Goal: Task Accomplishment & Management: Use online tool/utility

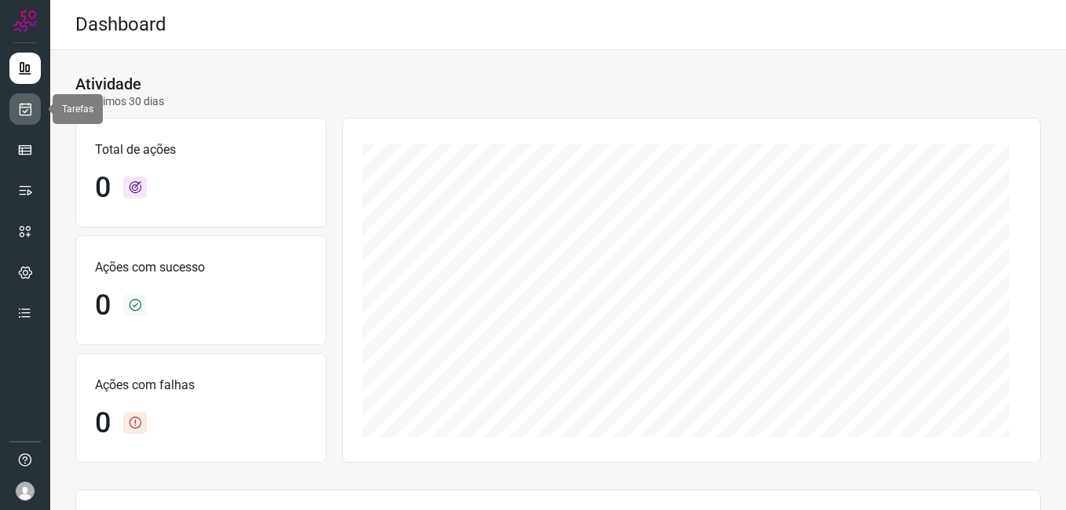
click at [18, 100] on link at bounding box center [24, 108] width 31 height 31
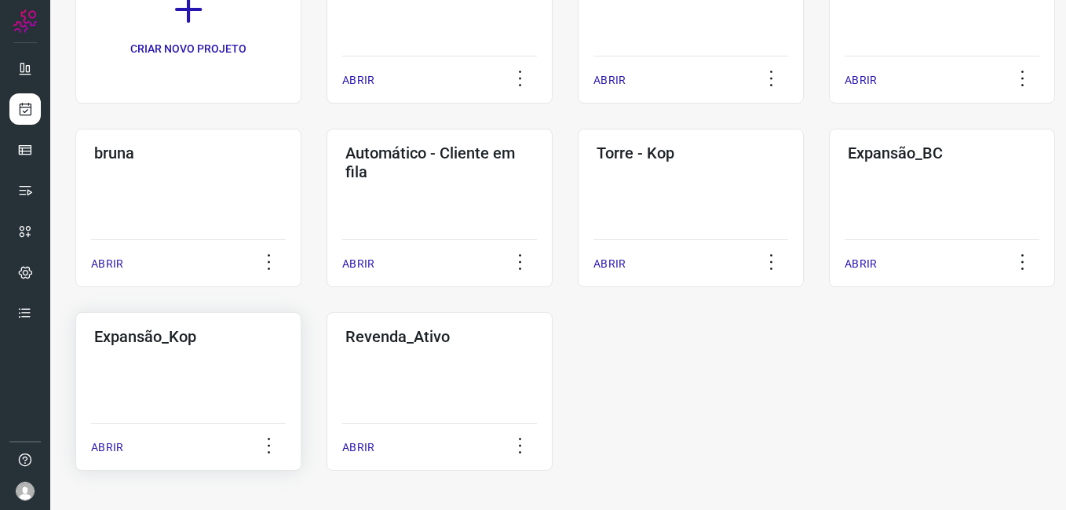
click at [327, 356] on div "Expansão_Kop ABRIR" at bounding box center [440, 391] width 226 height 159
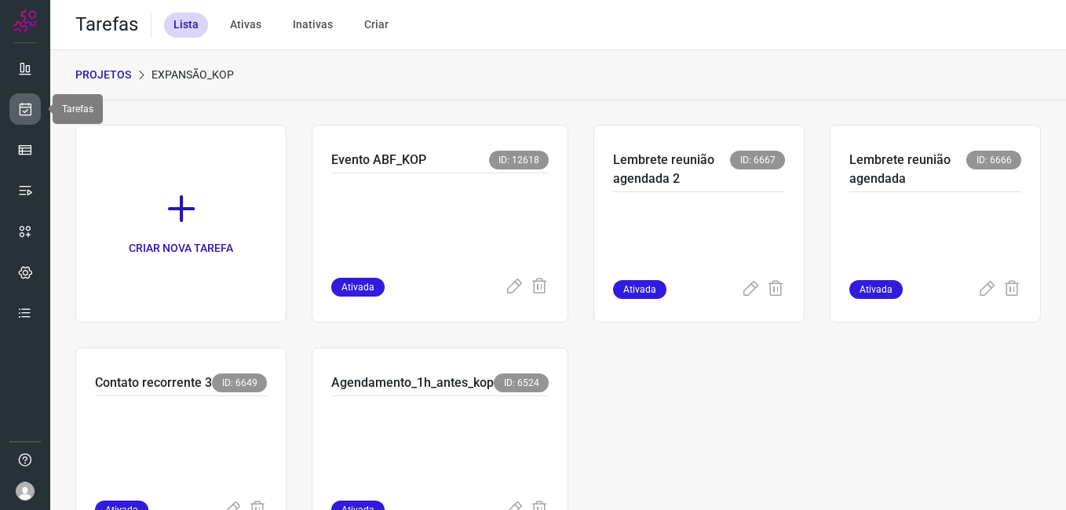
click at [14, 102] on link at bounding box center [24, 108] width 31 height 31
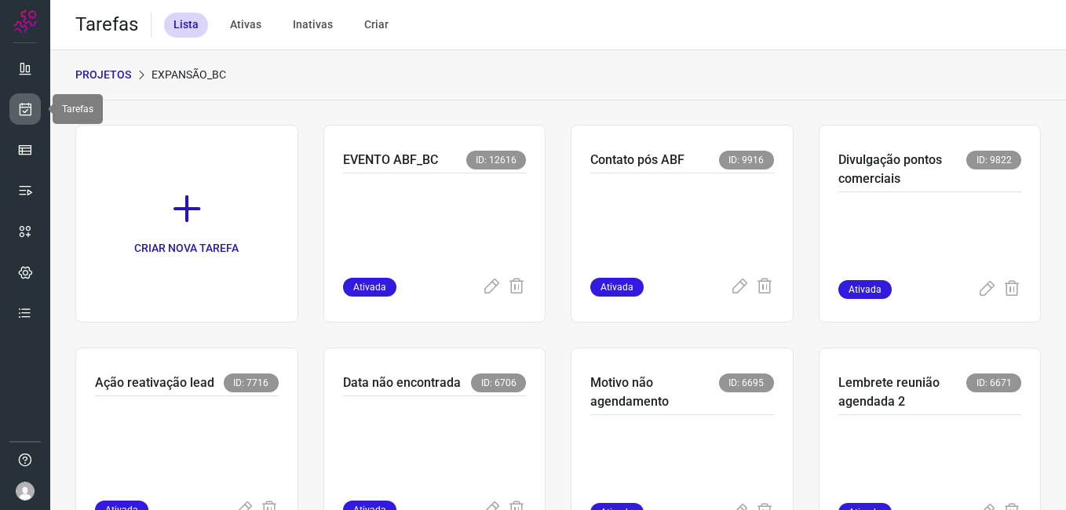
click at [22, 106] on icon at bounding box center [25, 109] width 16 height 16
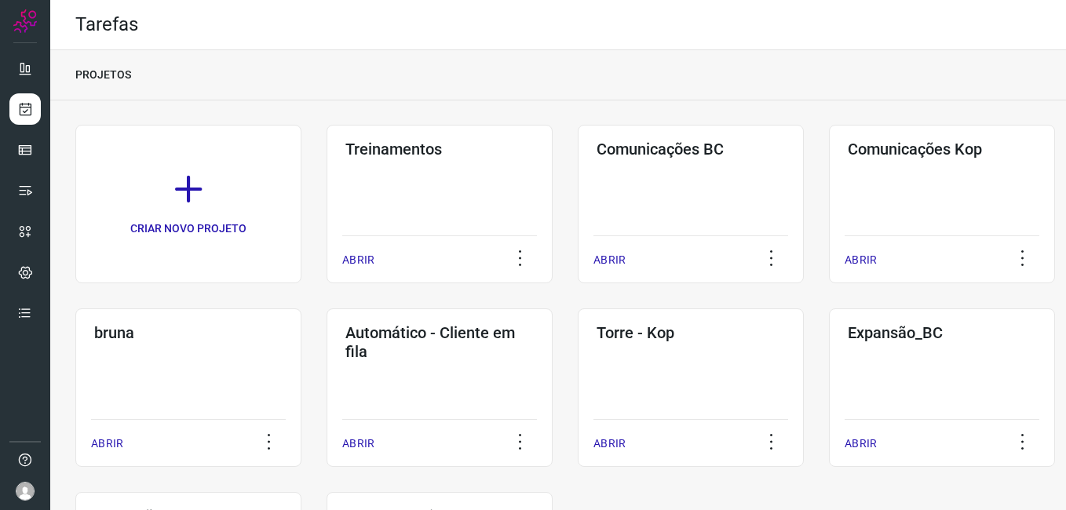
scroll to position [180, 0]
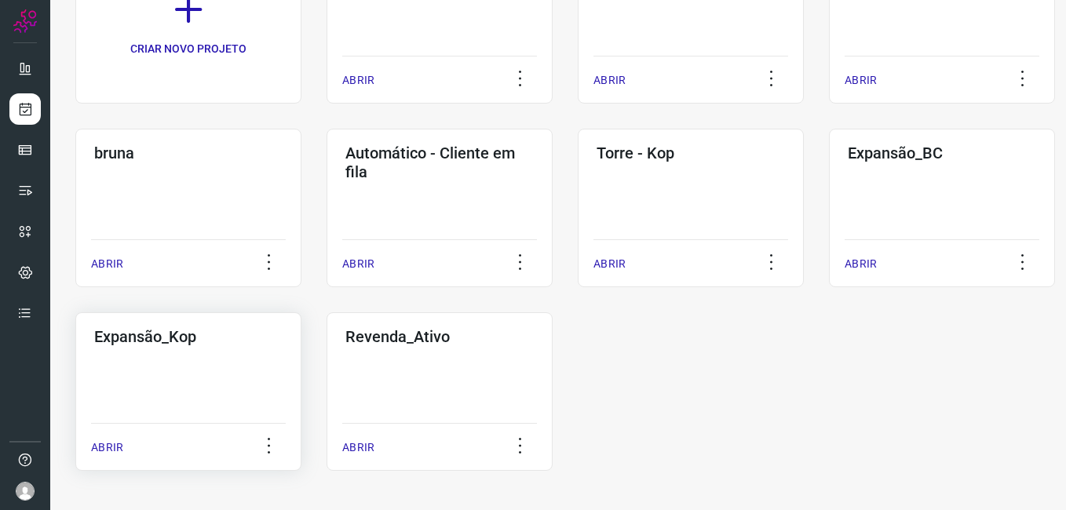
click at [327, 370] on div "Expansão_Kop ABRIR" at bounding box center [440, 391] width 226 height 159
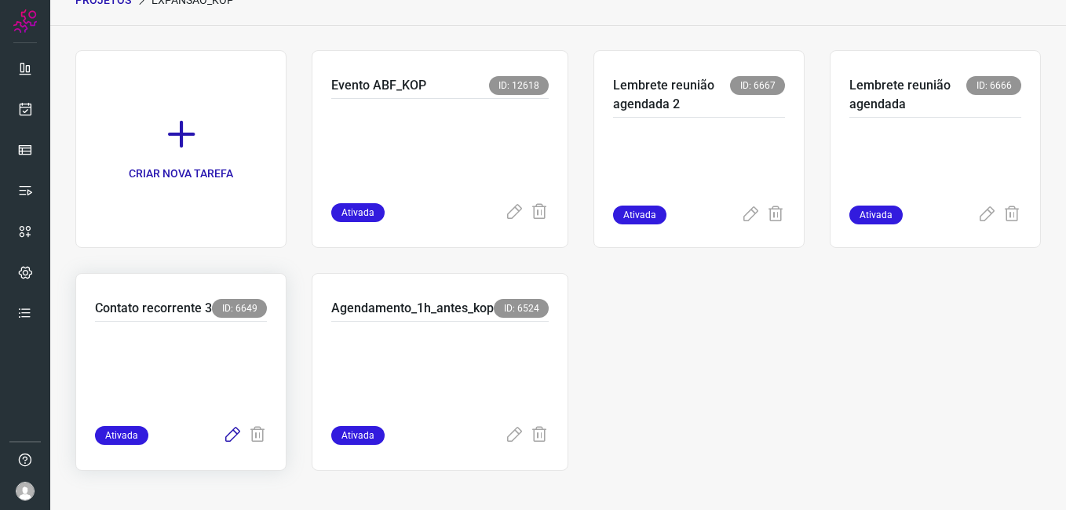
click at [226, 433] on icon at bounding box center [232, 435] width 19 height 19
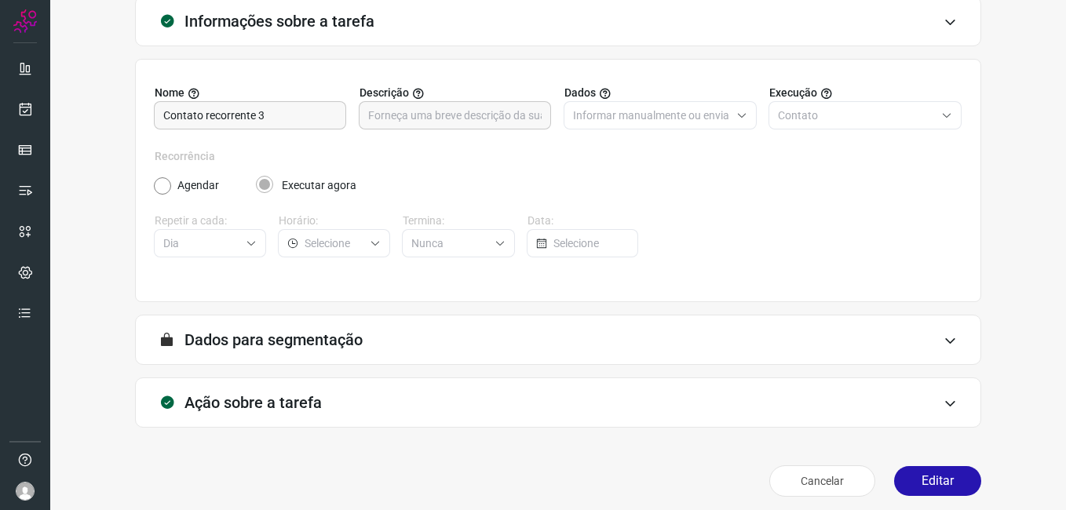
scroll to position [103, 0]
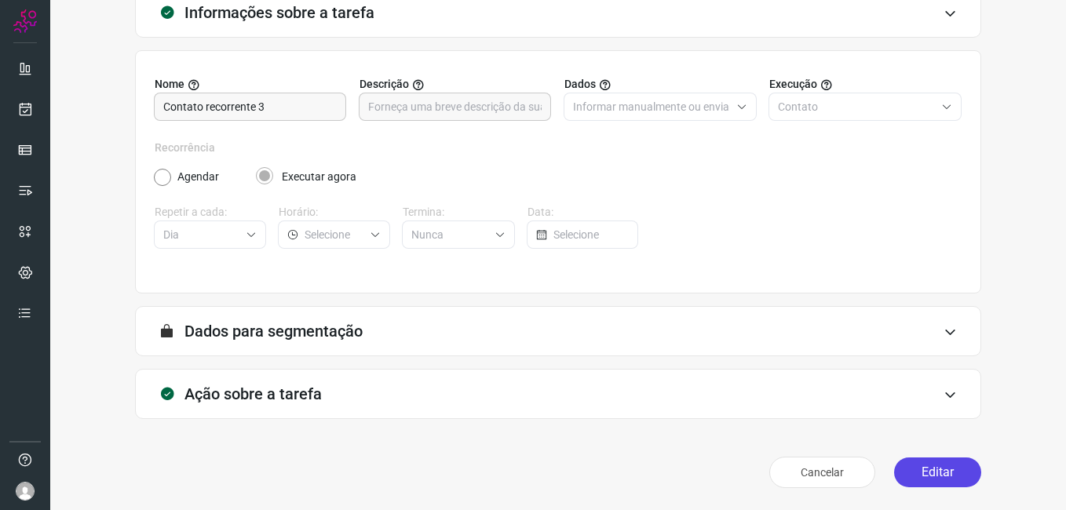
click at [914, 475] on button "Editar" at bounding box center [937, 473] width 87 height 30
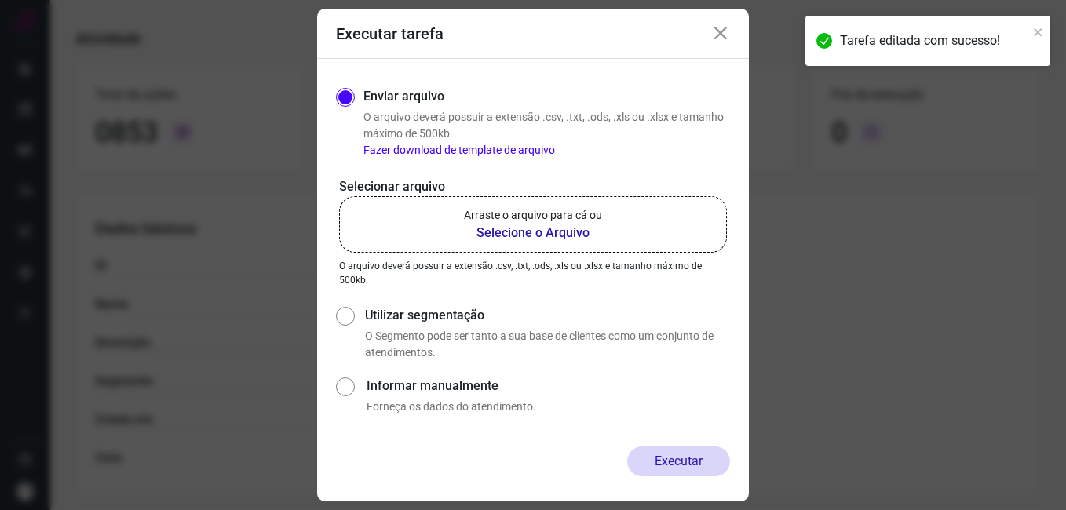
click at [559, 238] on b "Selecione o Arquivo" at bounding box center [533, 233] width 138 height 19
click at [0, 0] on input "Arraste o arquivo para cá ou Selecione o Arquivo" at bounding box center [0, 0] width 0 height 0
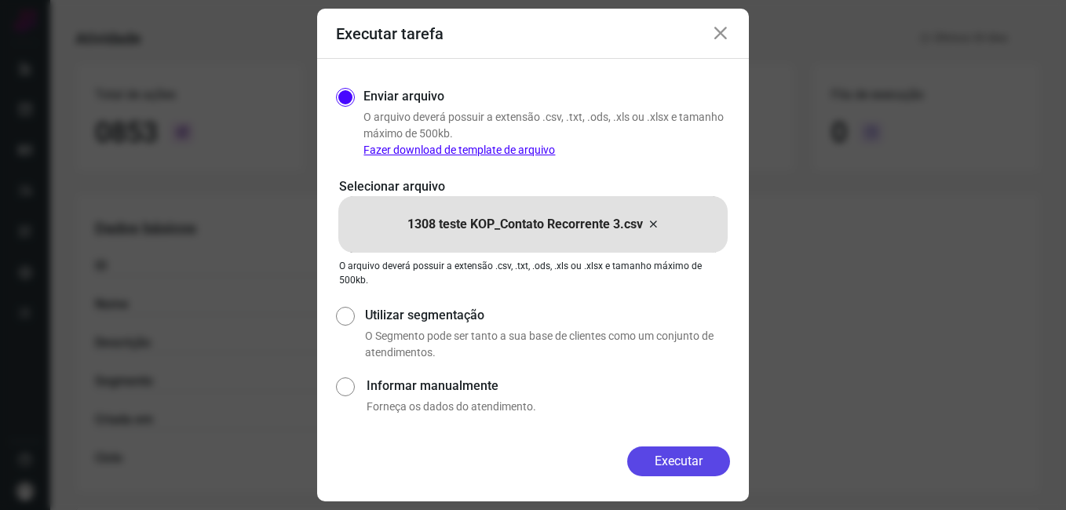
click at [629, 462] on button "Executar" at bounding box center [678, 462] width 103 height 30
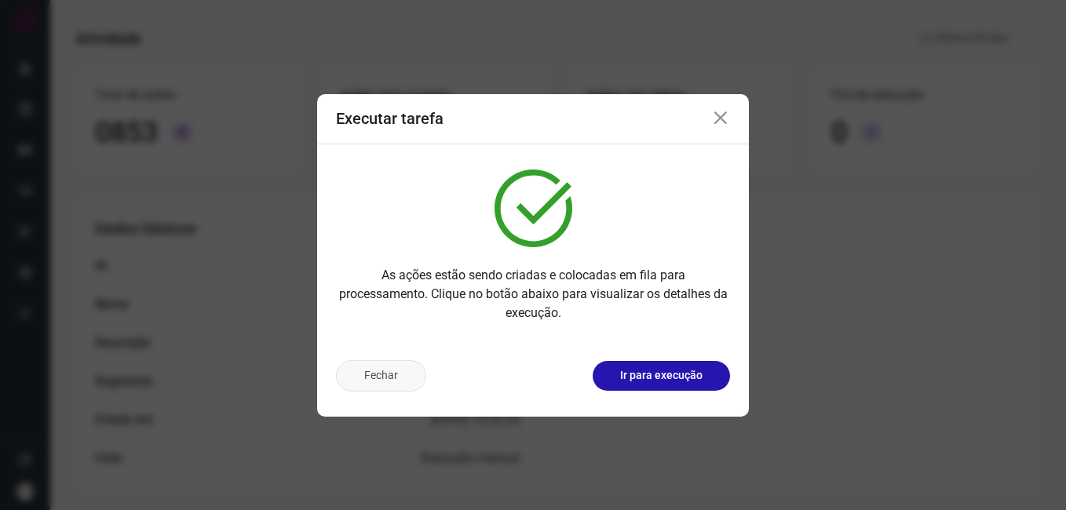
click at [385, 381] on button "Fechar" at bounding box center [381, 375] width 90 height 31
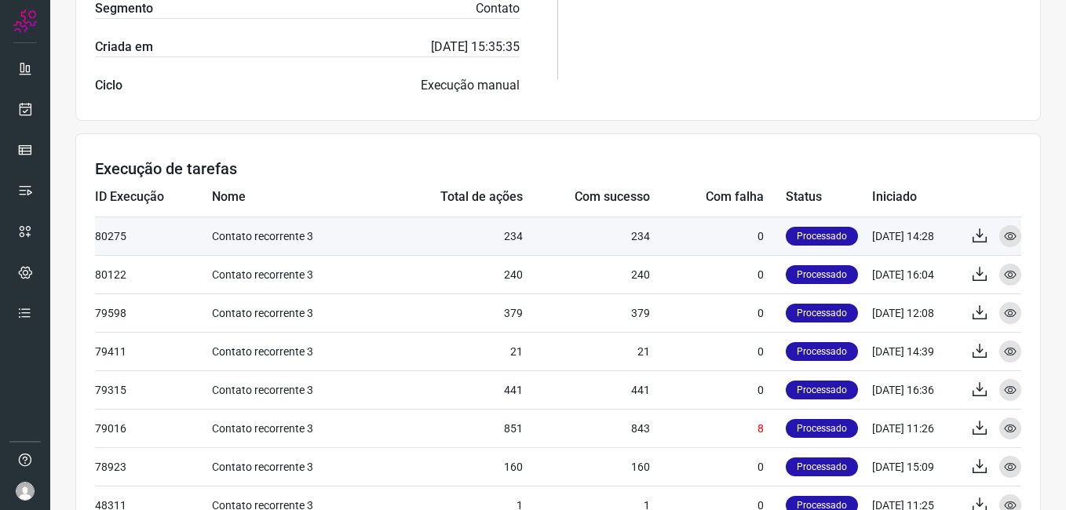
scroll to position [495, 0]
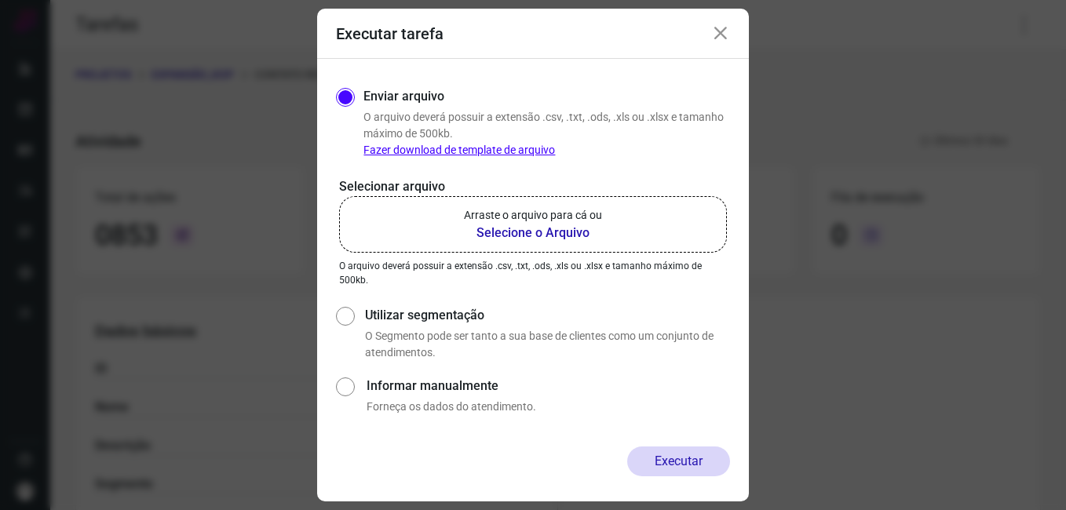
click at [726, 34] on icon at bounding box center [720, 33] width 19 height 19
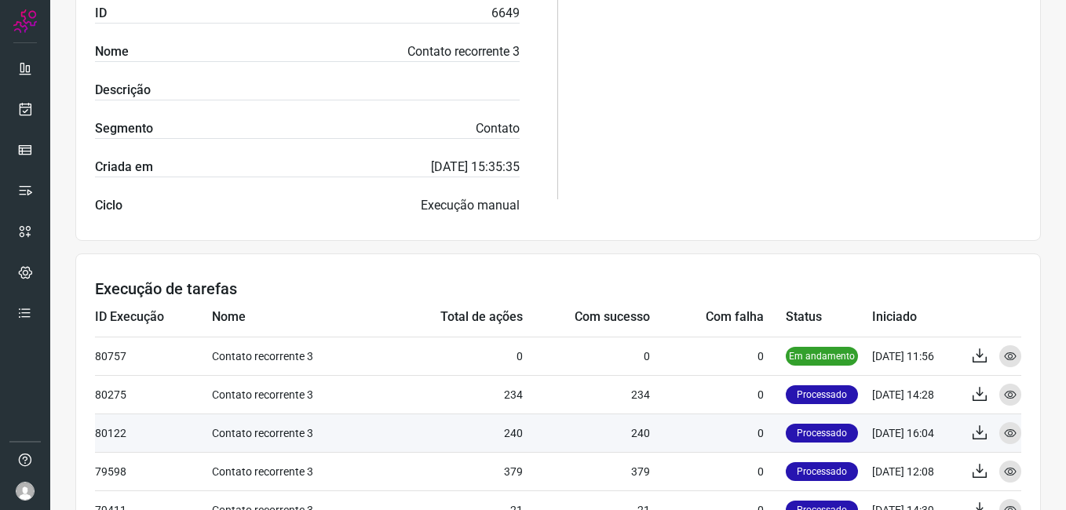
scroll to position [314, 0]
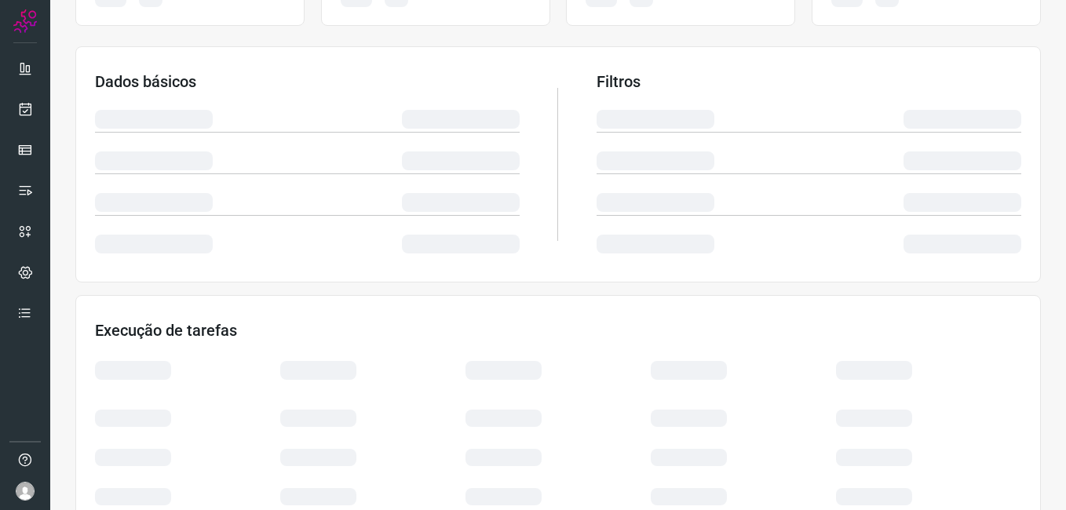
scroll to position [314, 0]
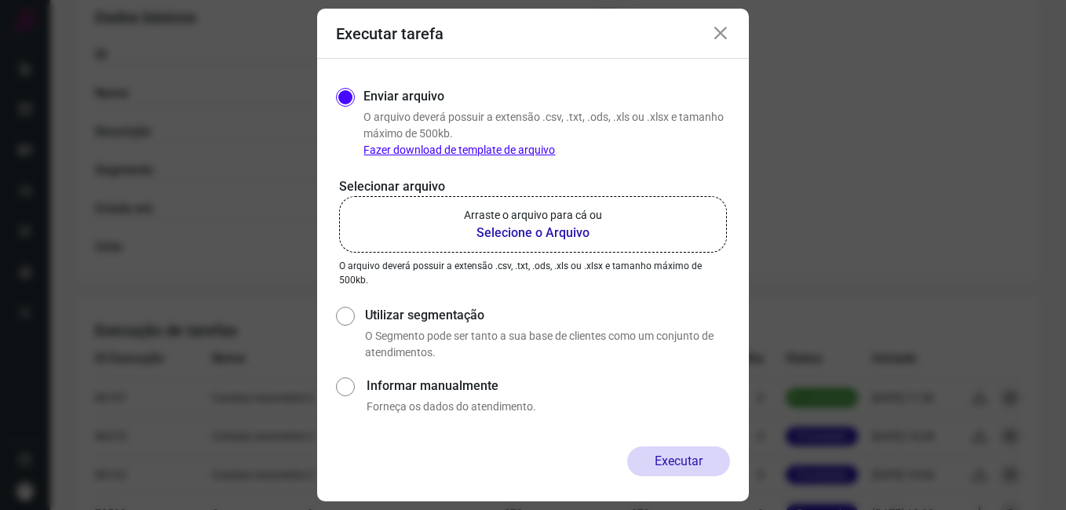
click at [730, 42] on div "Executar tarefa" at bounding box center [533, 34] width 432 height 50
click at [728, 37] on icon at bounding box center [720, 33] width 19 height 19
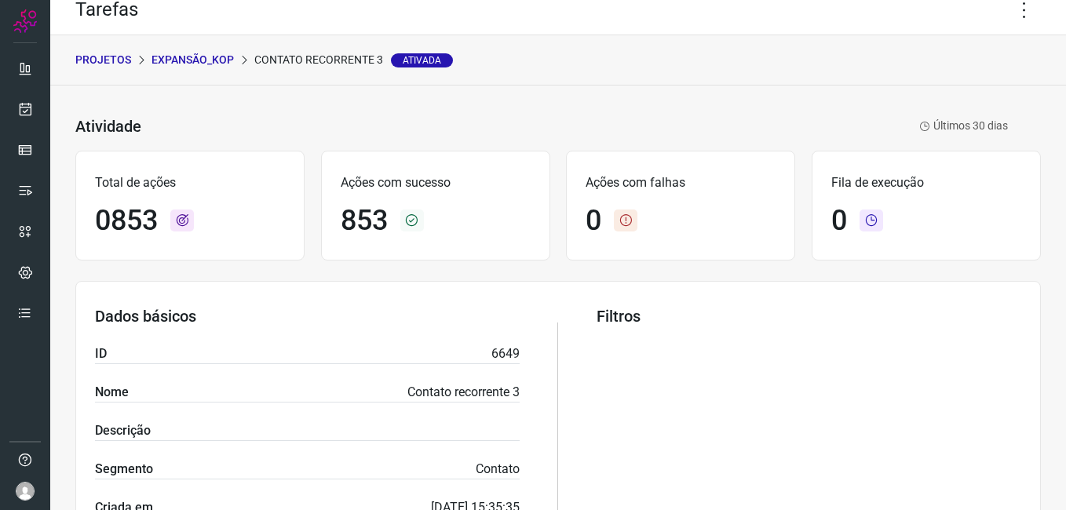
scroll to position [0, 0]
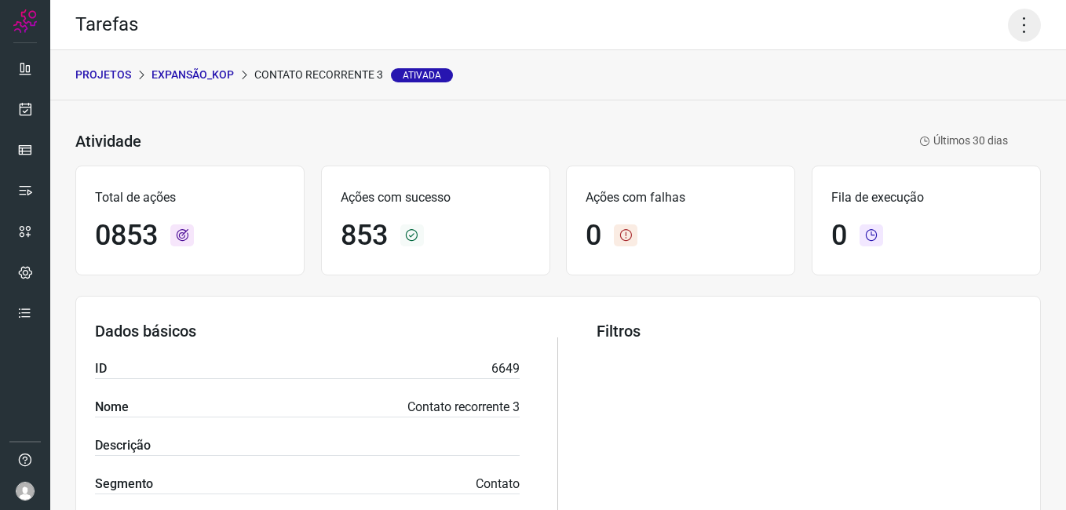
click at [1008, 27] on icon at bounding box center [1024, 25] width 33 height 33
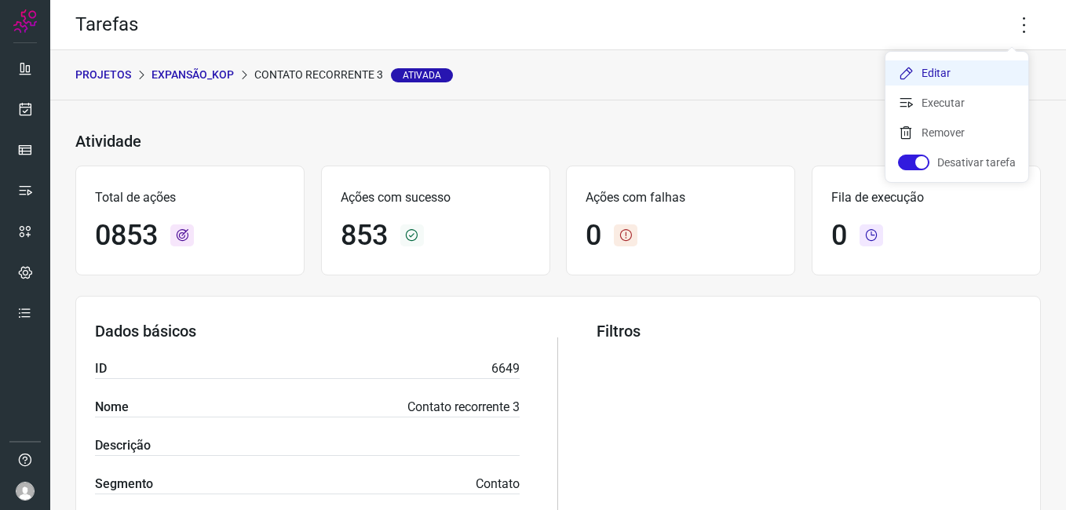
click at [920, 76] on li "Editar" at bounding box center [956, 72] width 143 height 25
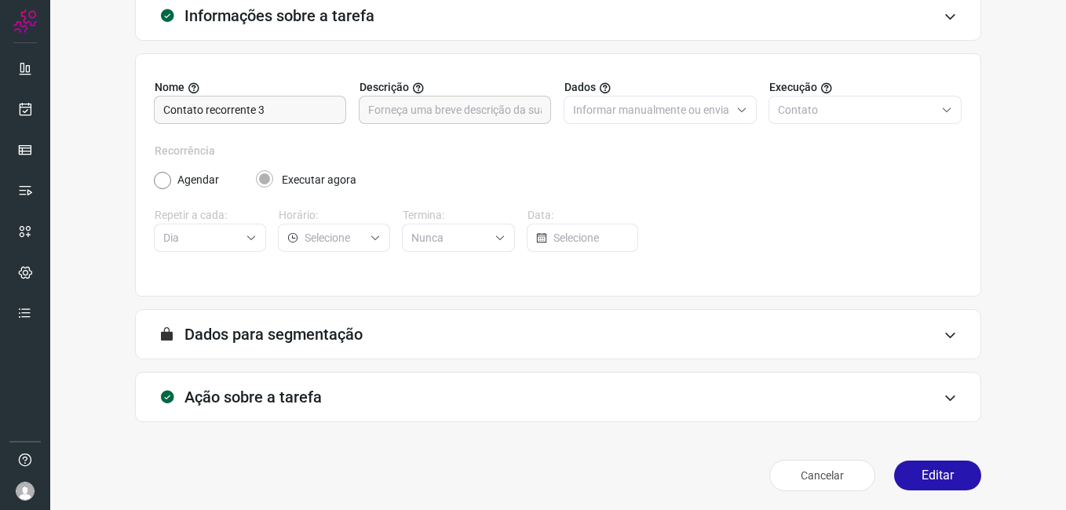
scroll to position [103, 0]
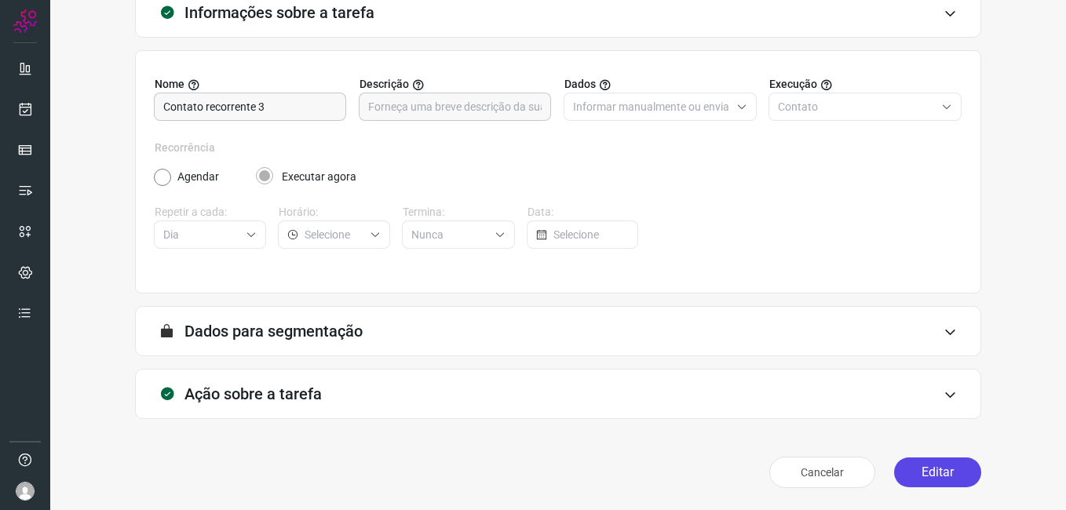
click at [917, 473] on button "Editar" at bounding box center [937, 473] width 87 height 30
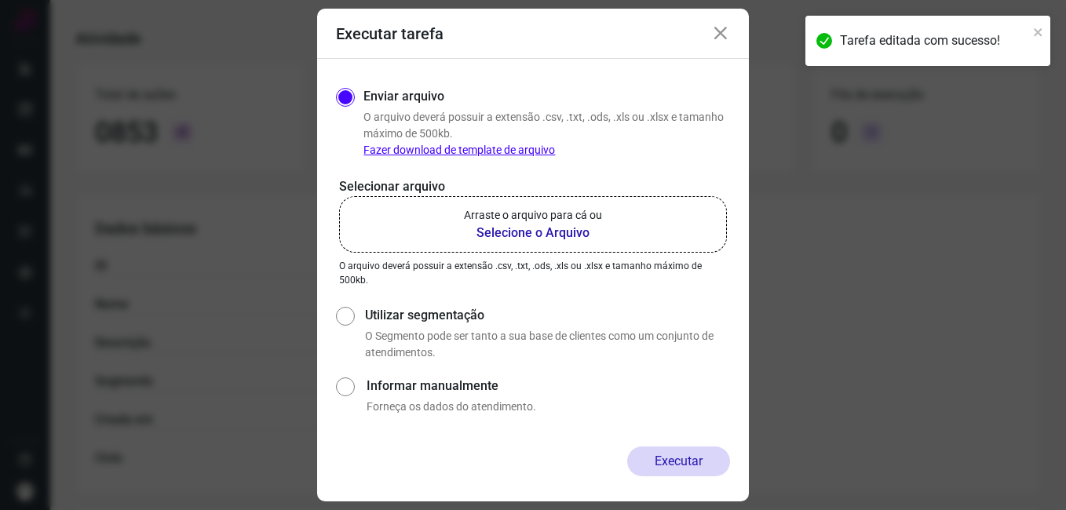
click at [543, 236] on b "Selecione o Arquivo" at bounding box center [533, 233] width 138 height 19
click at [0, 0] on input "Arraste o arquivo para cá ou Selecione o Arquivo" at bounding box center [0, 0] width 0 height 0
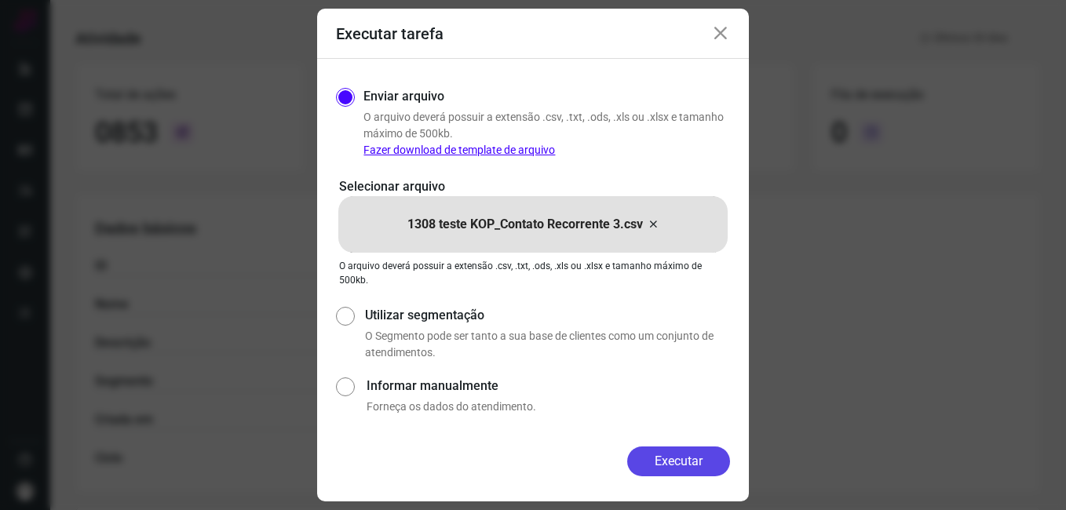
click at [670, 473] on button "Executar" at bounding box center [678, 462] width 103 height 30
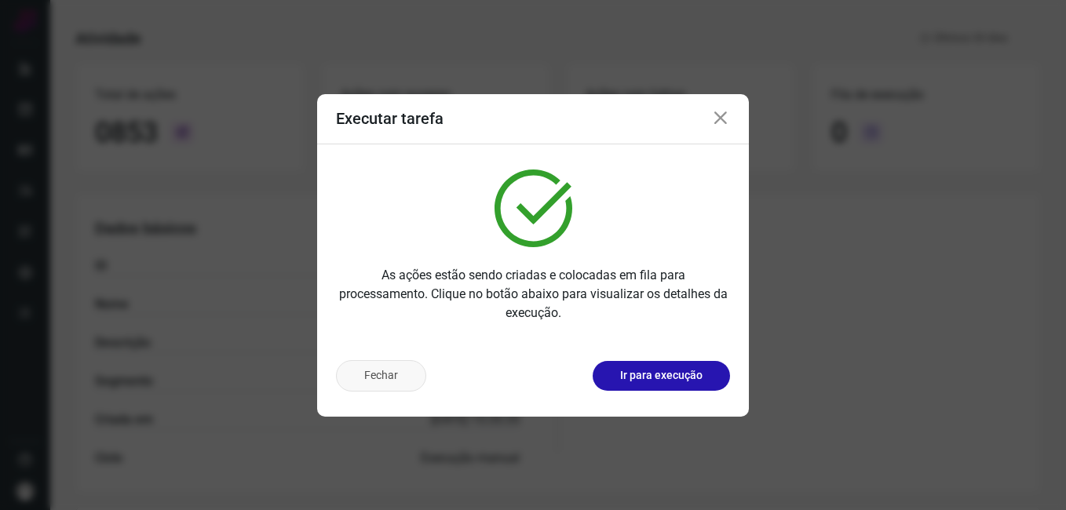
click at [386, 381] on button "Fechar" at bounding box center [381, 375] width 90 height 31
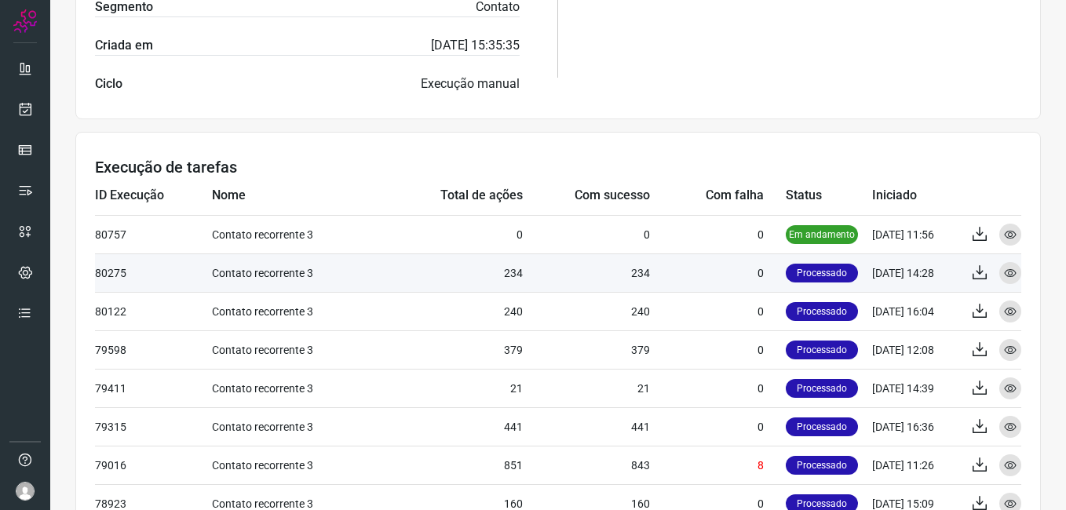
scroll to position [495, 0]
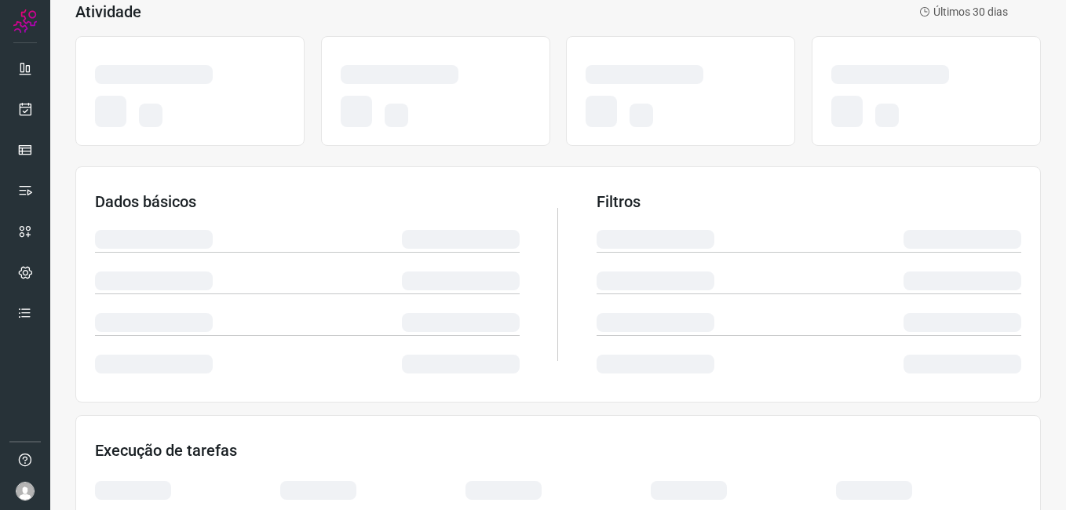
scroll to position [329, 0]
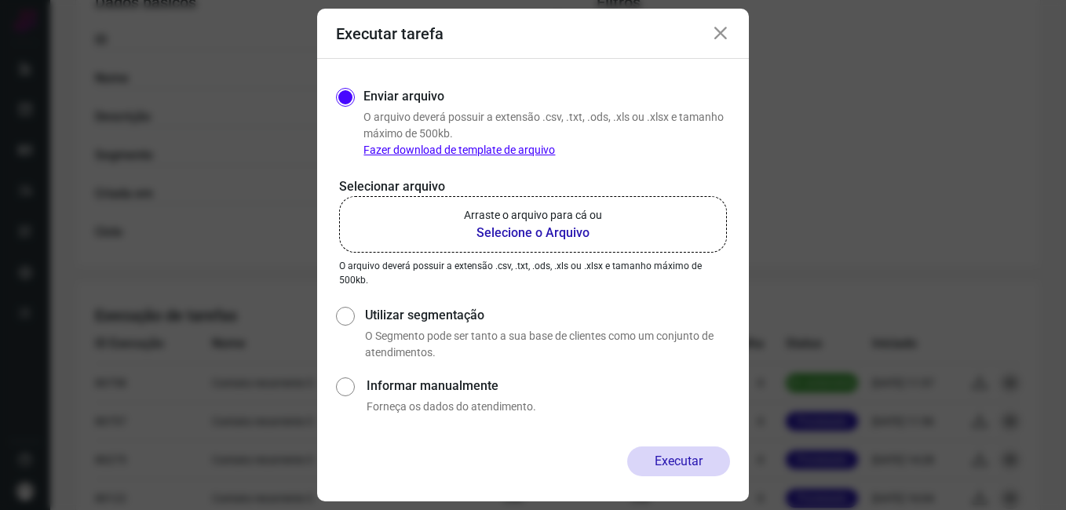
click at [722, 32] on icon at bounding box center [720, 33] width 19 height 19
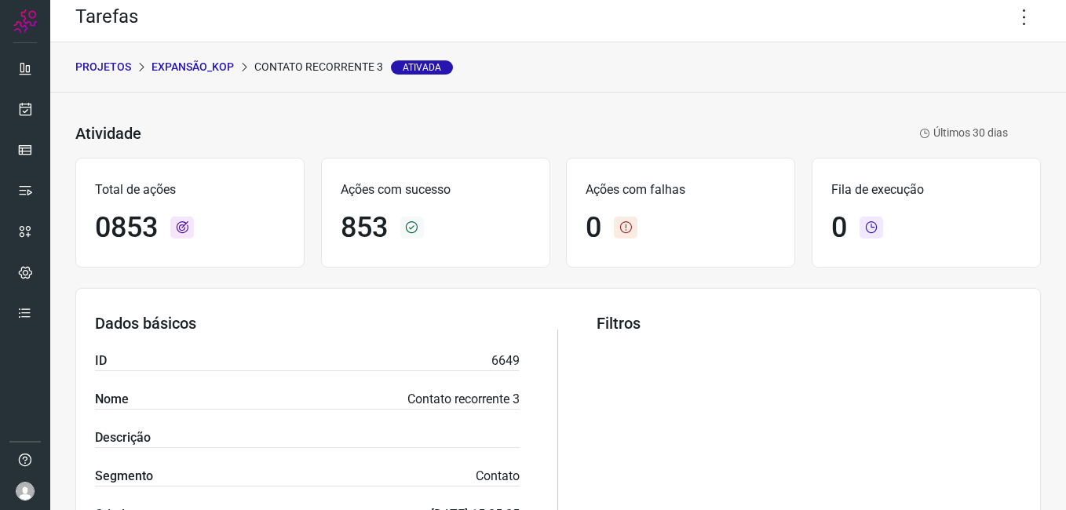
scroll to position [0, 0]
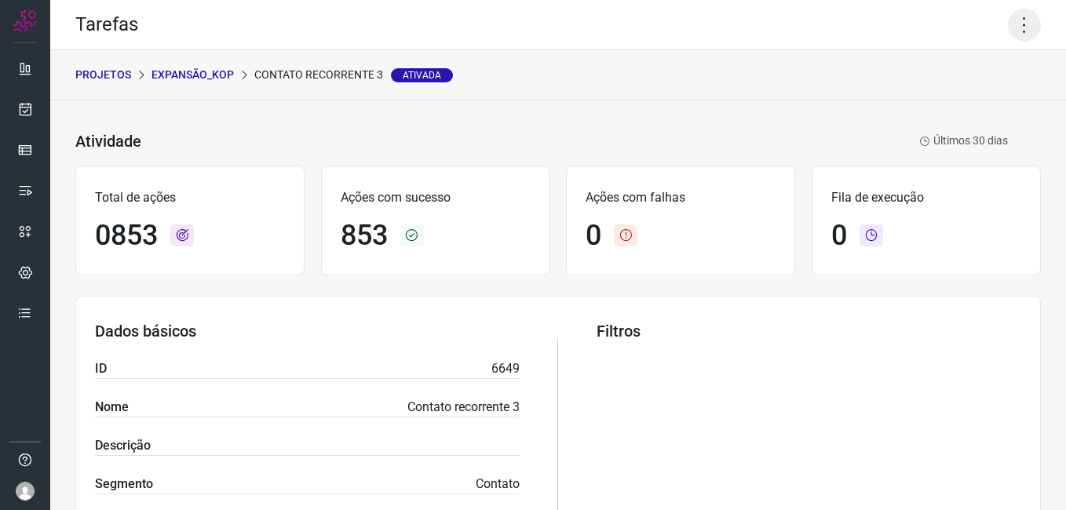
click at [1018, 20] on icon at bounding box center [1024, 25] width 33 height 33
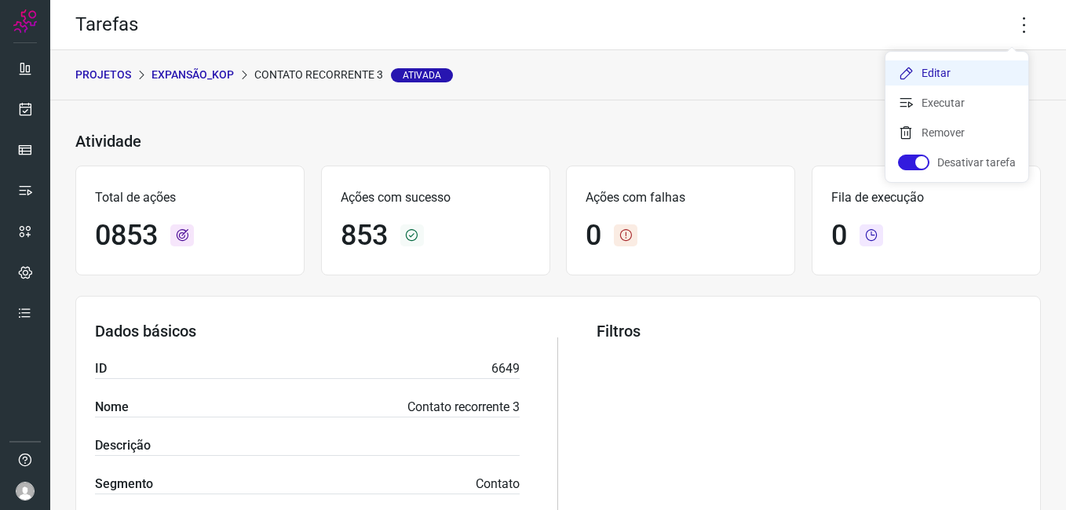
click at [942, 71] on li "Editar" at bounding box center [956, 72] width 143 height 25
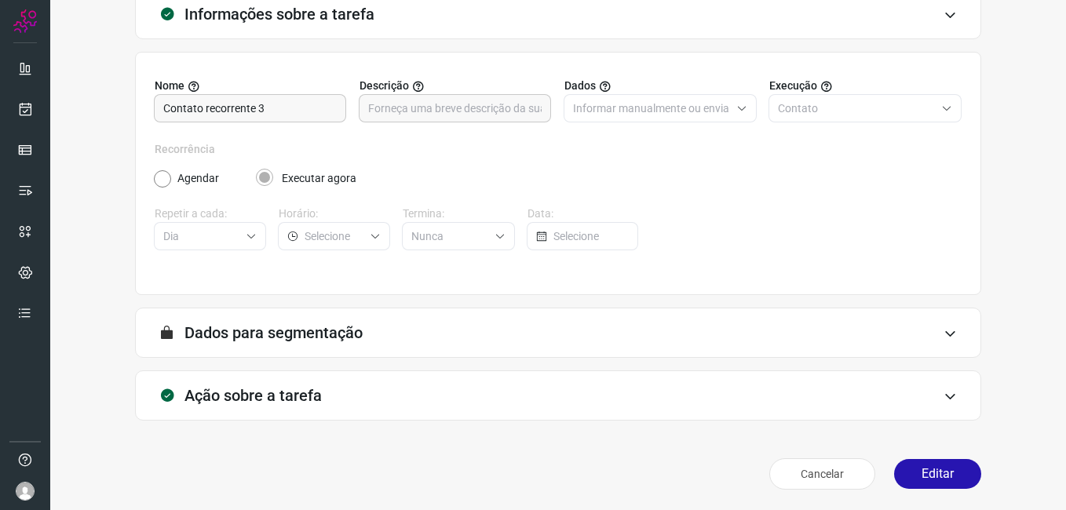
scroll to position [103, 0]
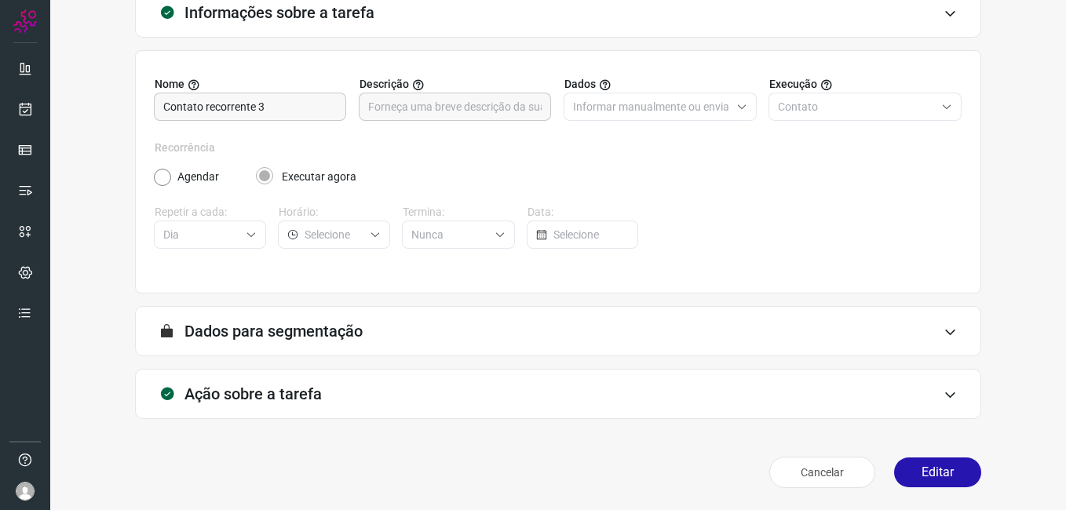
click at [908, 465] on button "Editar" at bounding box center [937, 473] width 87 height 30
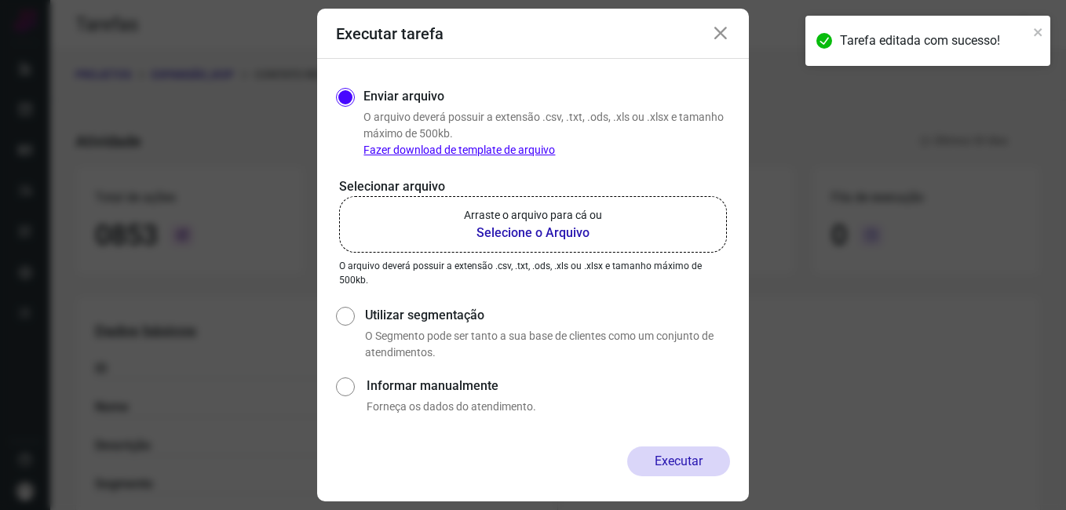
click at [536, 234] on b "Selecione o Arquivo" at bounding box center [533, 233] width 138 height 19
click at [0, 0] on input "Arraste o arquivo para cá ou Selecione o Arquivo" at bounding box center [0, 0] width 0 height 0
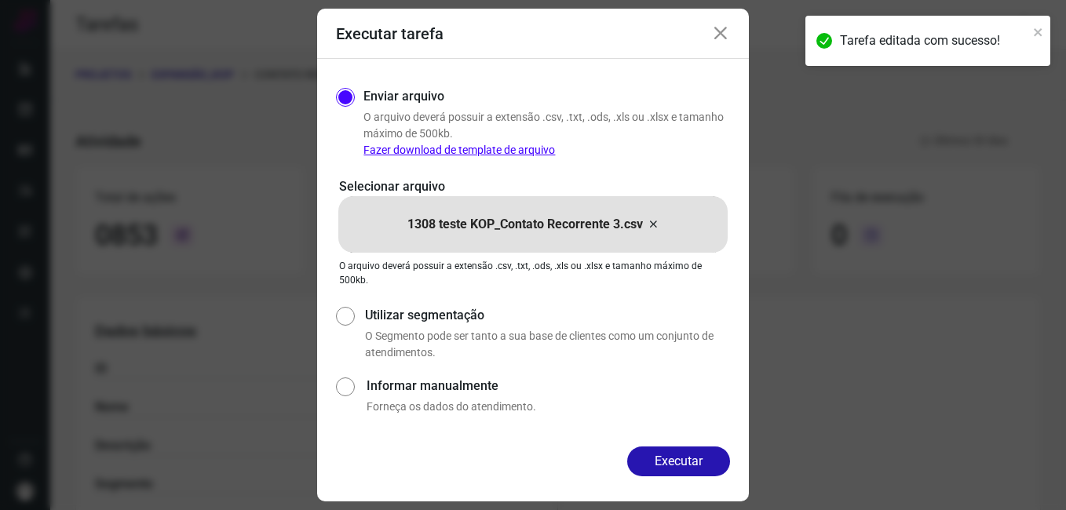
drag, startPoint x: 637, startPoint y: 459, endPoint x: 477, endPoint y: 429, distance: 163.0
click at [638, 460] on button "Executar" at bounding box center [678, 462] width 103 height 30
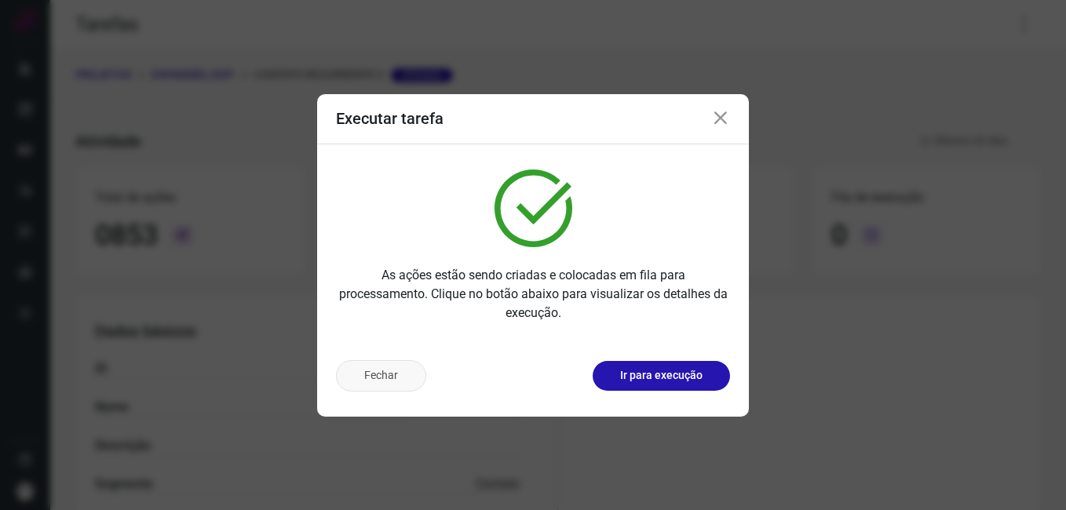
click at [370, 367] on button "Fechar" at bounding box center [381, 375] width 90 height 31
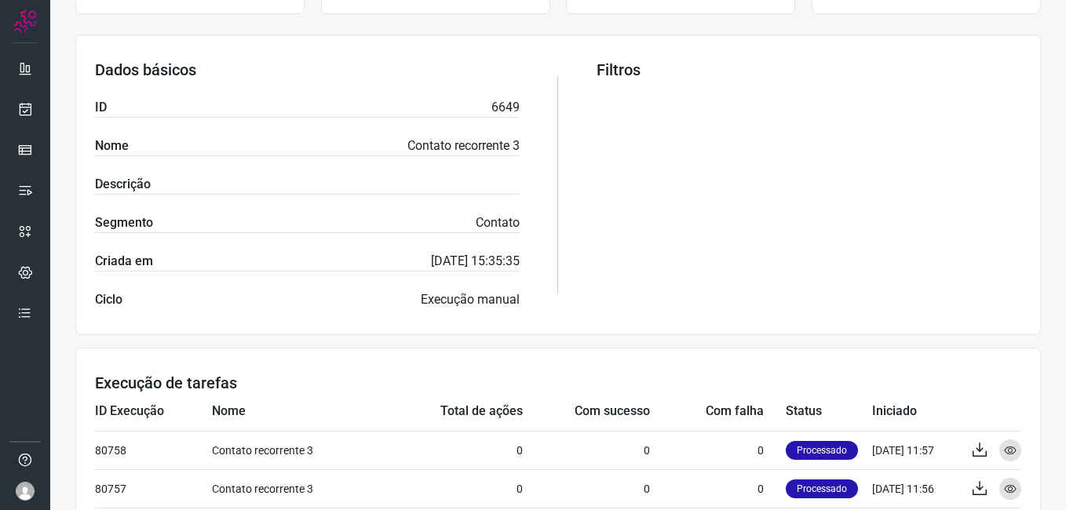
scroll to position [314, 0]
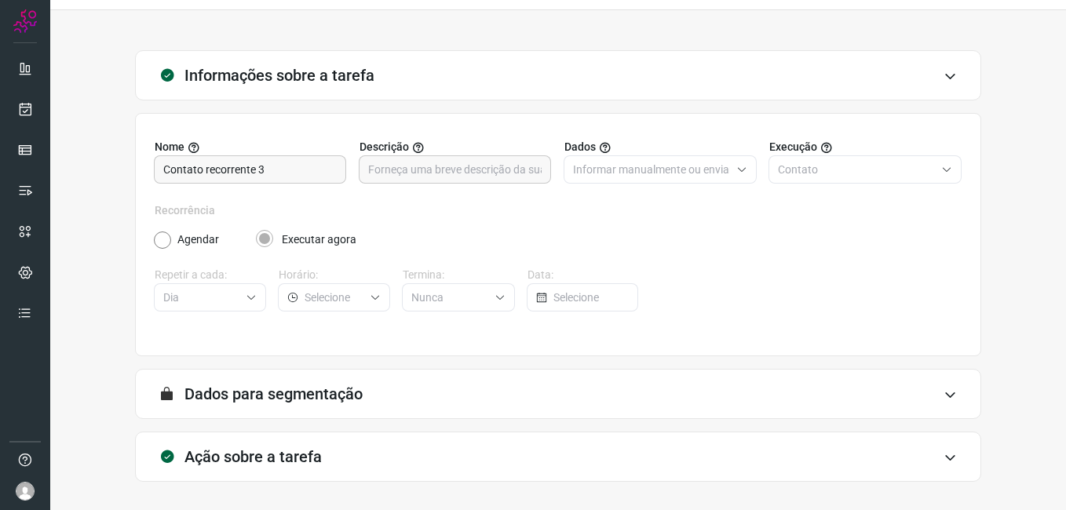
scroll to position [103, 0]
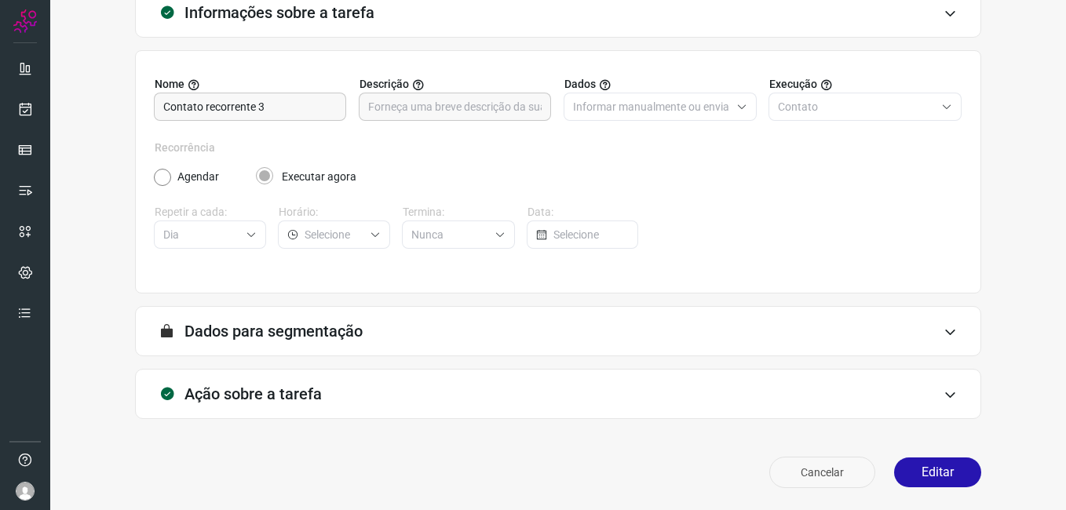
click at [769, 470] on button "Cancelar" at bounding box center [822, 472] width 106 height 31
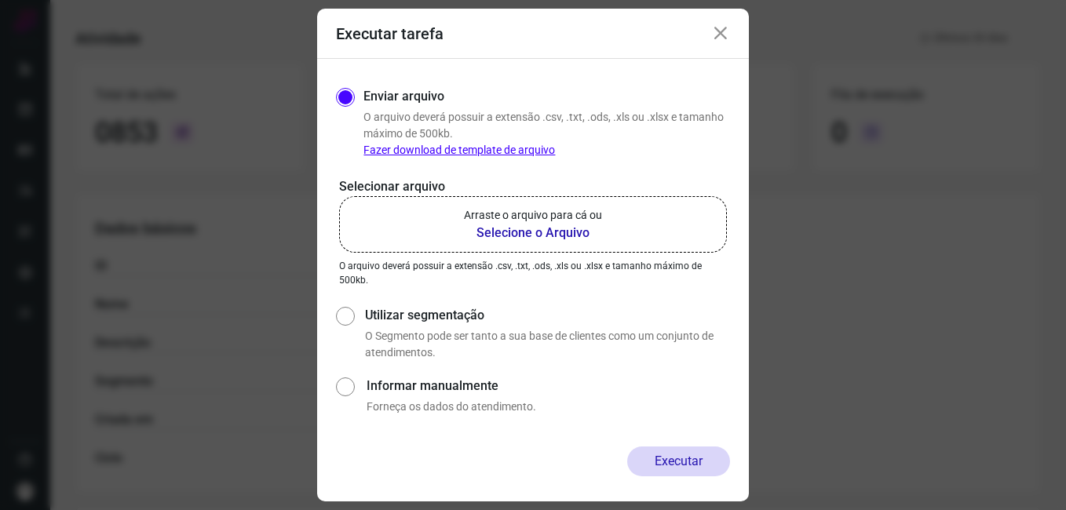
click at [715, 22] on div "Executar tarefa" at bounding box center [533, 34] width 432 height 50
click at [717, 34] on icon at bounding box center [720, 33] width 19 height 19
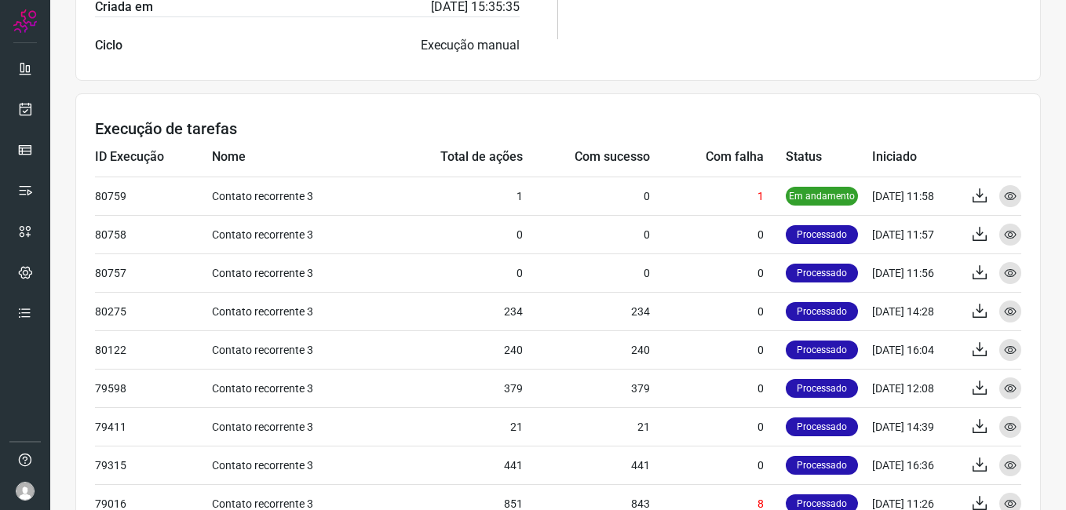
scroll to position [490, 0]
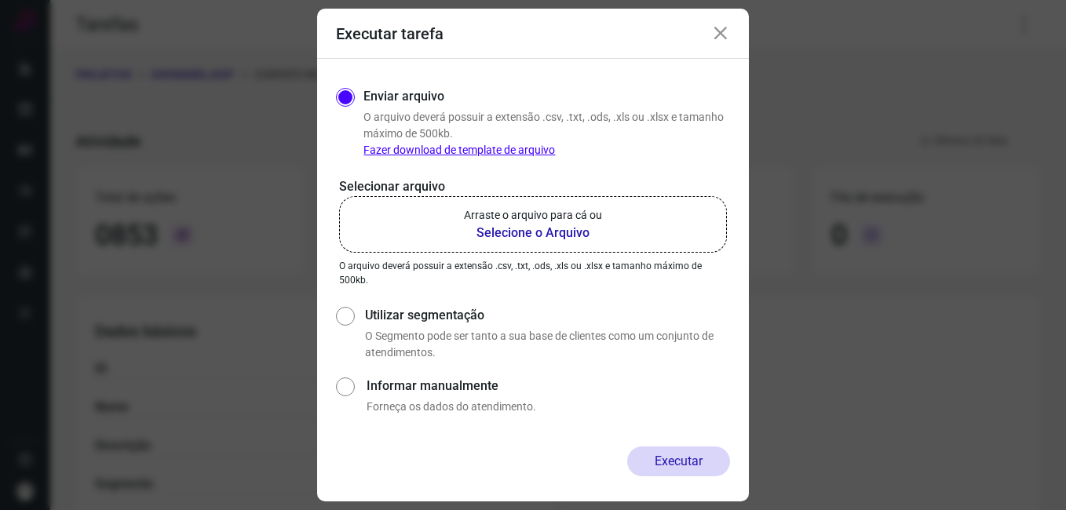
click at [715, 34] on icon at bounding box center [720, 33] width 19 height 19
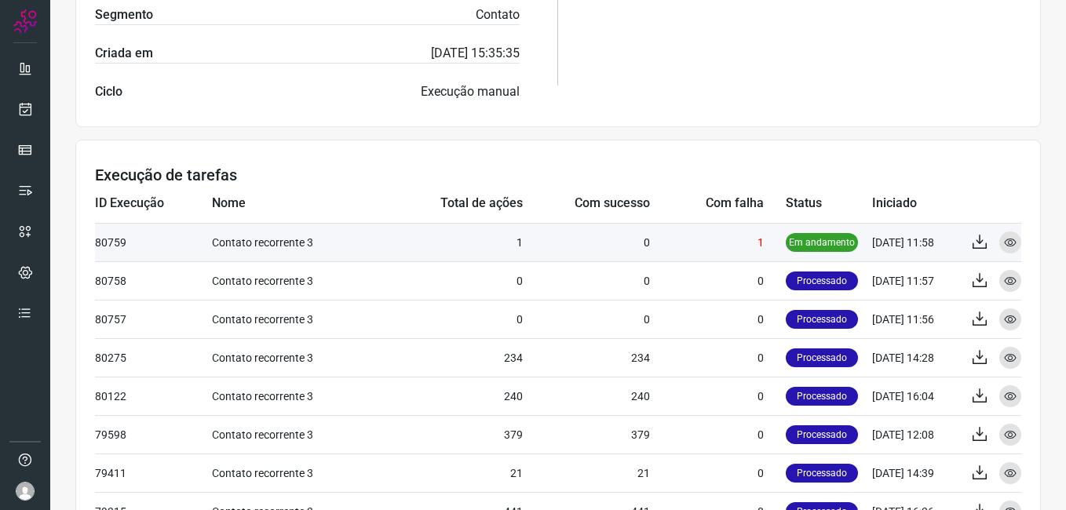
scroll to position [471, 0]
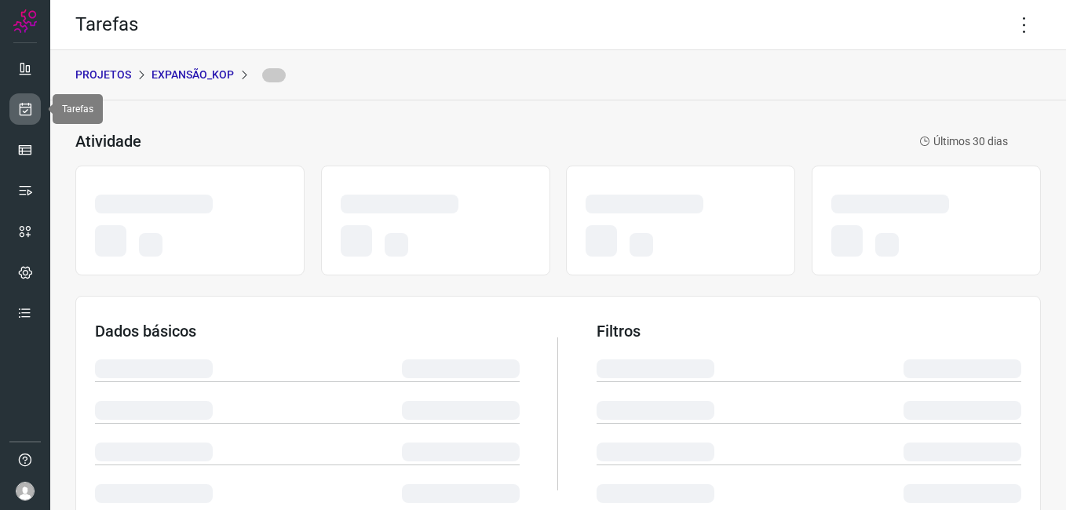
click at [17, 100] on link at bounding box center [24, 108] width 31 height 31
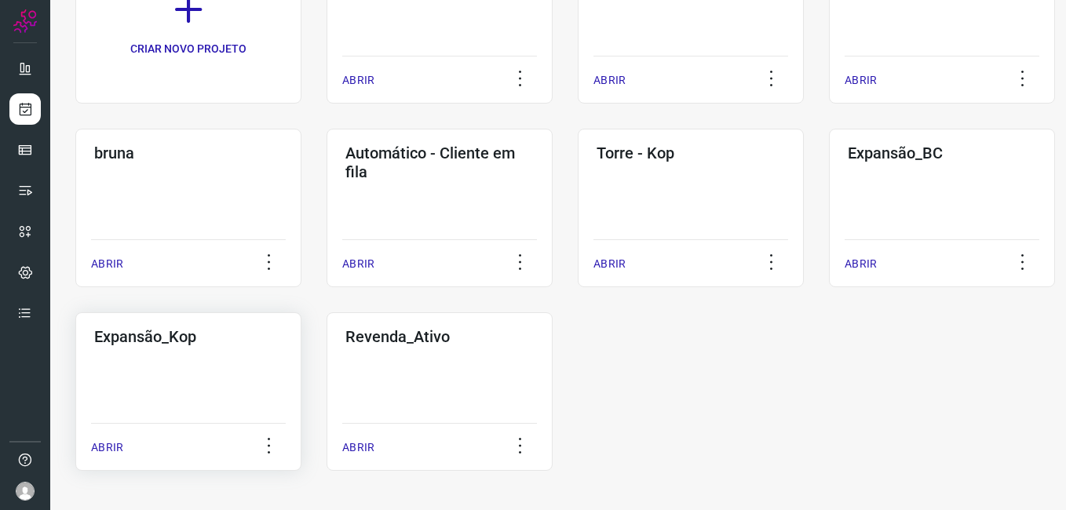
click at [327, 377] on div "Expansão_Kop ABRIR" at bounding box center [440, 391] width 226 height 159
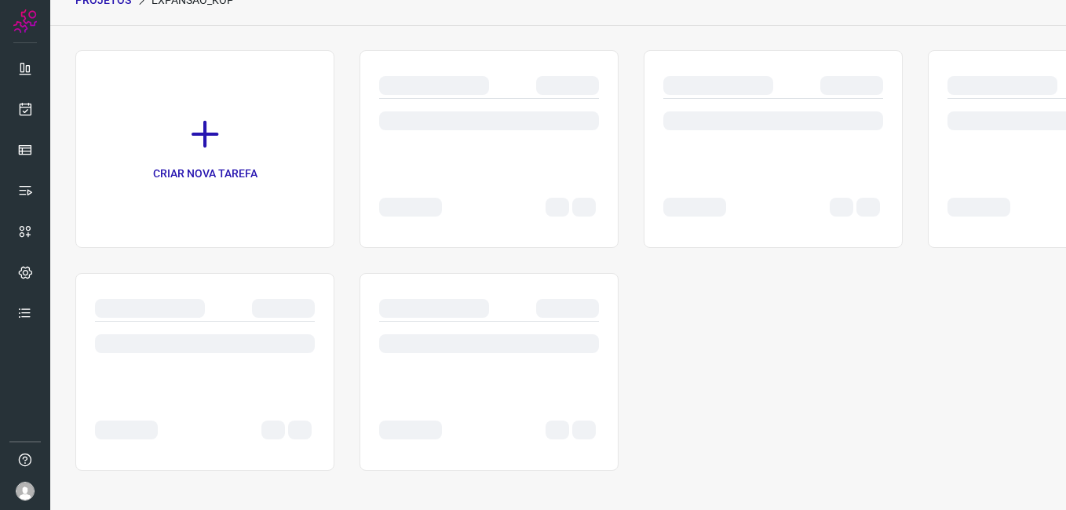
scroll to position [75, 0]
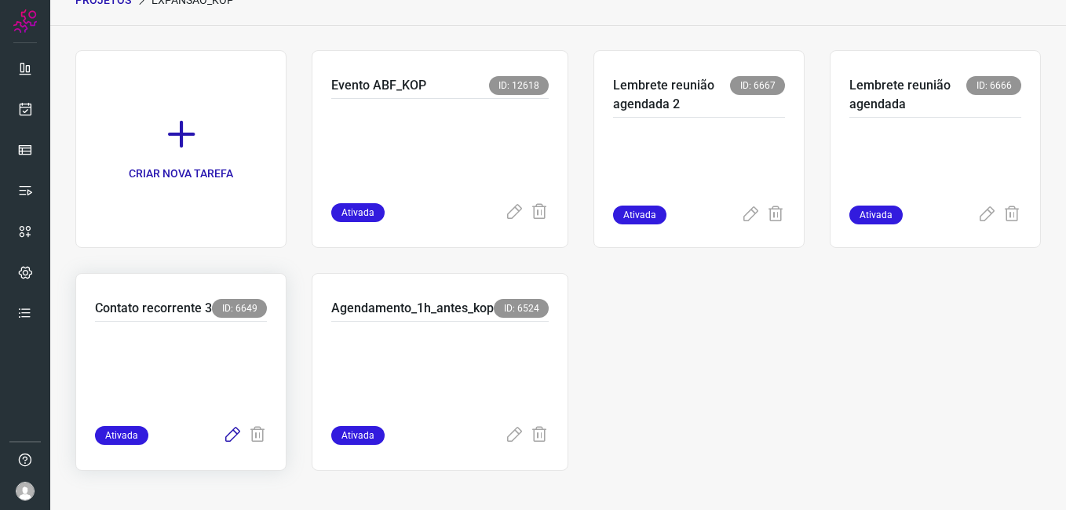
click at [231, 436] on icon at bounding box center [232, 435] width 19 height 19
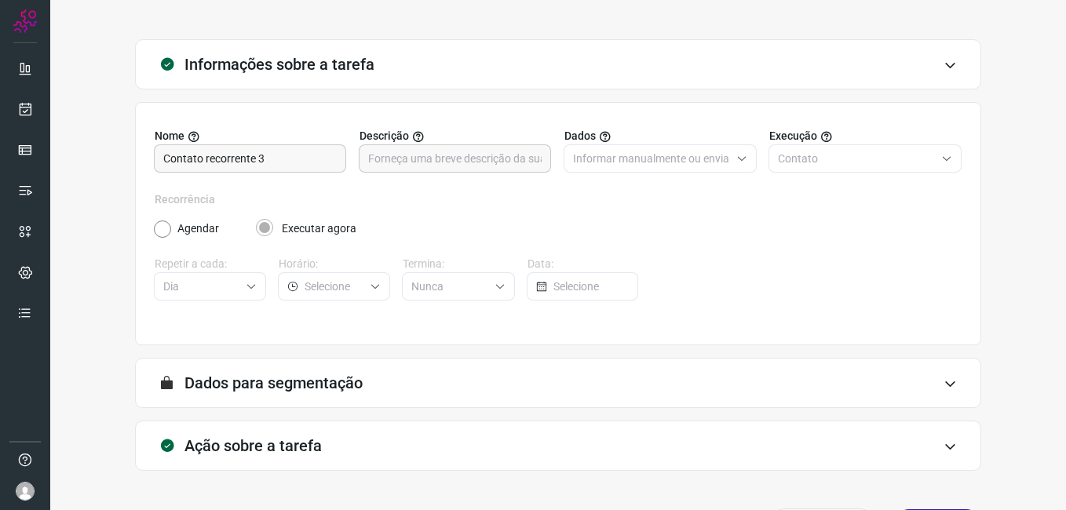
scroll to position [103, 0]
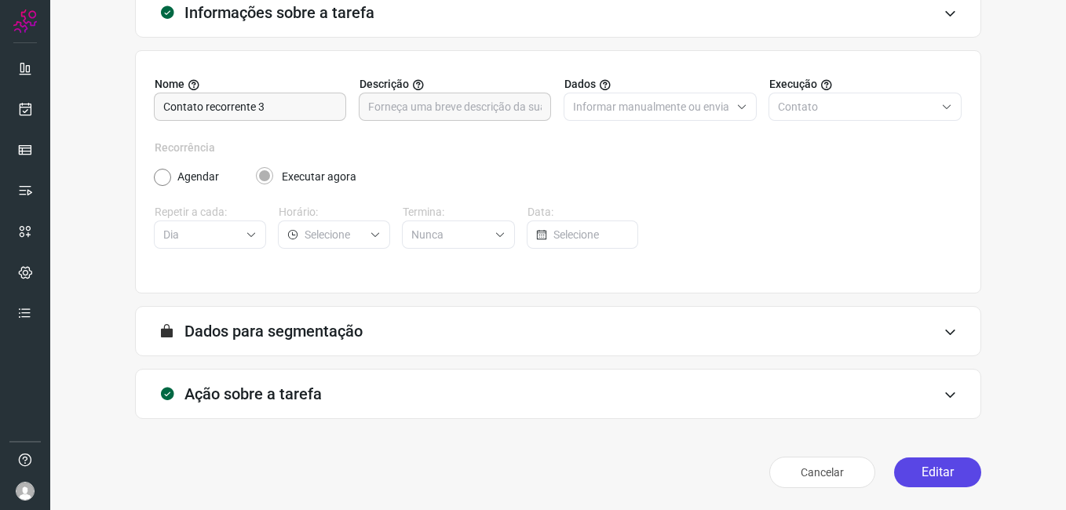
click at [909, 464] on button "Editar" at bounding box center [937, 473] width 87 height 30
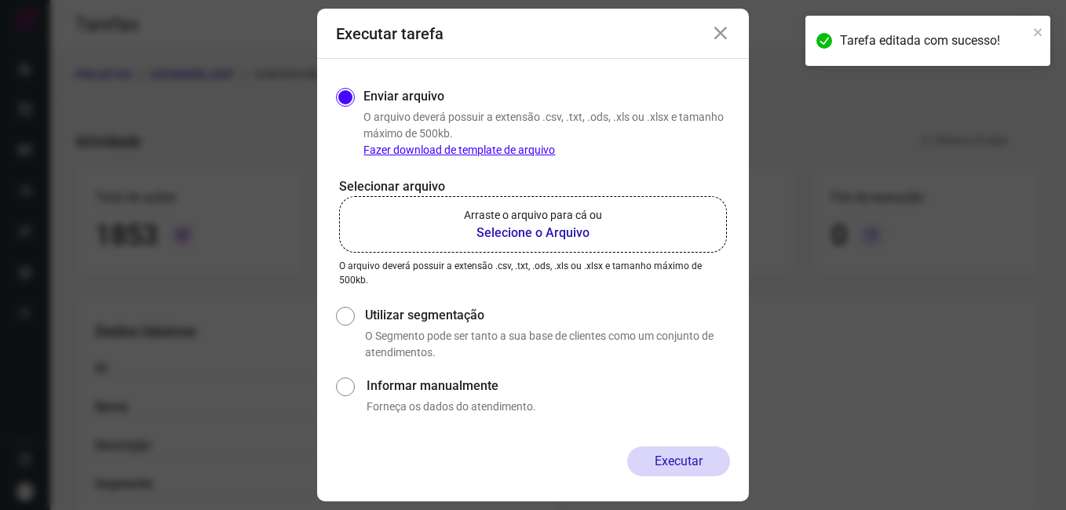
click at [555, 231] on b "Selecione o Arquivo" at bounding box center [533, 233] width 138 height 19
click at [0, 0] on input "Arraste o arquivo para cá ou Selecione o Arquivo" at bounding box center [0, 0] width 0 height 0
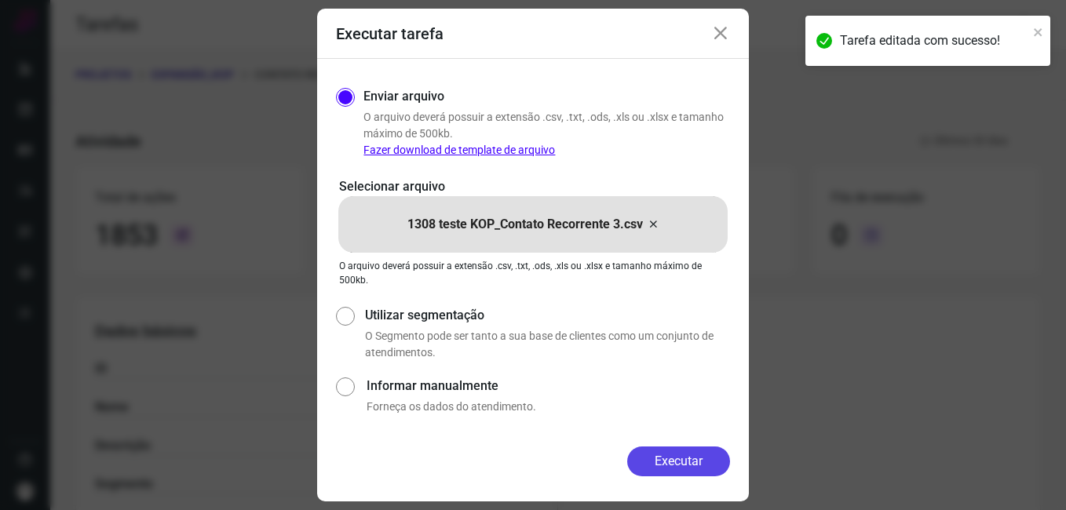
click at [671, 465] on button "Executar" at bounding box center [678, 462] width 103 height 30
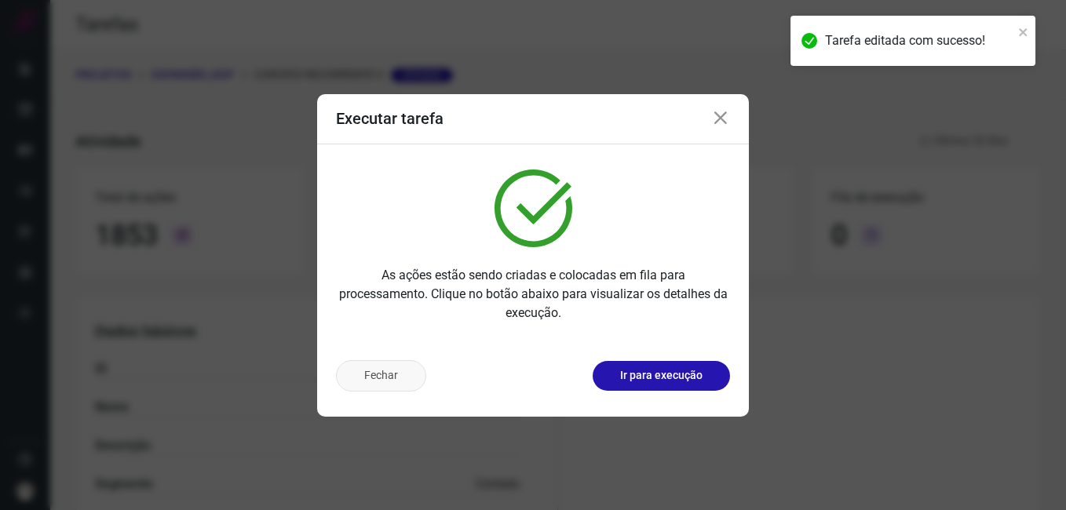
click at [367, 382] on button "Fechar" at bounding box center [381, 375] width 90 height 31
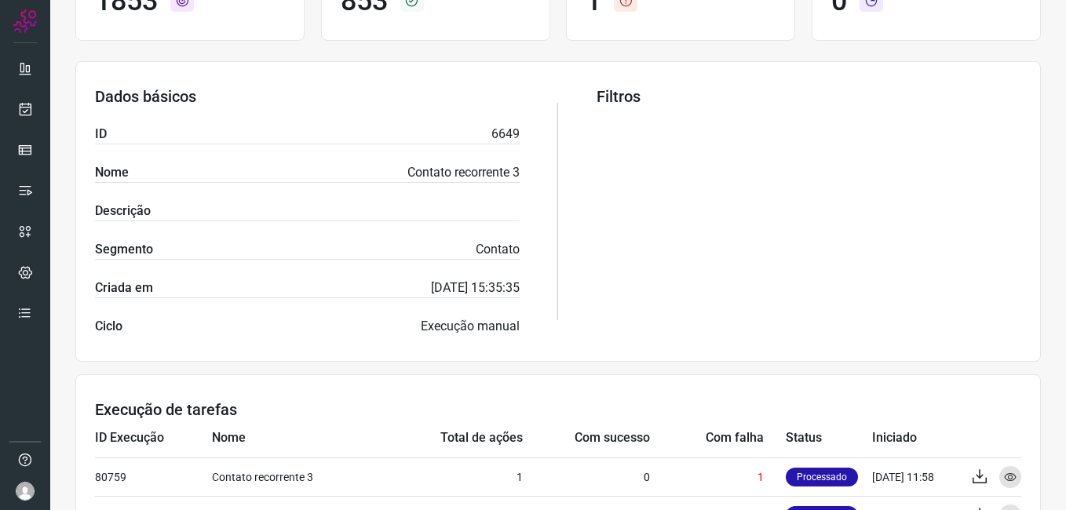
scroll to position [235, 0]
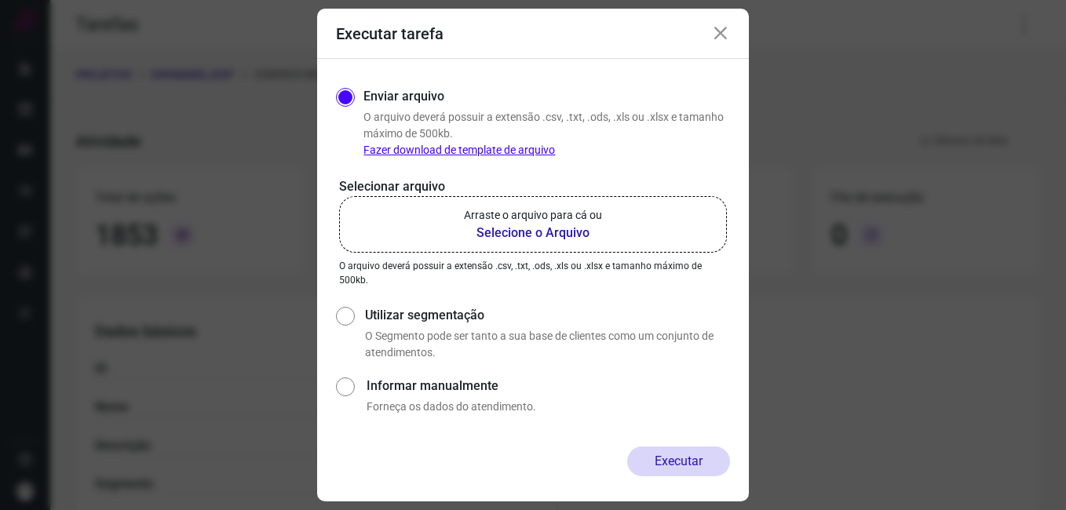
drag, startPoint x: 728, startPoint y: 29, endPoint x: 725, endPoint y: 42, distance: 13.2
click at [728, 29] on icon at bounding box center [720, 33] width 19 height 19
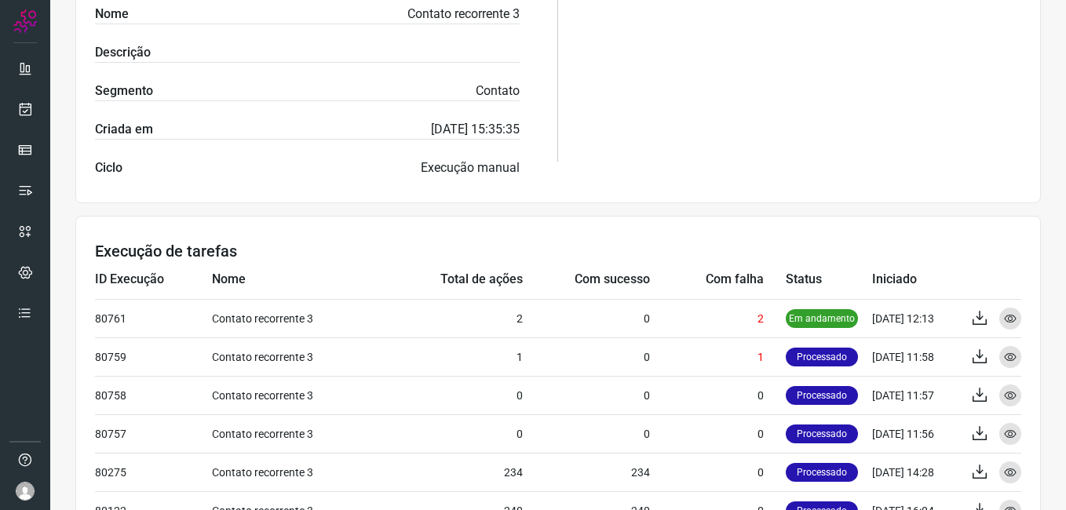
scroll to position [471, 0]
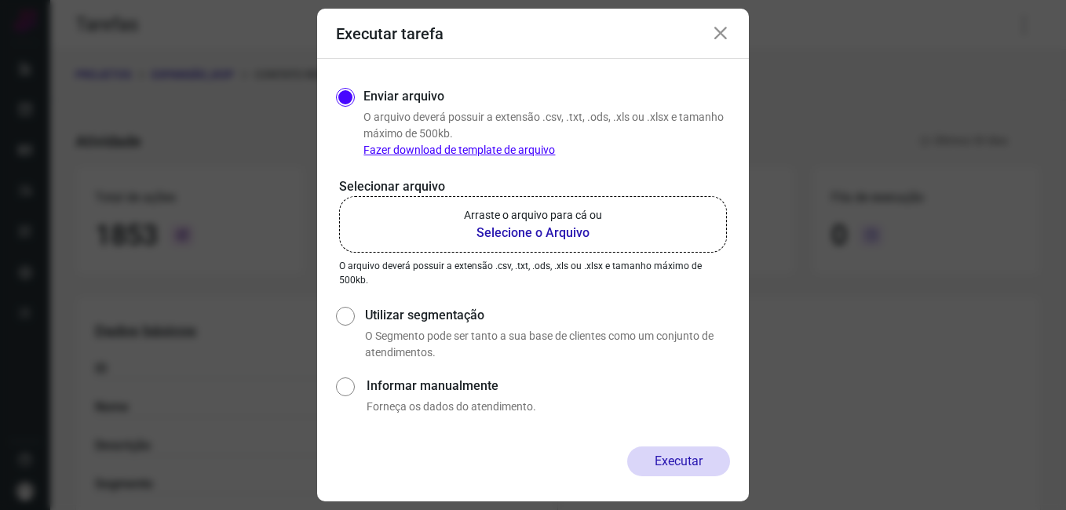
click at [724, 34] on icon at bounding box center [720, 33] width 19 height 19
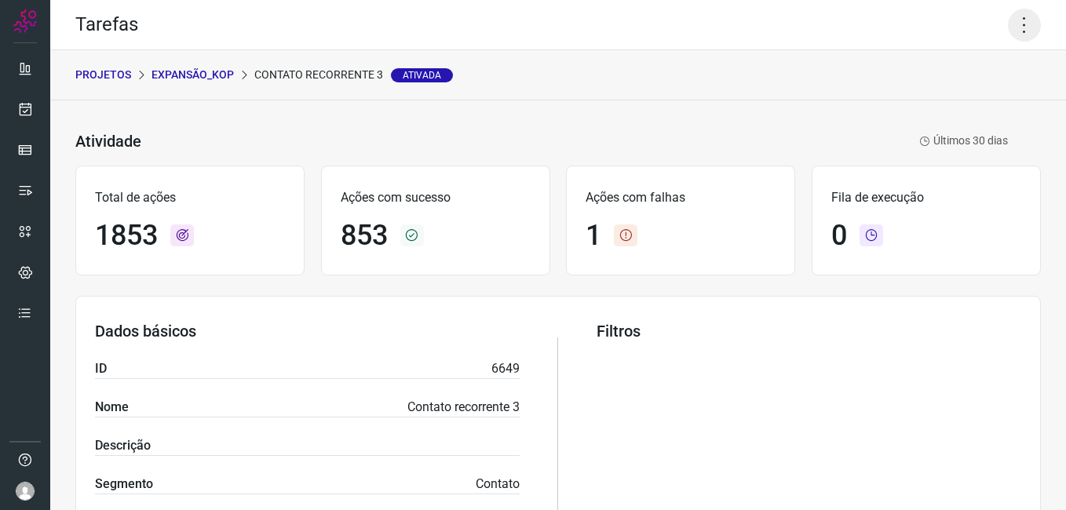
click at [1008, 35] on icon at bounding box center [1024, 25] width 33 height 33
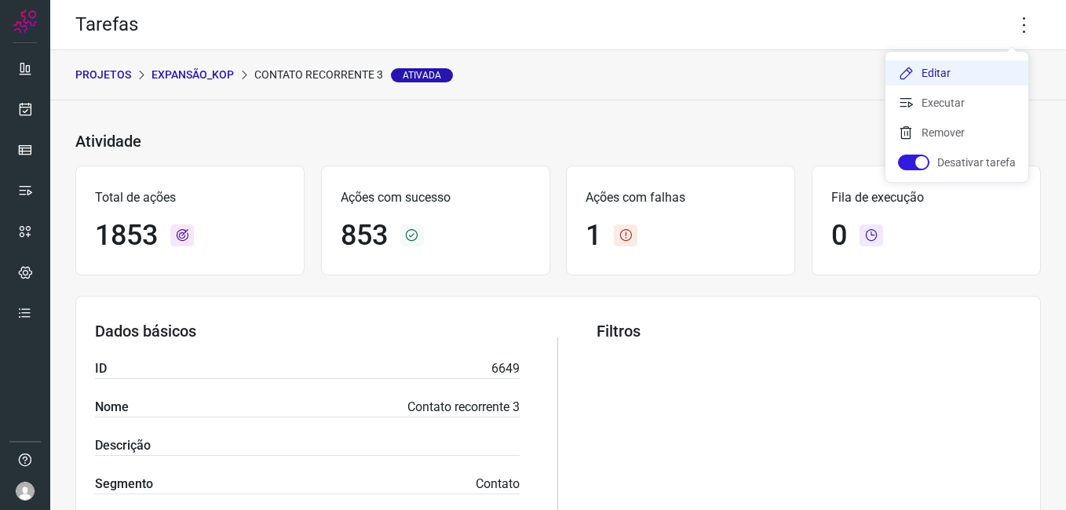
click at [945, 67] on li "Editar" at bounding box center [956, 72] width 143 height 25
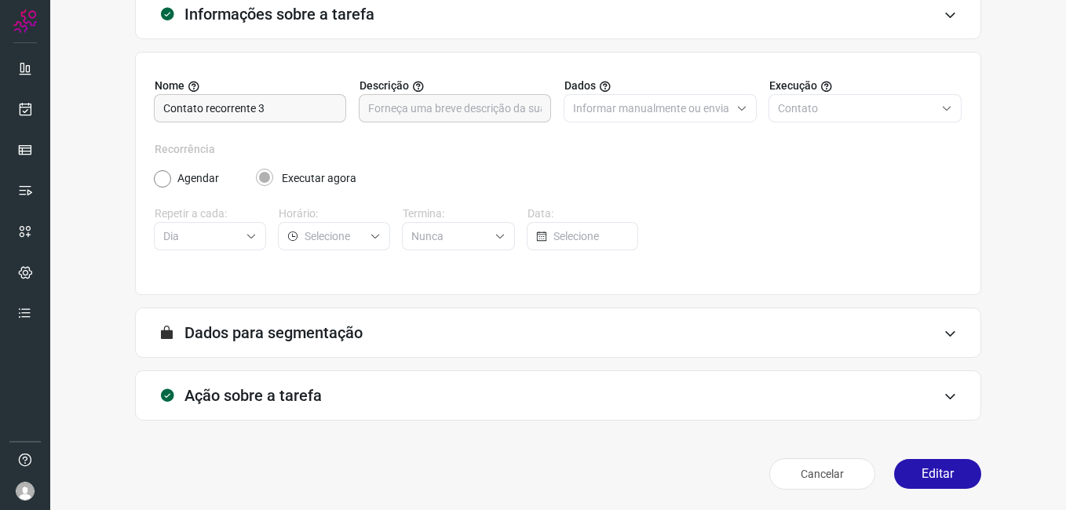
scroll to position [103, 0]
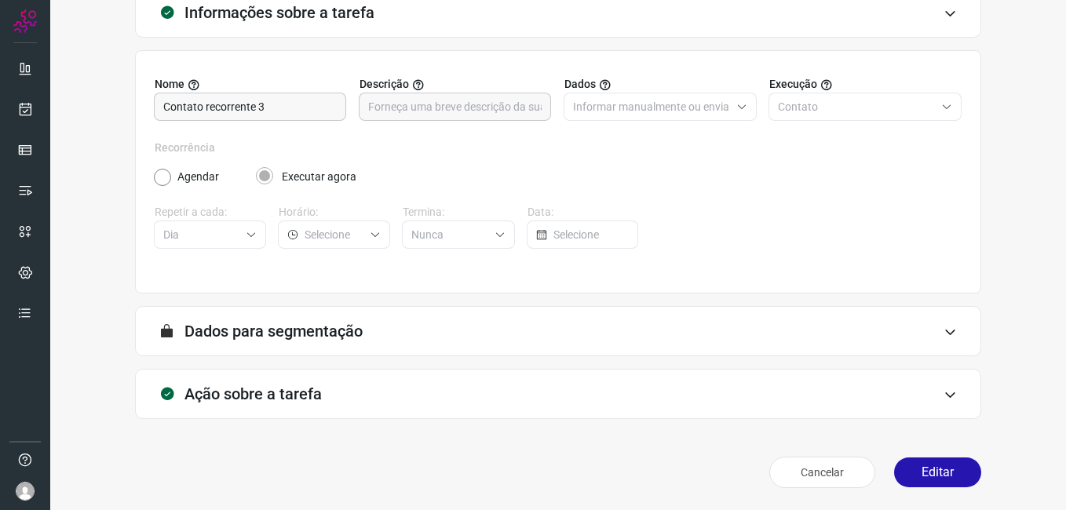
drag, startPoint x: 922, startPoint y: 469, endPoint x: 830, endPoint y: 393, distance: 118.8
click at [922, 469] on button "Editar" at bounding box center [937, 473] width 87 height 30
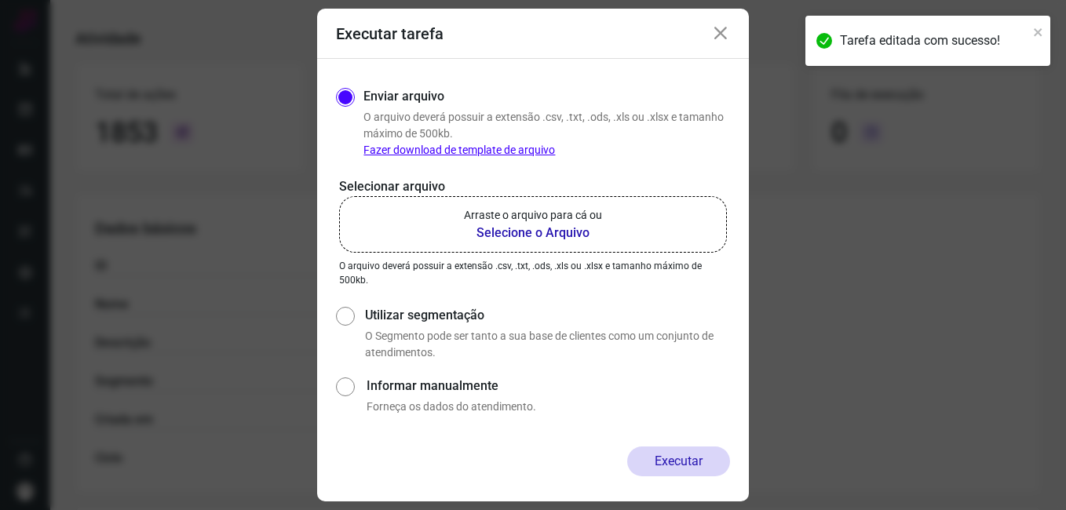
click at [520, 226] on b "Selecione o Arquivo" at bounding box center [533, 233] width 138 height 19
click at [0, 0] on input "Arraste o arquivo para cá ou Selecione o Arquivo" at bounding box center [0, 0] width 0 height 0
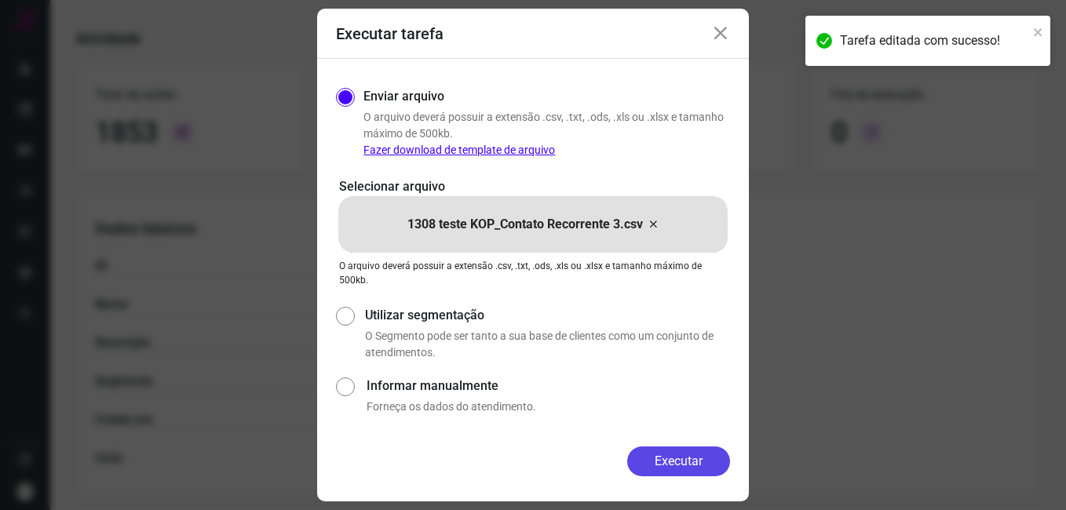
click at [656, 465] on button "Executar" at bounding box center [678, 462] width 103 height 30
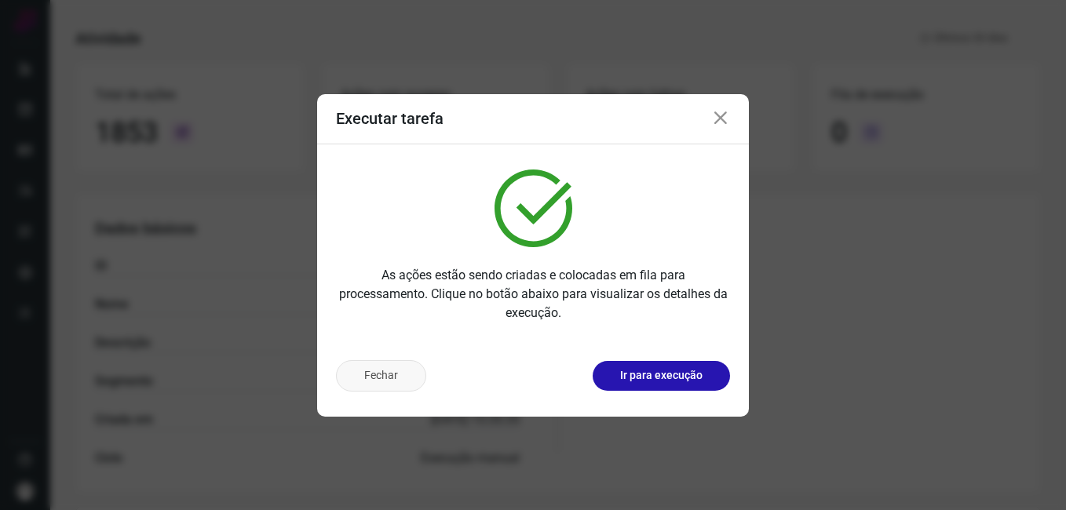
click at [389, 385] on button "Fechar" at bounding box center [381, 375] width 90 height 31
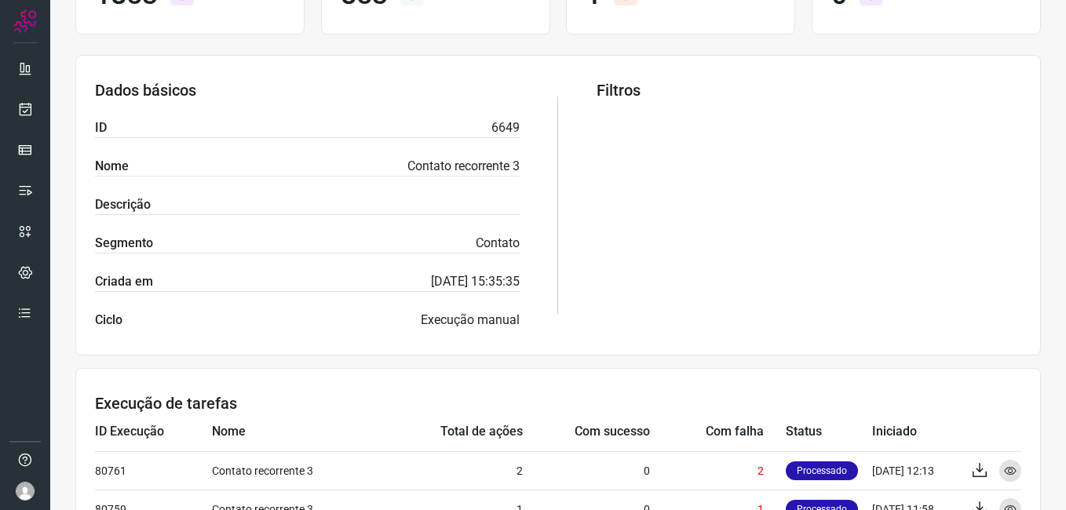
scroll to position [495, 0]
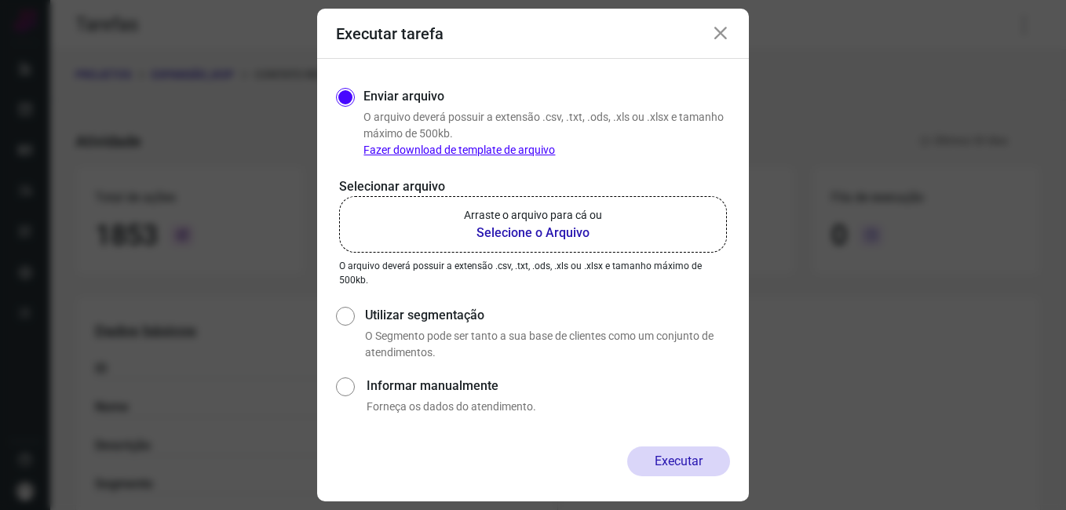
click at [722, 36] on icon at bounding box center [720, 33] width 19 height 19
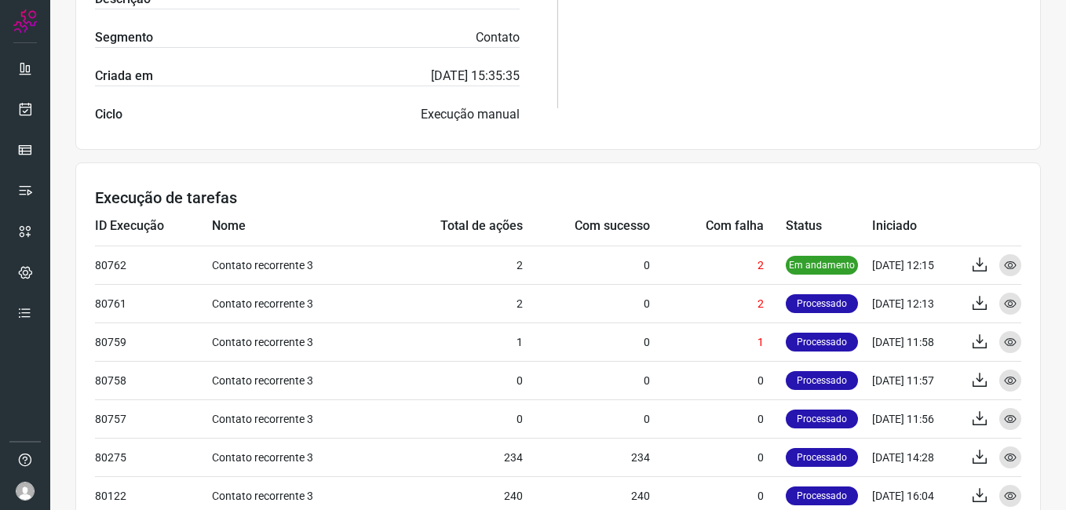
scroll to position [549, 0]
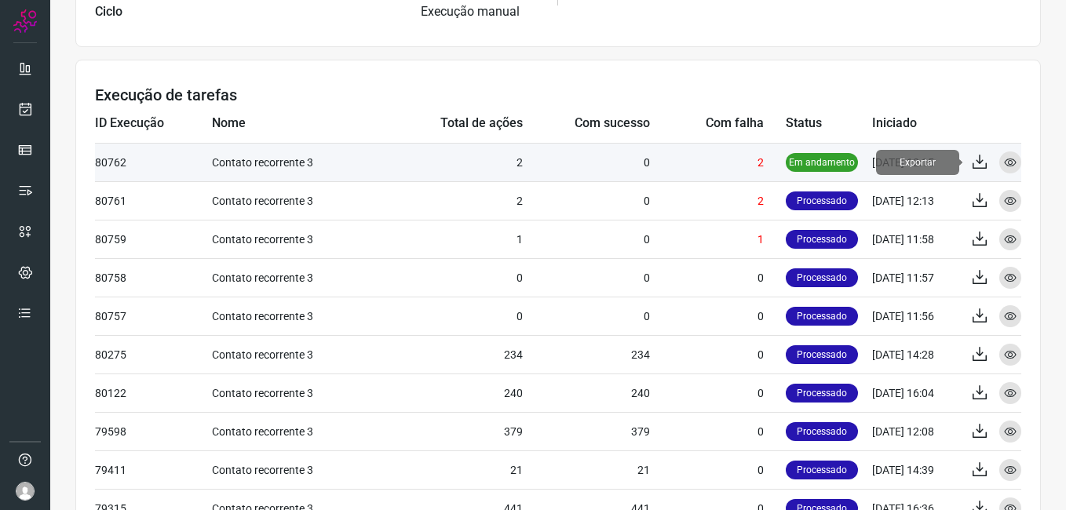
click at [973, 162] on icon at bounding box center [979, 162] width 19 height 19
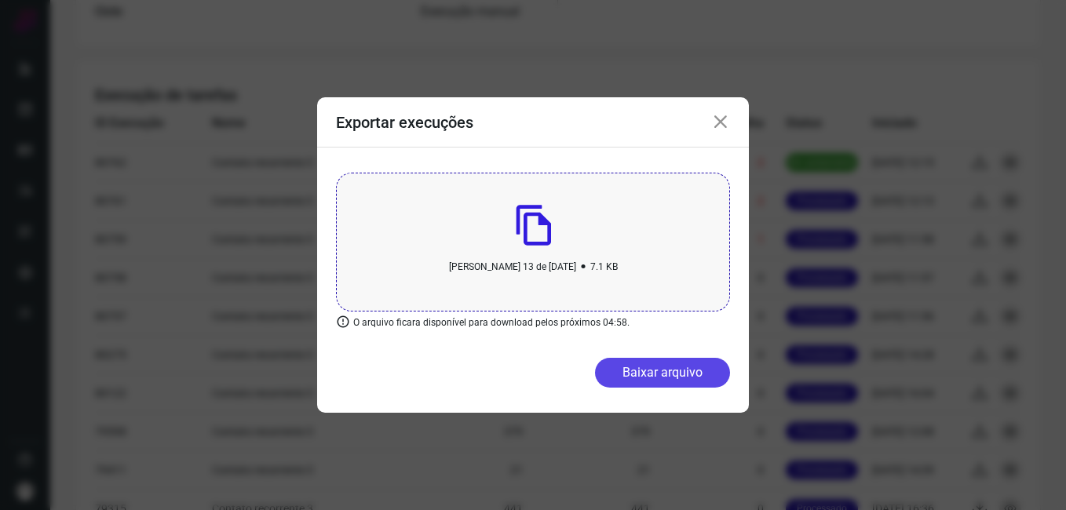
click at [632, 371] on button "Baixar arquivo" at bounding box center [662, 373] width 135 height 30
click at [721, 123] on icon at bounding box center [720, 122] width 19 height 19
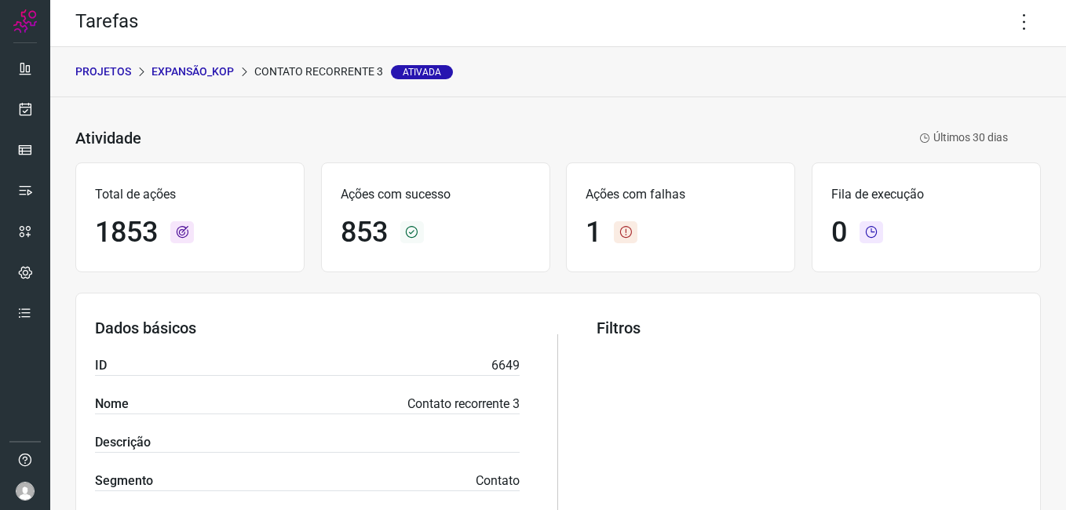
scroll to position [0, 0]
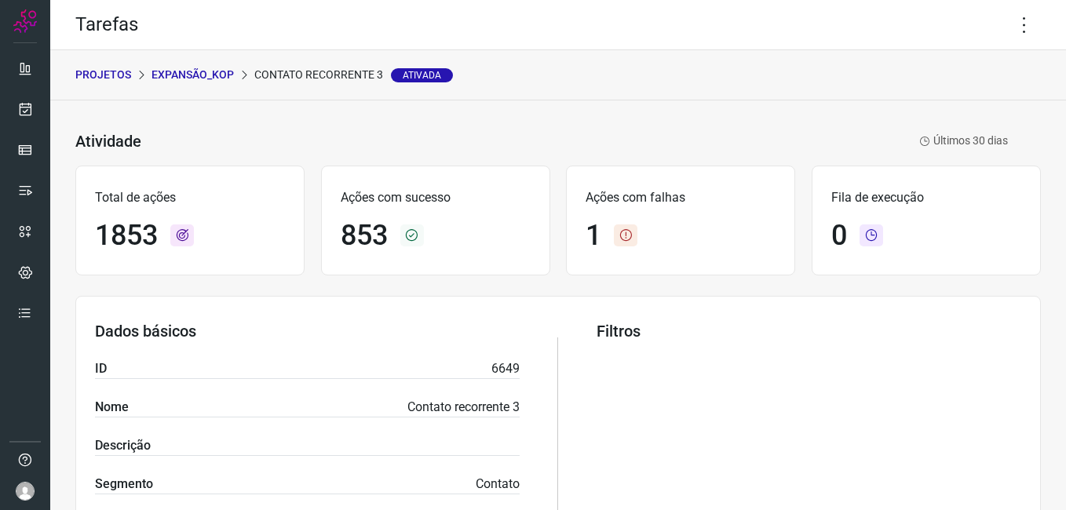
click at [204, 80] on p "Expansão_Kop" at bounding box center [192, 75] width 82 height 16
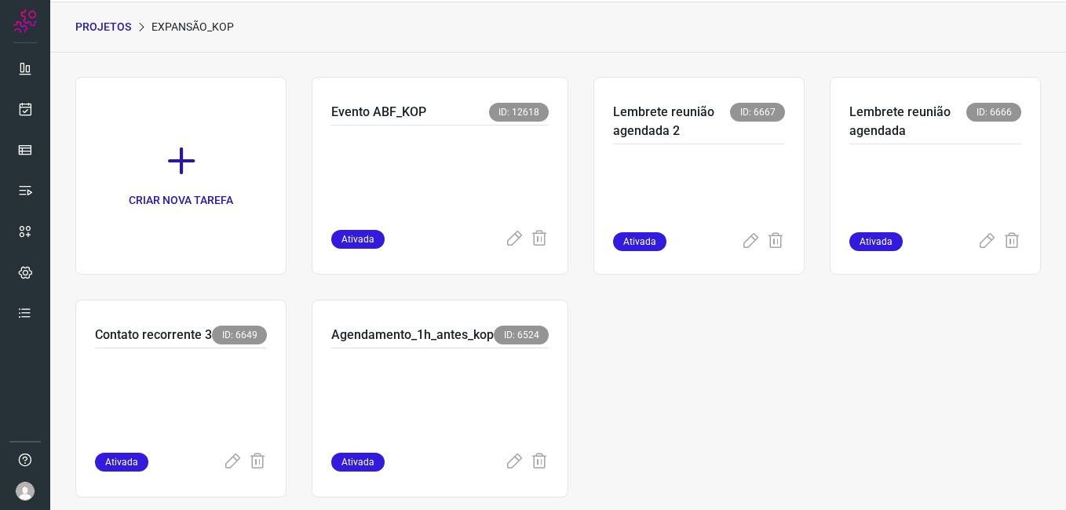
scroll to position [75, 0]
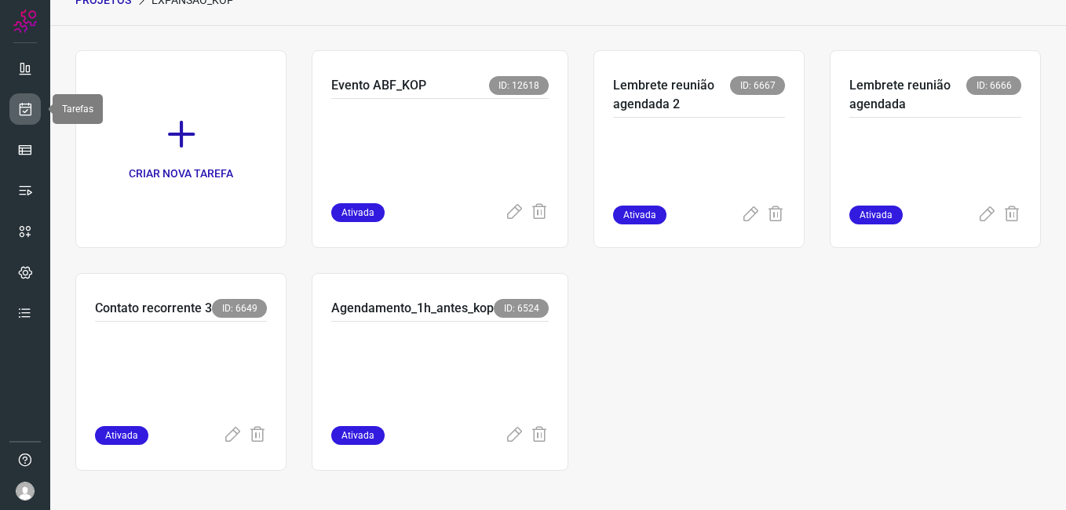
click at [25, 104] on icon at bounding box center [25, 109] width 16 height 16
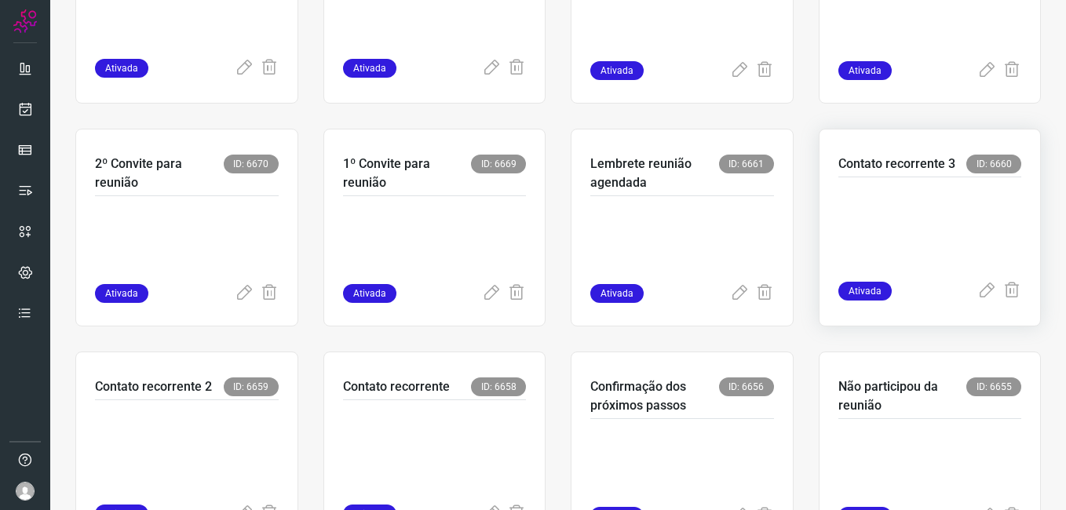
scroll to position [520, 0]
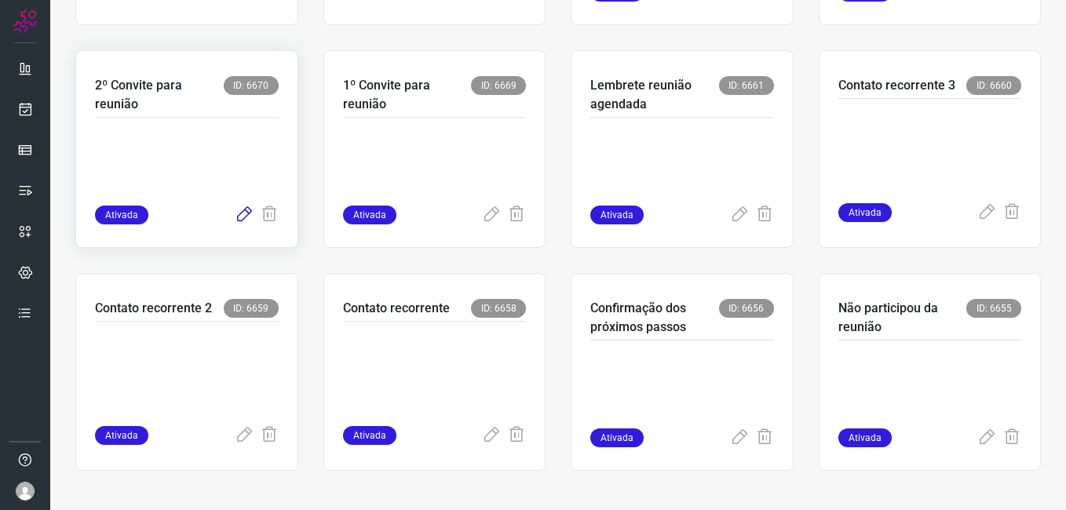
click at [238, 219] on icon at bounding box center [244, 215] width 19 height 19
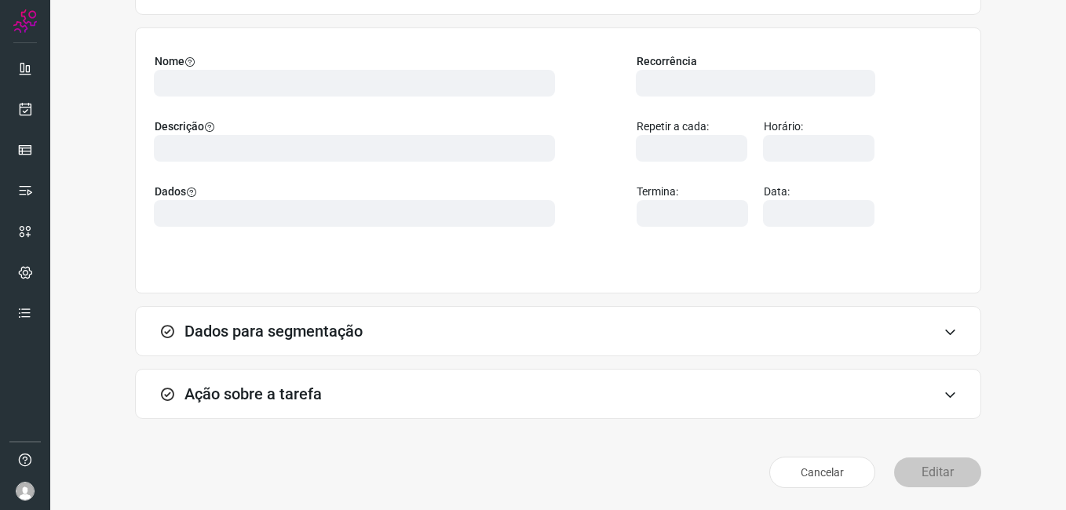
scroll to position [103, 0]
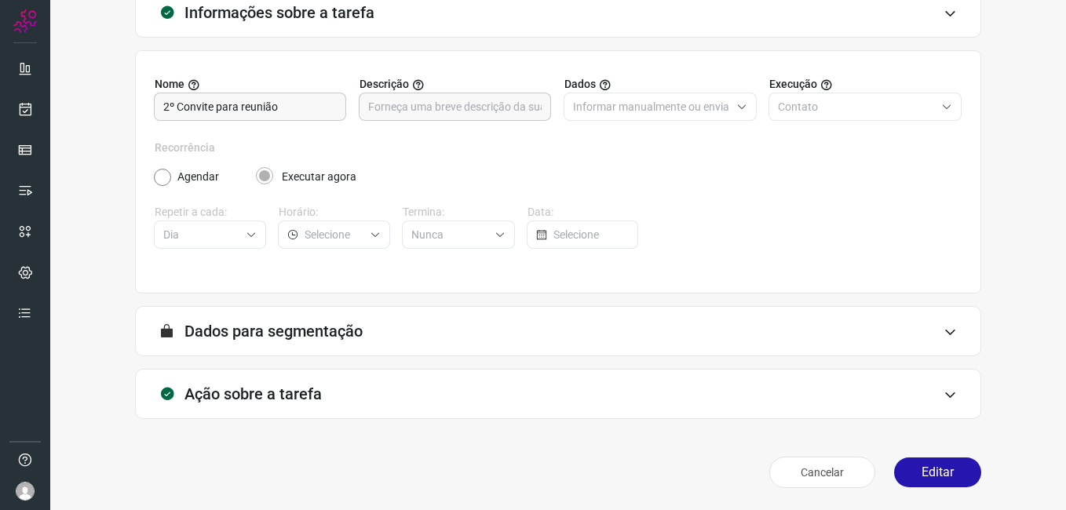
click at [915, 467] on button "Editar" at bounding box center [937, 473] width 87 height 30
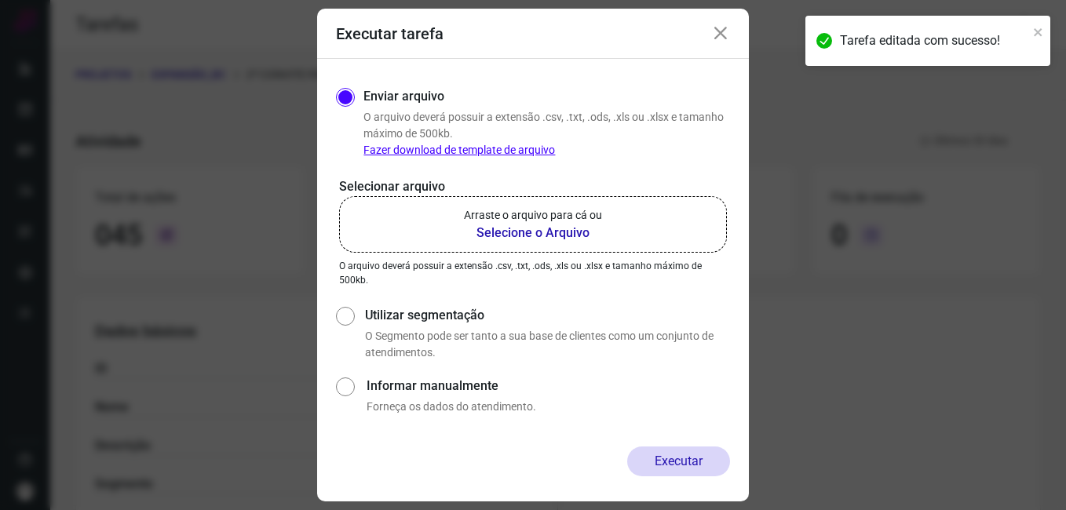
click at [516, 228] on b "Selecione o Arquivo" at bounding box center [533, 233] width 138 height 19
click at [0, 0] on input "Arraste o arquivo para cá ou Selecione o Arquivo" at bounding box center [0, 0] width 0 height 0
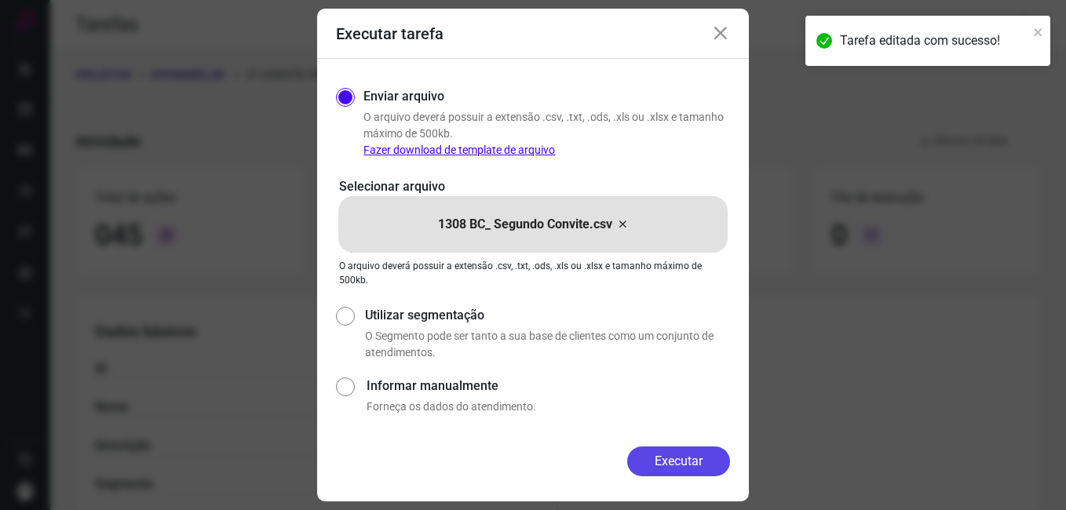
click at [658, 463] on button "Executar" at bounding box center [678, 462] width 103 height 30
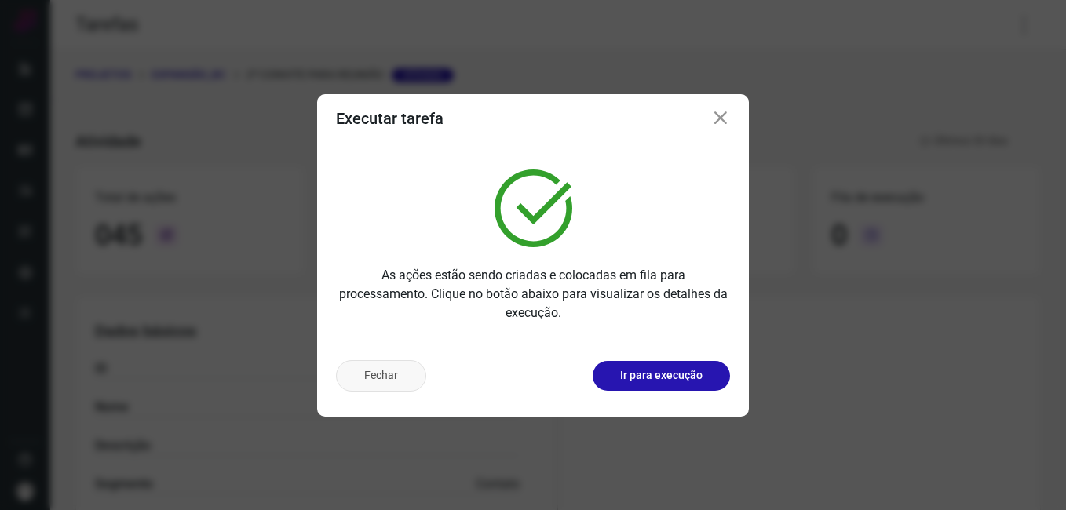
click at [399, 386] on button "Fechar" at bounding box center [381, 375] width 90 height 31
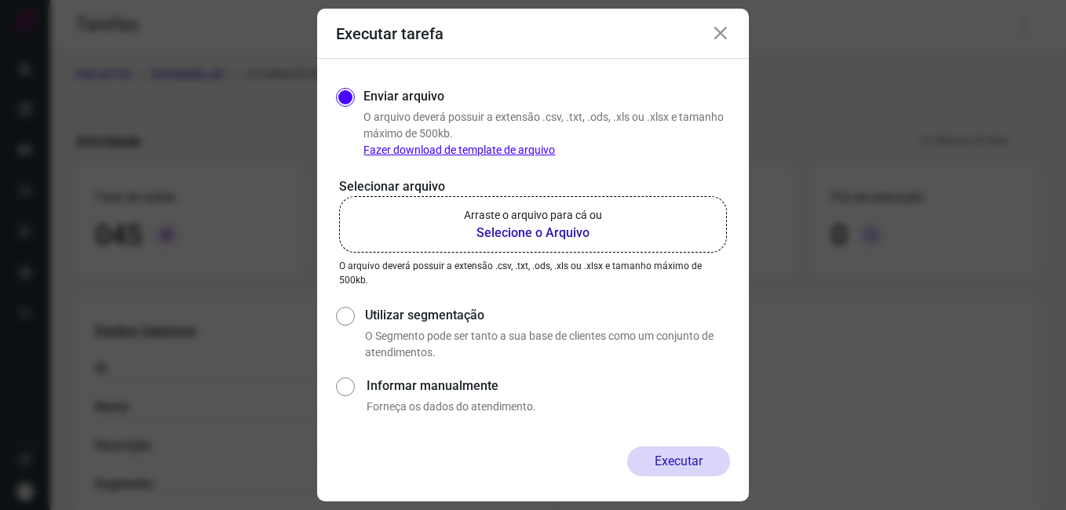
click at [719, 39] on icon at bounding box center [720, 33] width 19 height 19
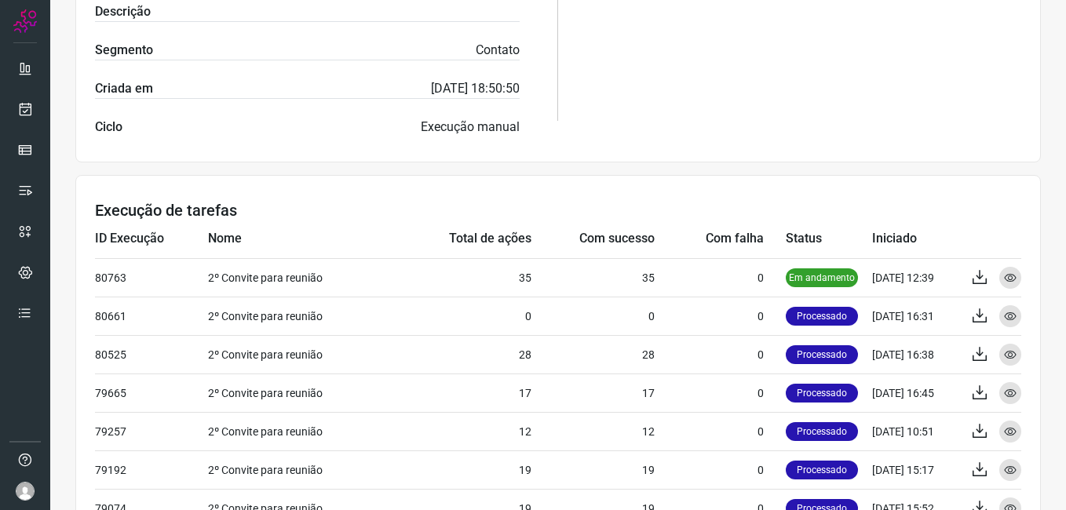
scroll to position [471, 0]
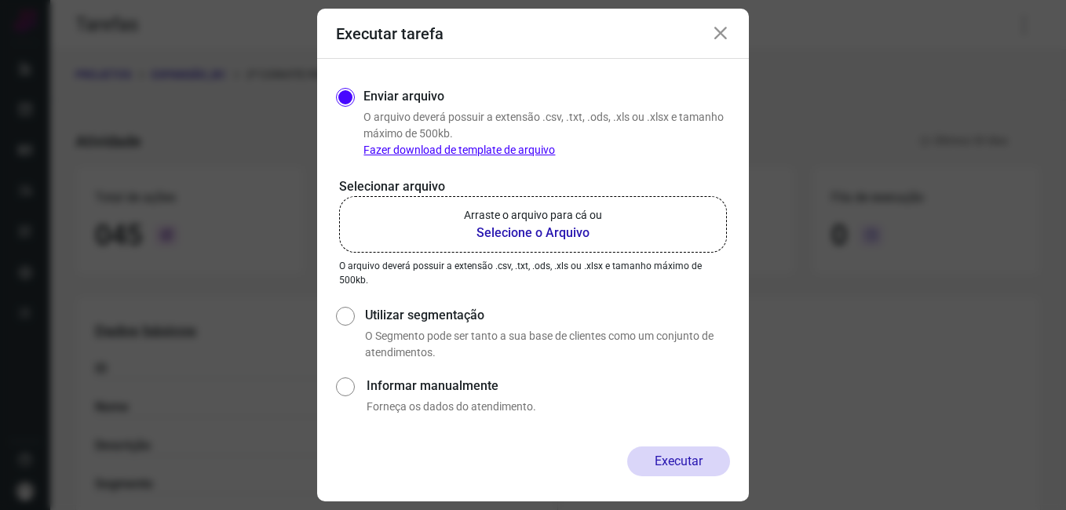
drag, startPoint x: 720, startPoint y: 29, endPoint x: 743, endPoint y: 102, distance: 76.7
click at [720, 31] on icon at bounding box center [720, 33] width 19 height 19
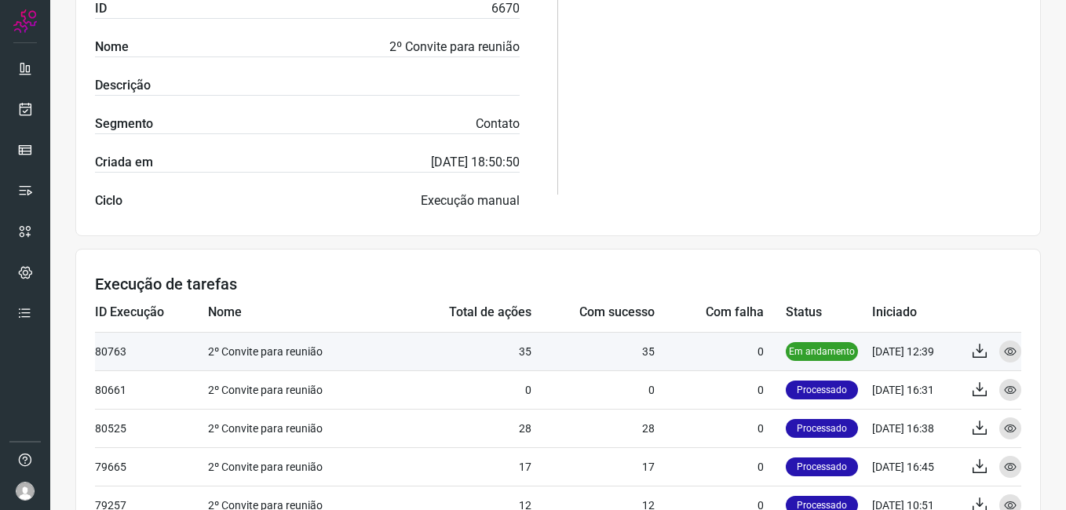
scroll to position [392, 0]
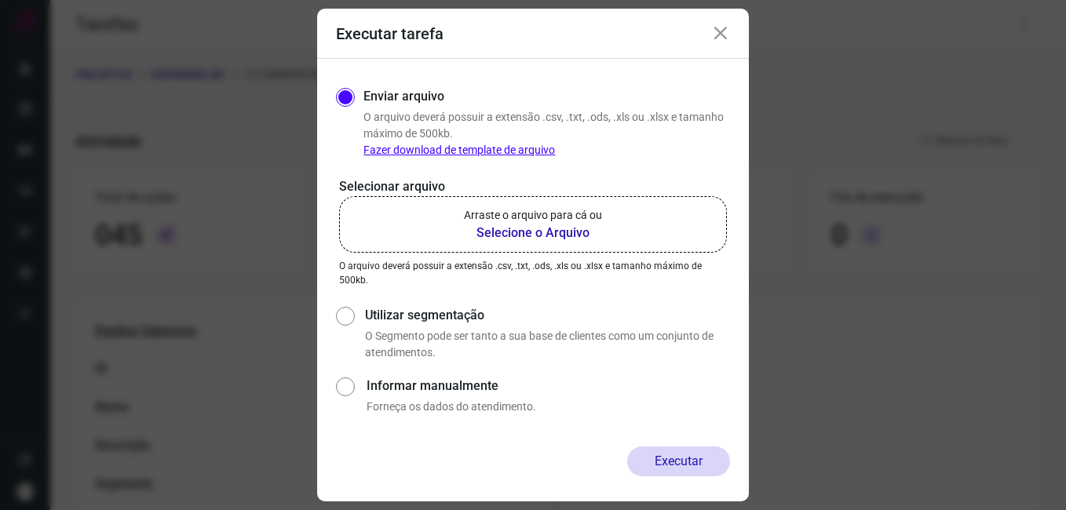
click at [724, 38] on icon at bounding box center [720, 33] width 19 height 19
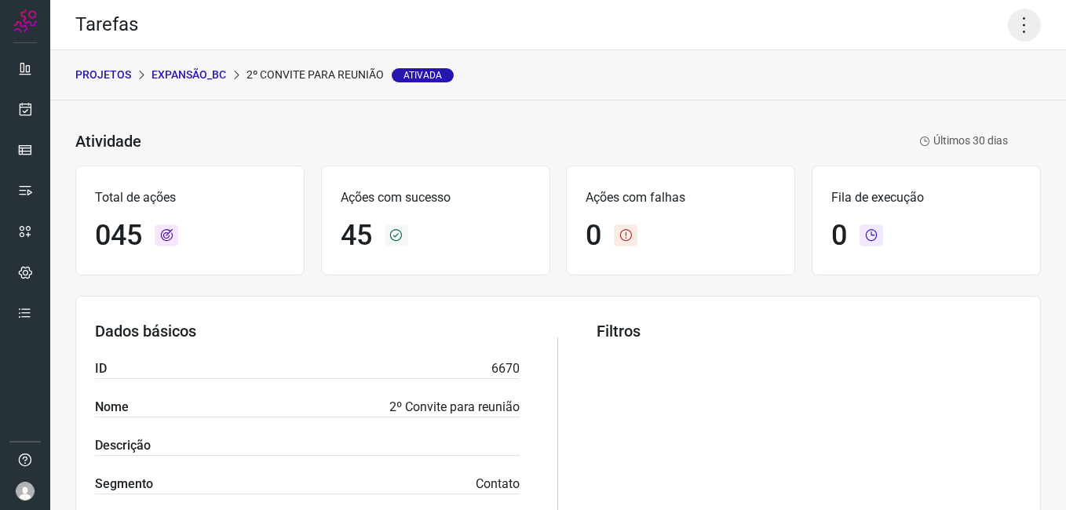
click at [1008, 29] on icon at bounding box center [1024, 25] width 33 height 33
click at [203, 79] on p "Expansão_BC" at bounding box center [188, 75] width 75 height 16
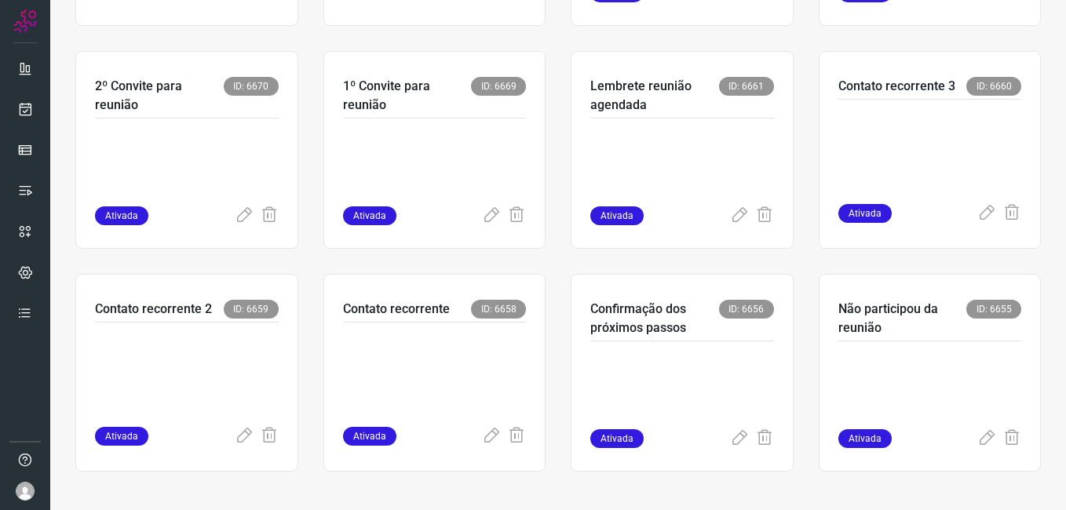
scroll to position [520, 0]
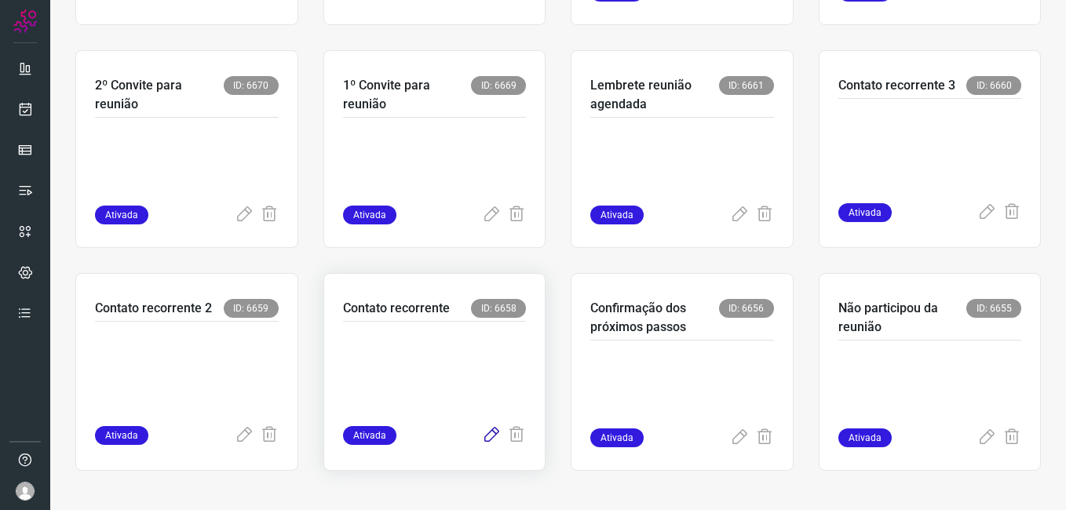
click at [482, 439] on icon at bounding box center [491, 435] width 19 height 19
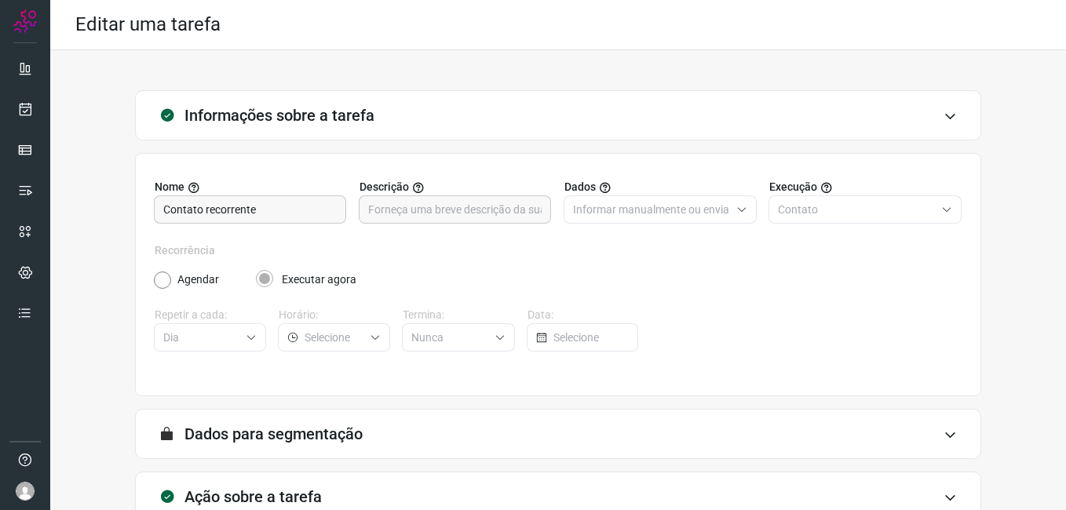
scroll to position [103, 0]
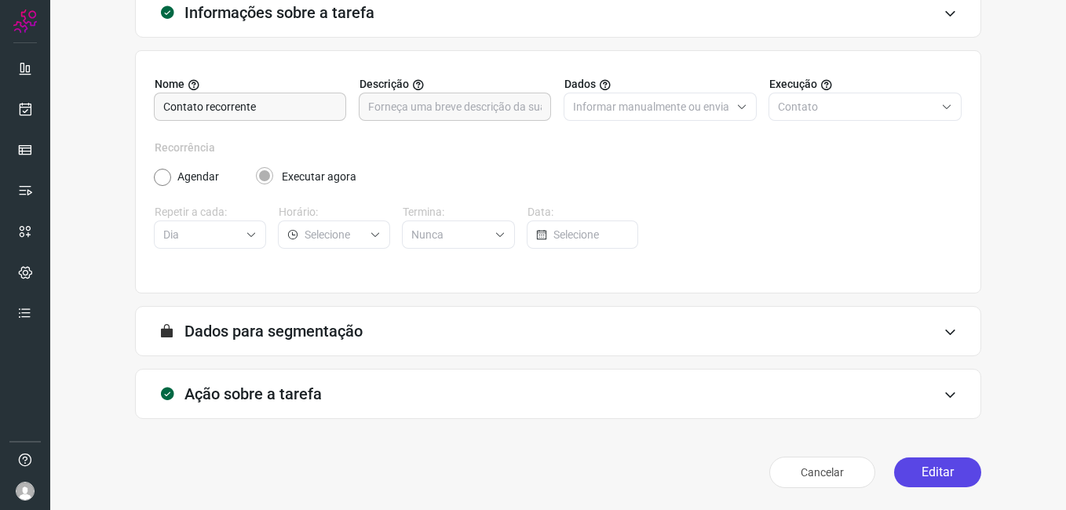
click at [909, 483] on button "Editar" at bounding box center [937, 473] width 87 height 30
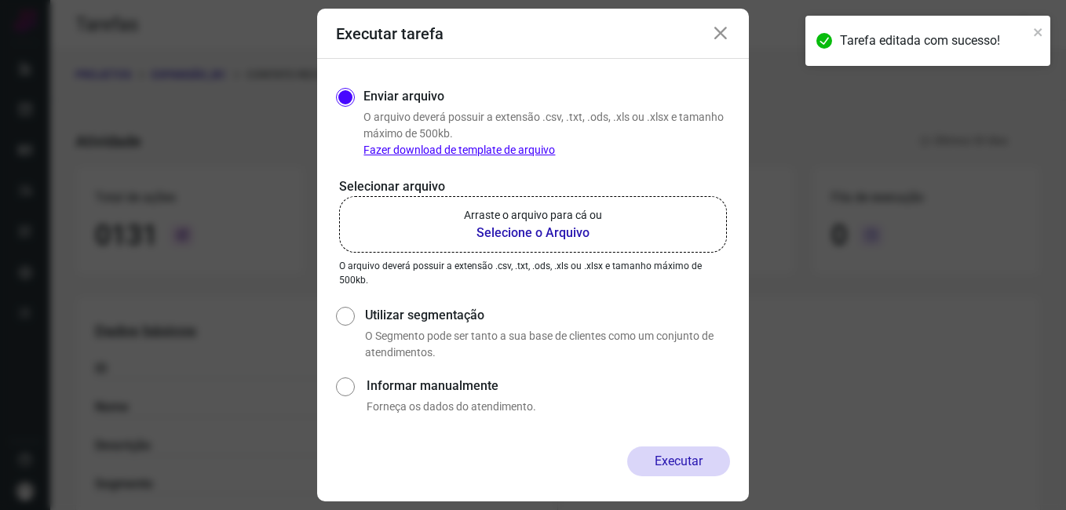
click at [498, 239] on b "Selecione o Arquivo" at bounding box center [533, 233] width 138 height 19
click at [0, 0] on input "Arraste o arquivo para cá ou Selecione o Arquivo" at bounding box center [0, 0] width 0 height 0
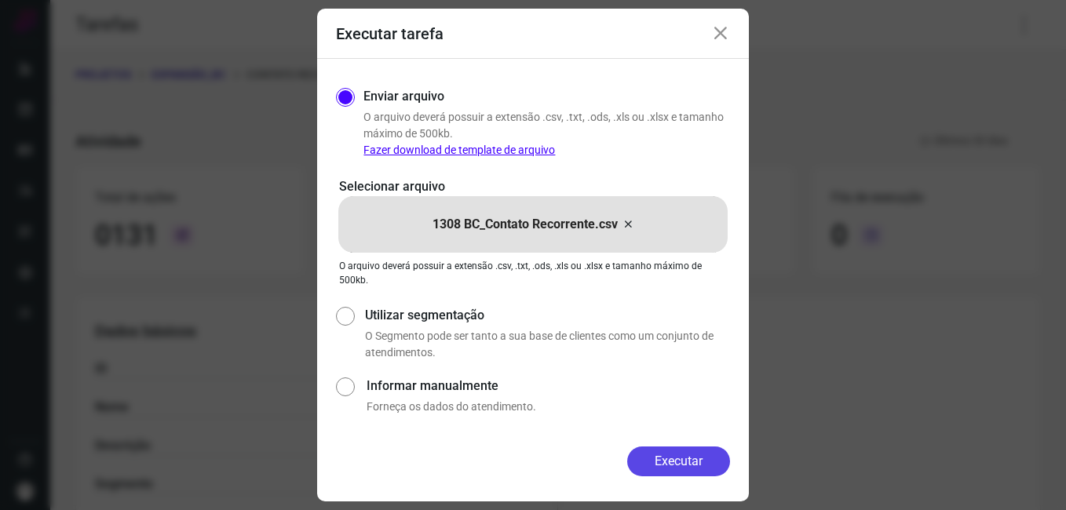
click at [655, 465] on button "Executar" at bounding box center [678, 462] width 103 height 30
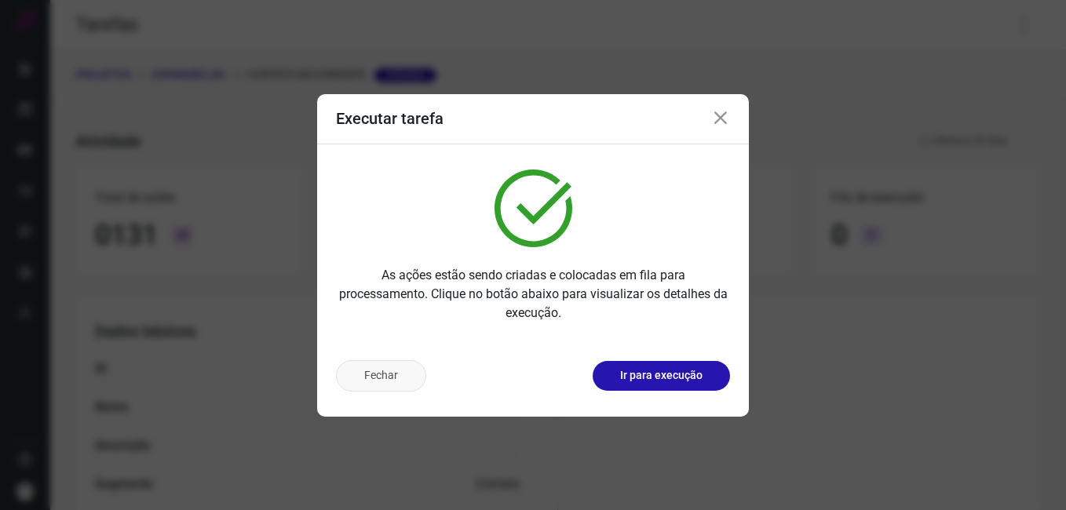
click at [397, 387] on button "Fechar" at bounding box center [381, 375] width 90 height 31
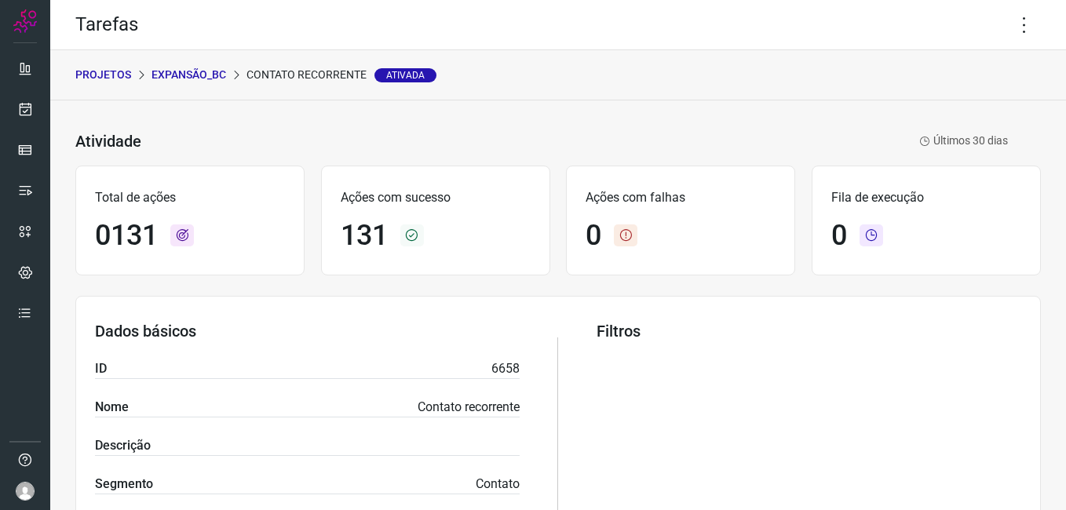
click at [192, 74] on p "Expansão_BC" at bounding box center [188, 75] width 75 height 16
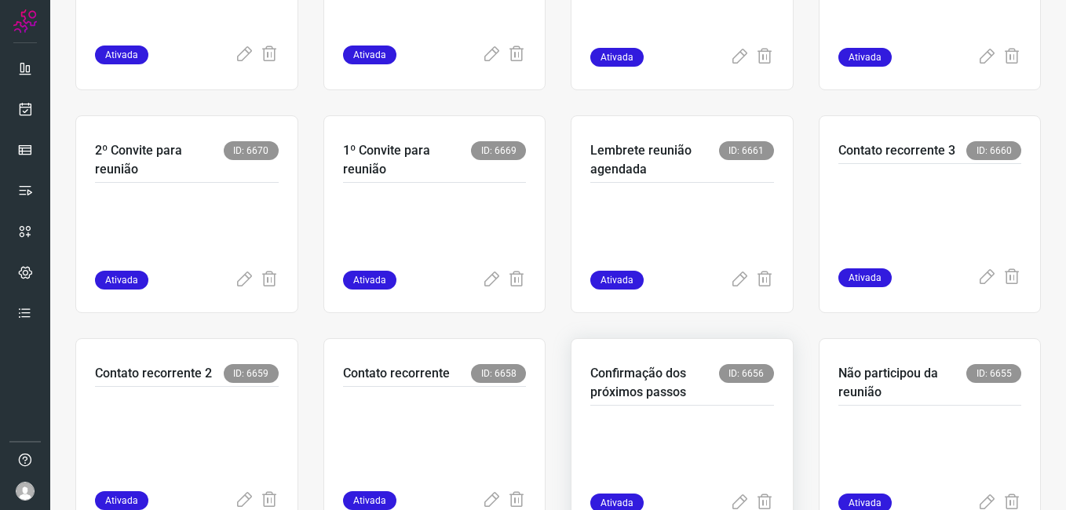
scroll to position [467, 0]
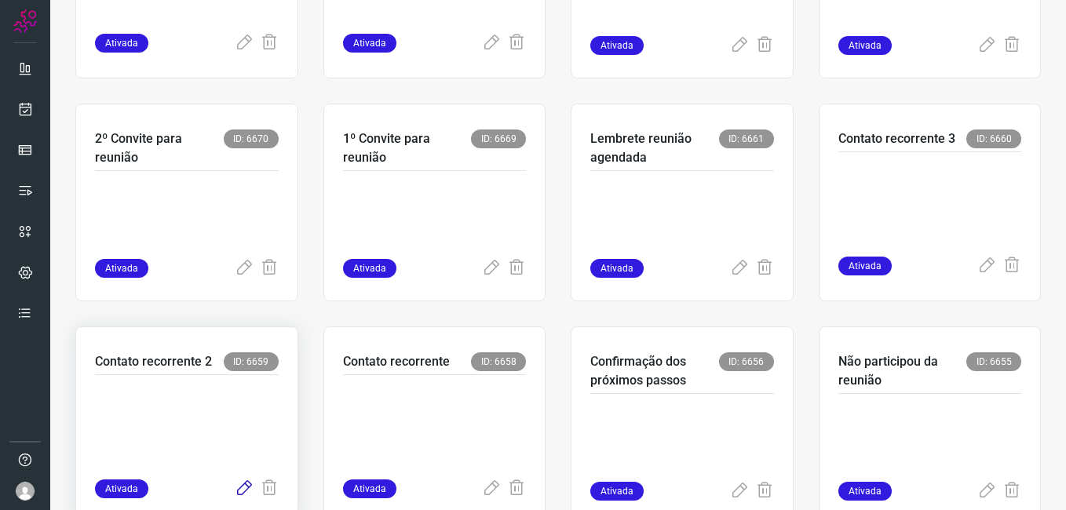
click at [235, 484] on icon at bounding box center [244, 489] width 19 height 19
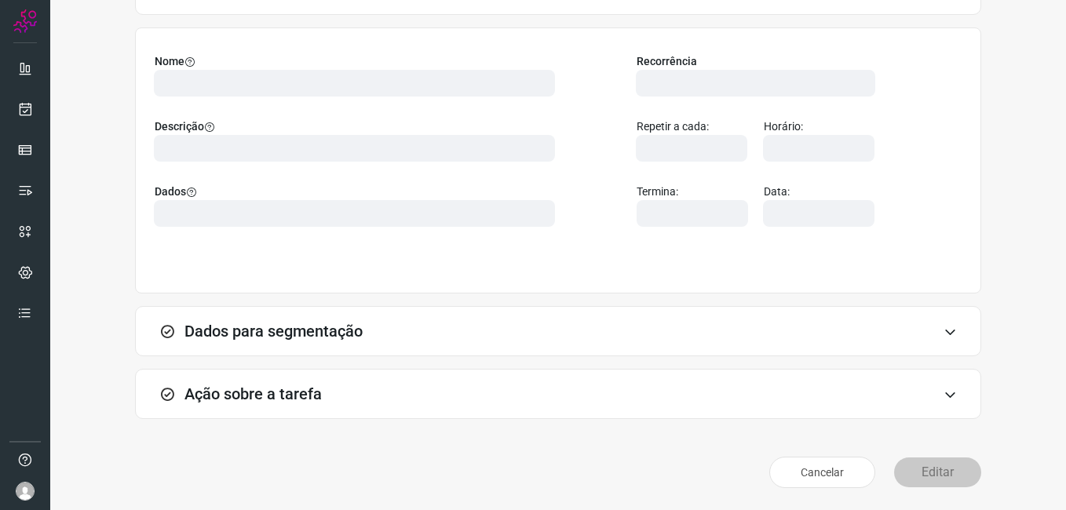
scroll to position [103, 0]
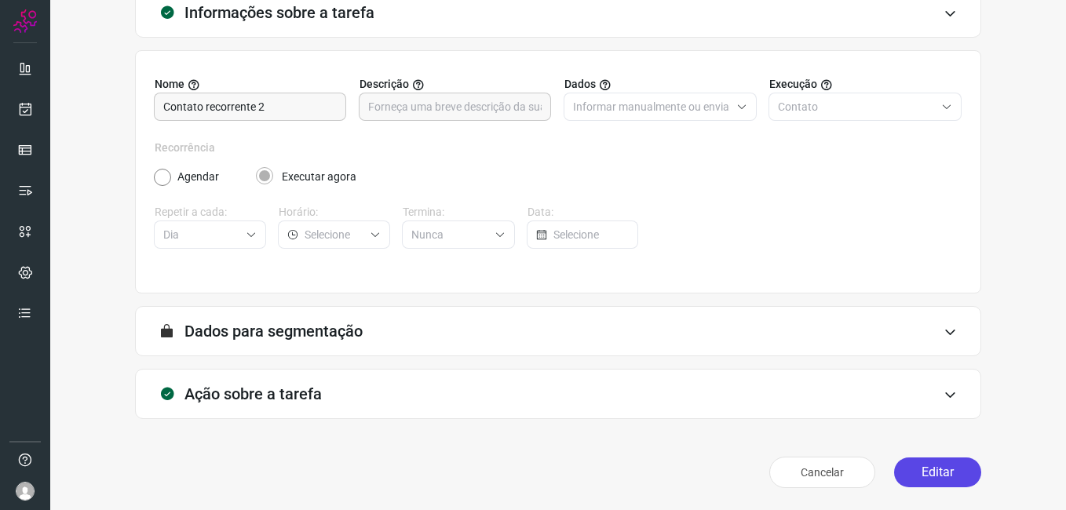
click at [904, 469] on button "Editar" at bounding box center [937, 473] width 87 height 30
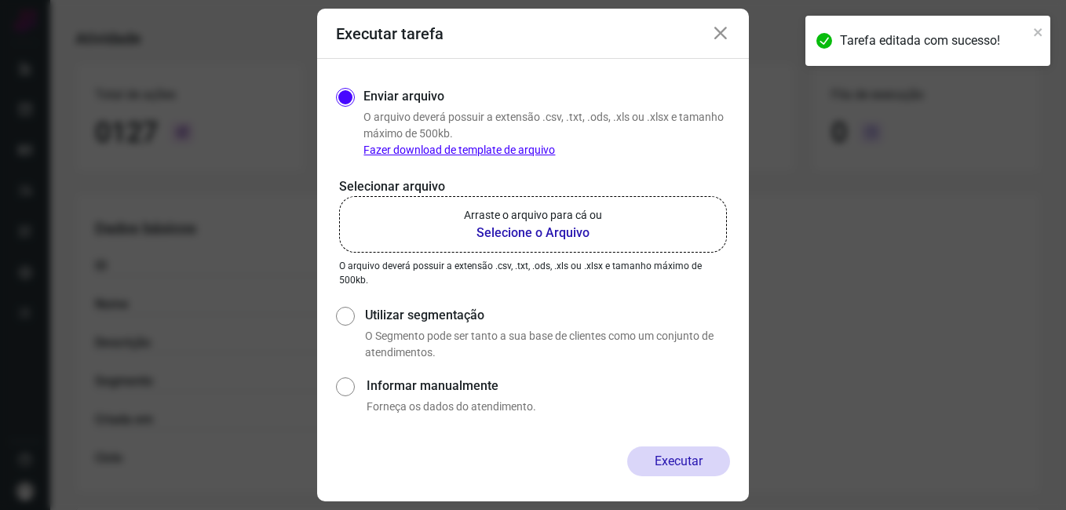
click at [536, 235] on b "Selecione o Arquivo" at bounding box center [533, 233] width 138 height 19
click at [0, 0] on input "Arraste o arquivo para cá ou Selecione o Arquivo" at bounding box center [0, 0] width 0 height 0
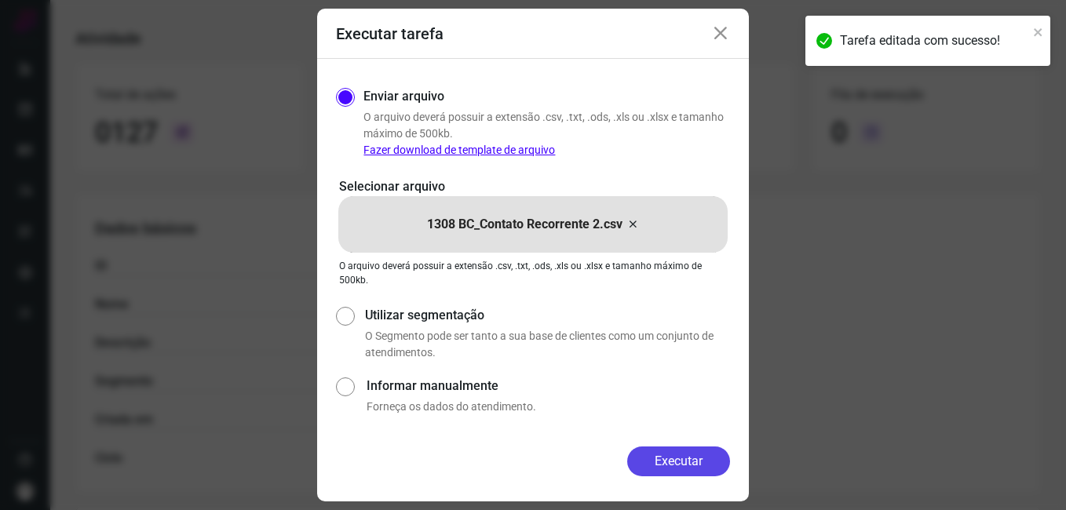
click at [636, 462] on button "Executar" at bounding box center [678, 462] width 103 height 30
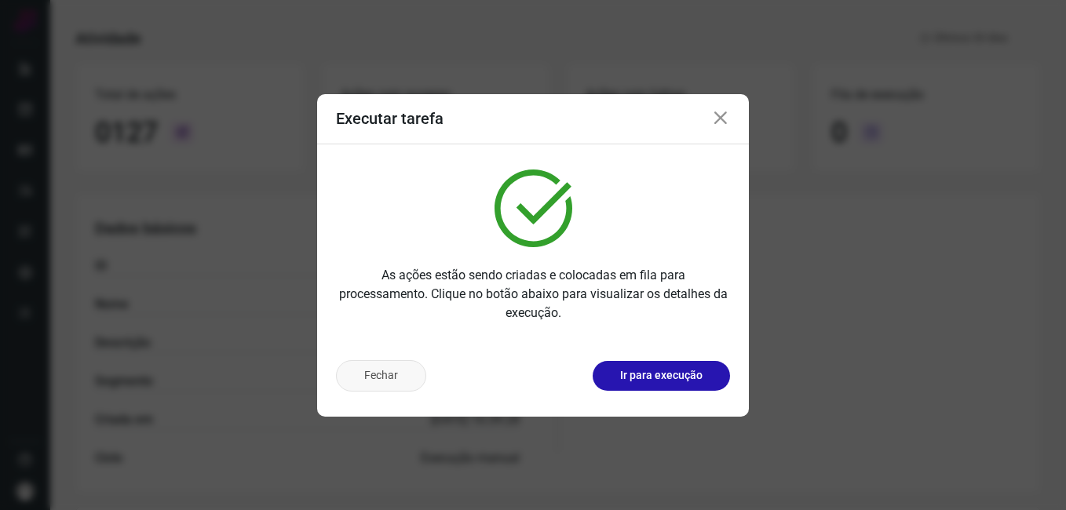
click at [349, 379] on button "Fechar" at bounding box center [381, 375] width 90 height 31
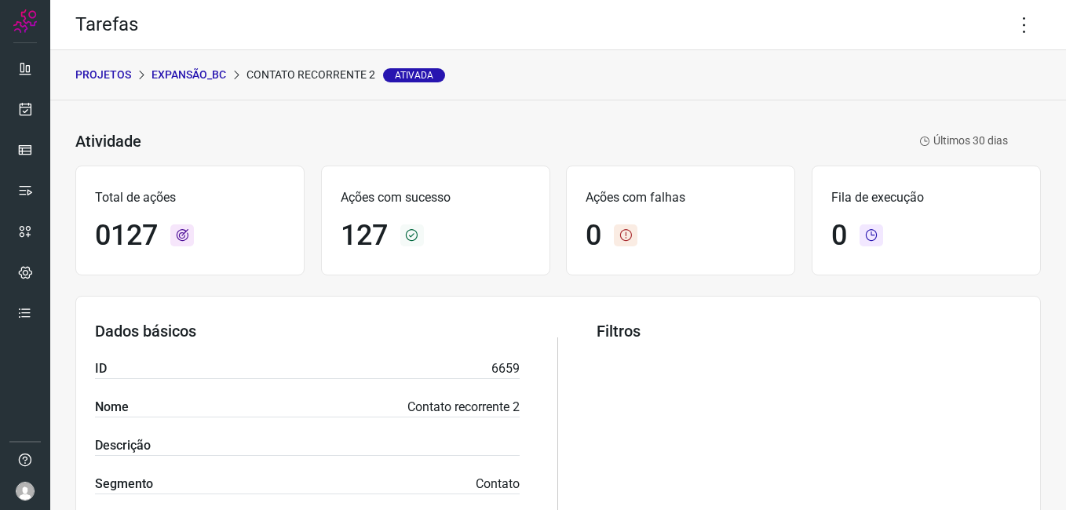
click at [199, 75] on p "Expansão_BC" at bounding box center [188, 75] width 75 height 16
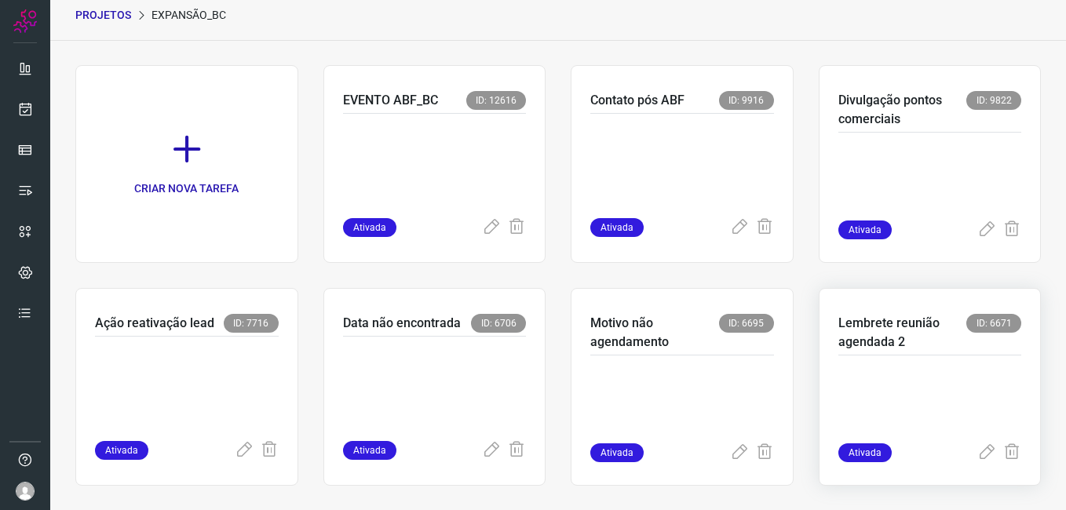
scroll to position [314, 0]
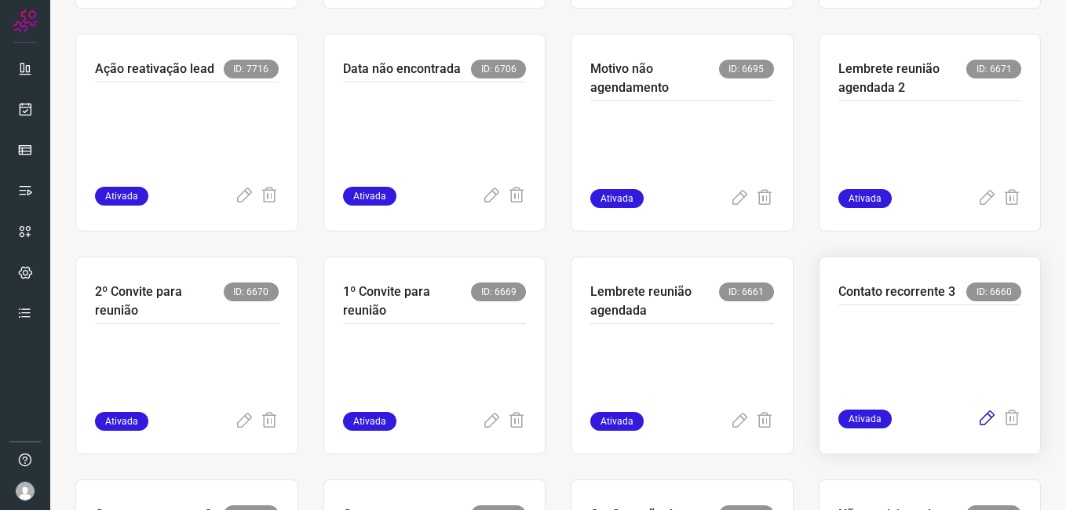
click at [977, 418] on icon at bounding box center [986, 419] width 19 height 19
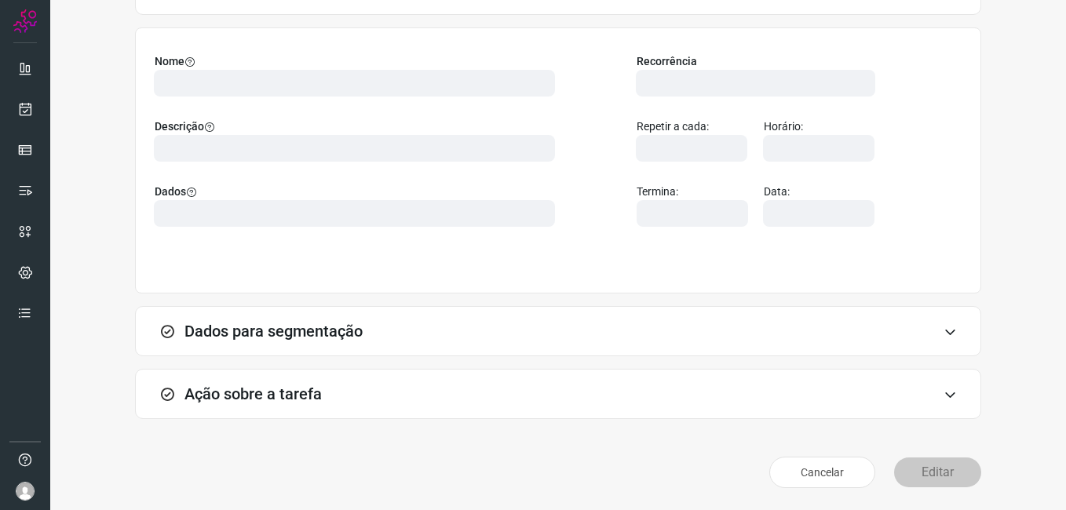
scroll to position [103, 0]
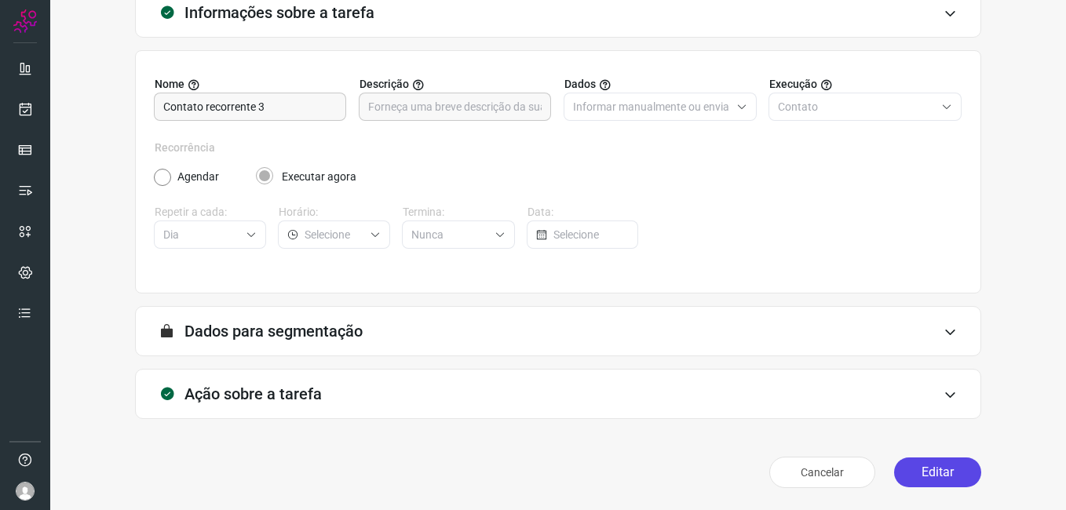
click at [951, 480] on button "Editar" at bounding box center [937, 473] width 87 height 30
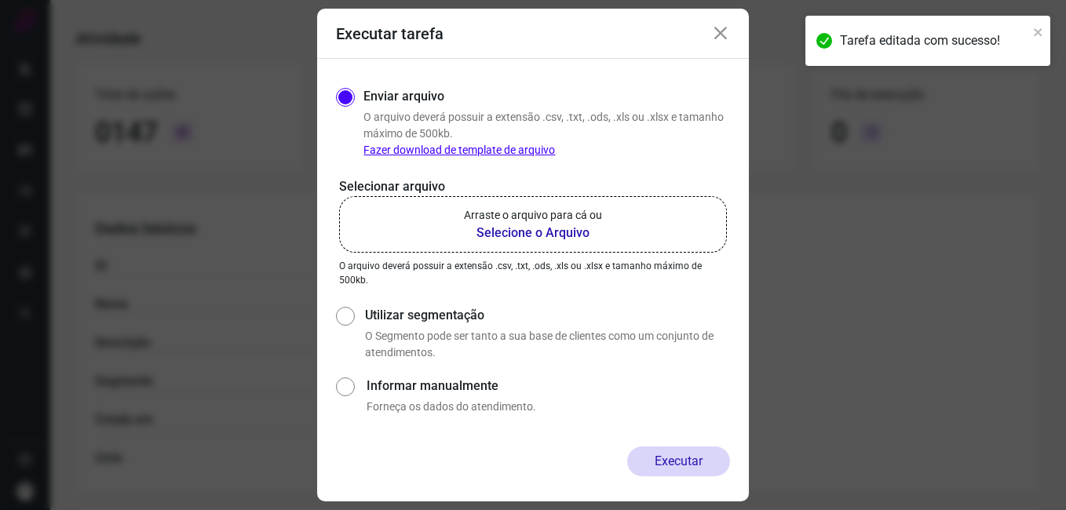
click at [513, 237] on b "Selecione o Arquivo" at bounding box center [533, 233] width 138 height 19
click at [0, 0] on input "Arraste o arquivo para cá ou Selecione o Arquivo" at bounding box center [0, 0] width 0 height 0
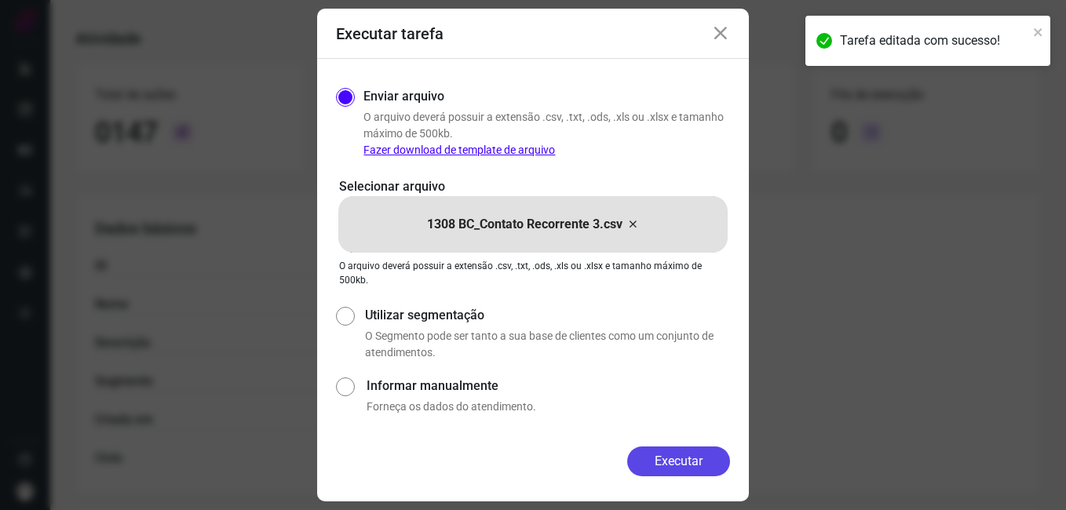
click at [649, 458] on button "Executar" at bounding box center [678, 462] width 103 height 30
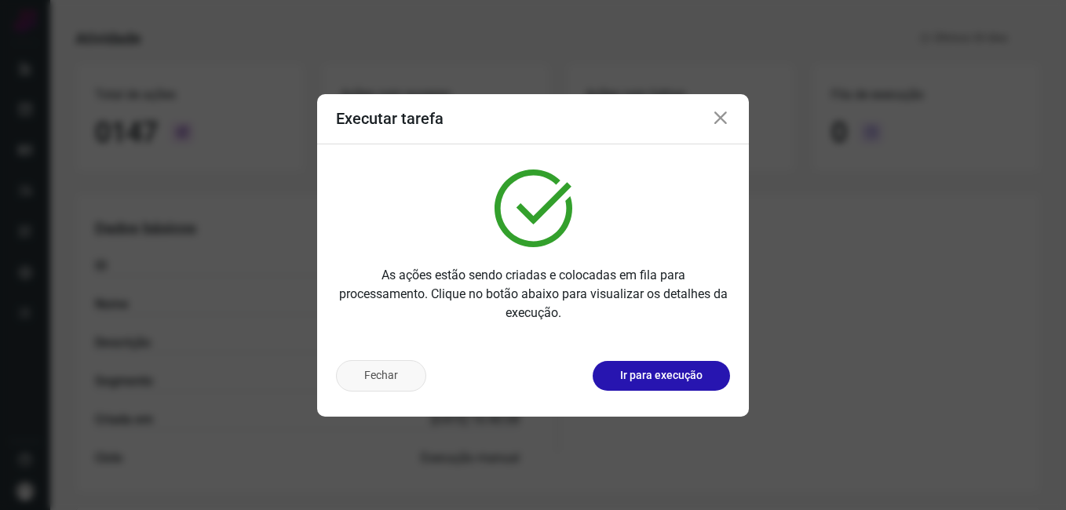
click at [401, 381] on button "Fechar" at bounding box center [381, 375] width 90 height 31
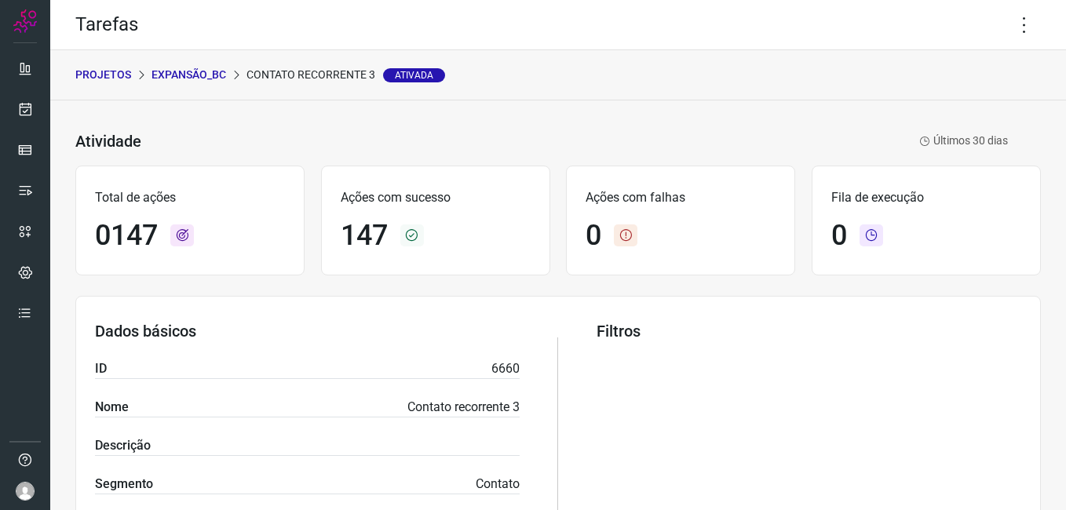
click at [190, 75] on p "Expansão_BC" at bounding box center [188, 75] width 75 height 16
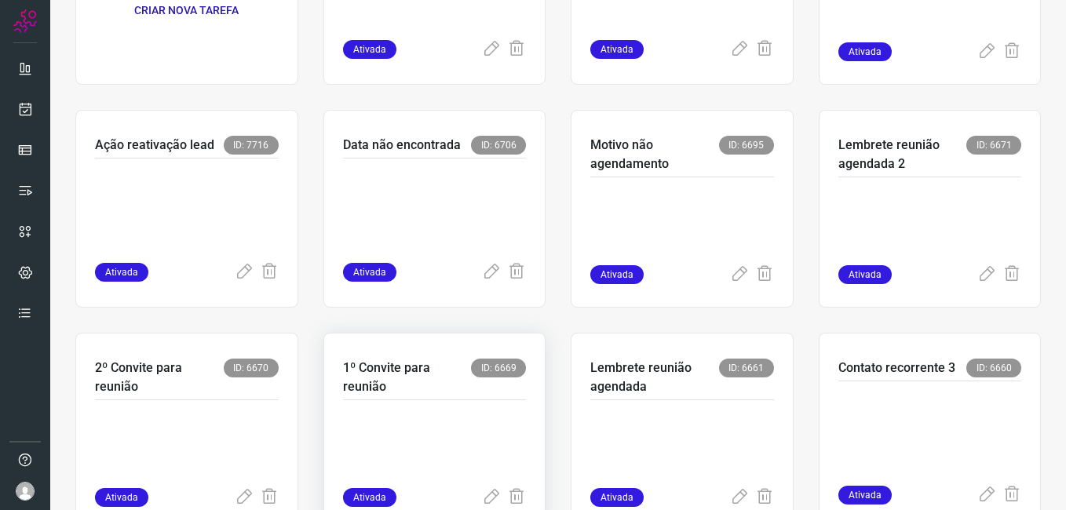
scroll to position [235, 0]
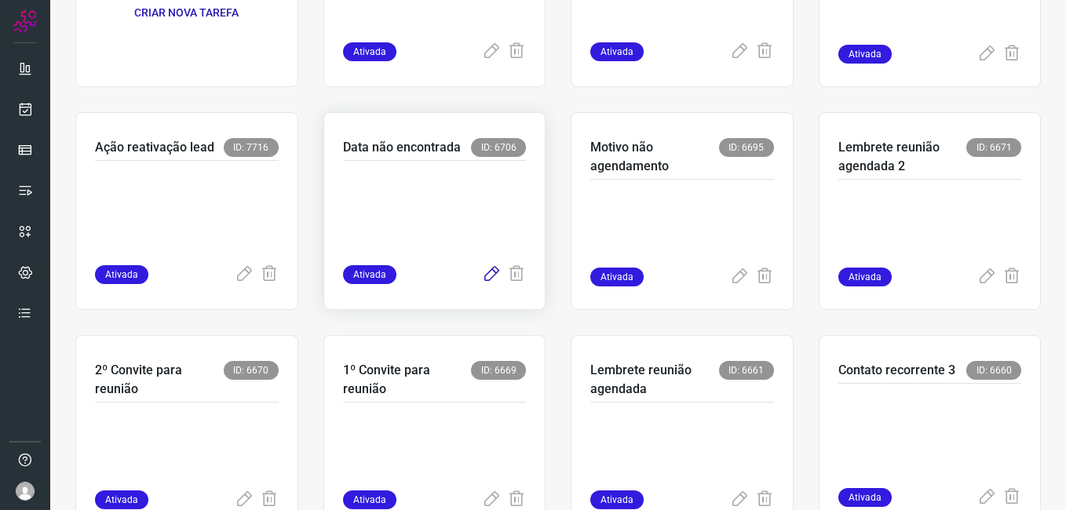
click at [482, 273] on icon at bounding box center [491, 274] width 19 height 19
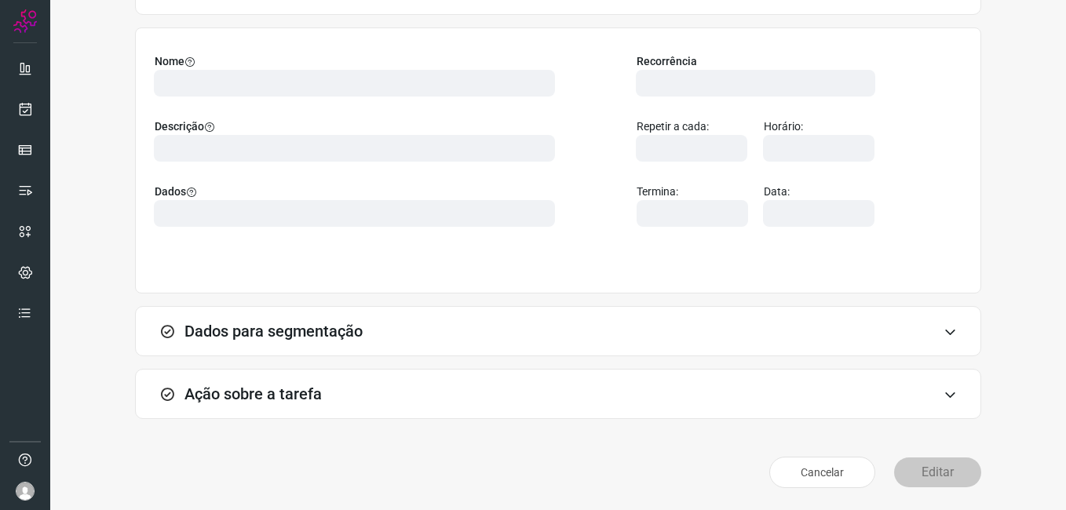
scroll to position [103, 0]
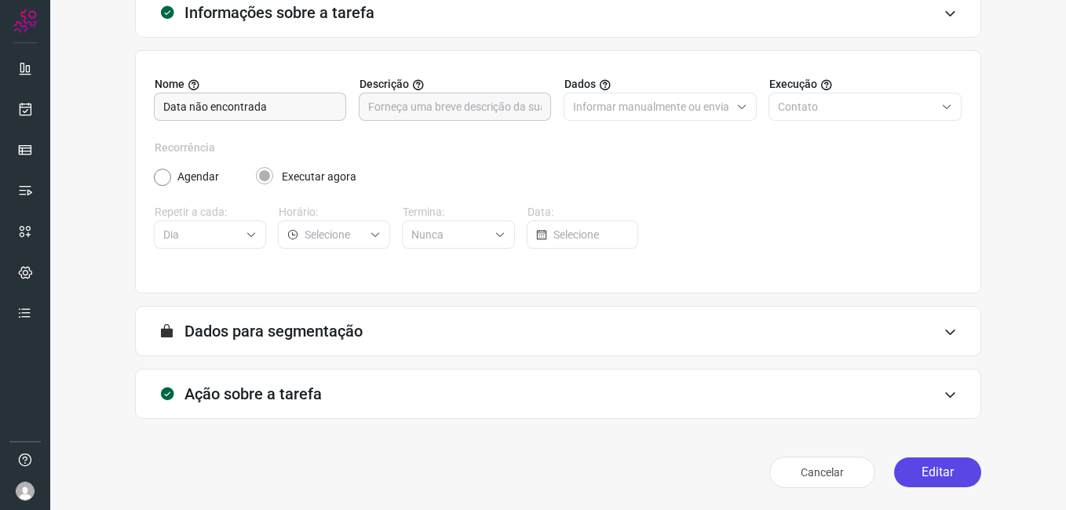
click at [909, 480] on button "Editar" at bounding box center [937, 473] width 87 height 30
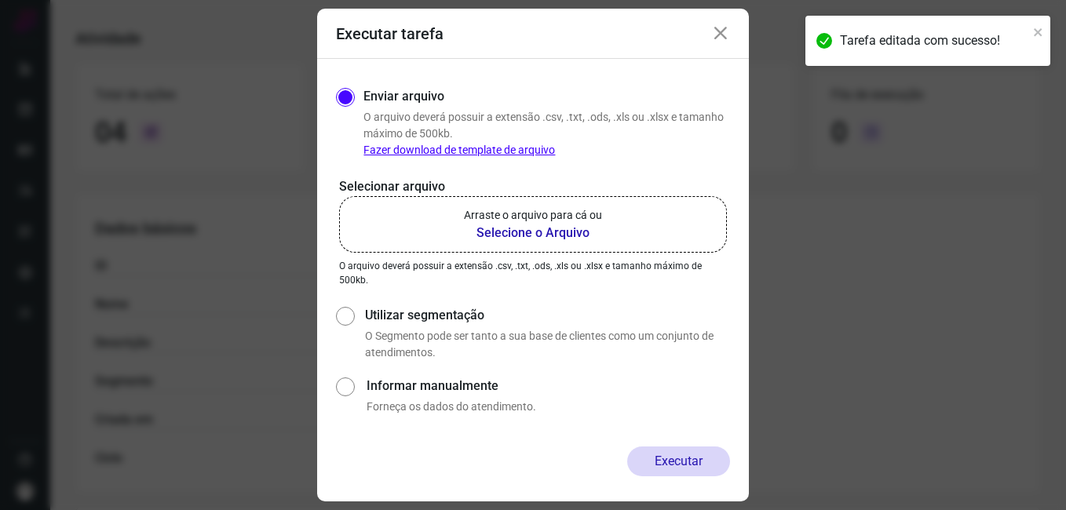
click at [493, 228] on b "Selecione o Arquivo" at bounding box center [533, 233] width 138 height 19
click at [0, 0] on input "Arraste o arquivo para cá ou Selecione o Arquivo" at bounding box center [0, 0] width 0 height 0
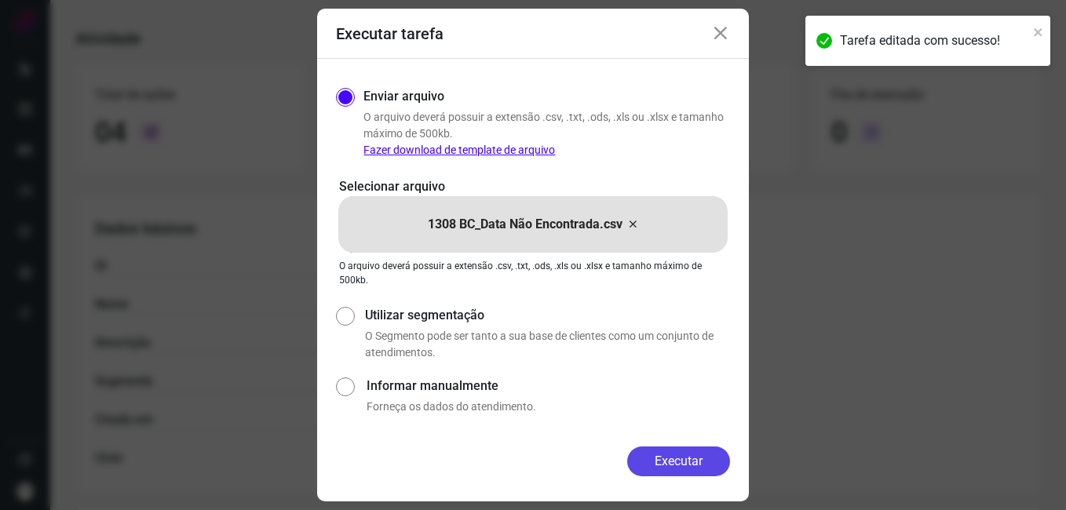
click at [666, 460] on button "Executar" at bounding box center [678, 462] width 103 height 30
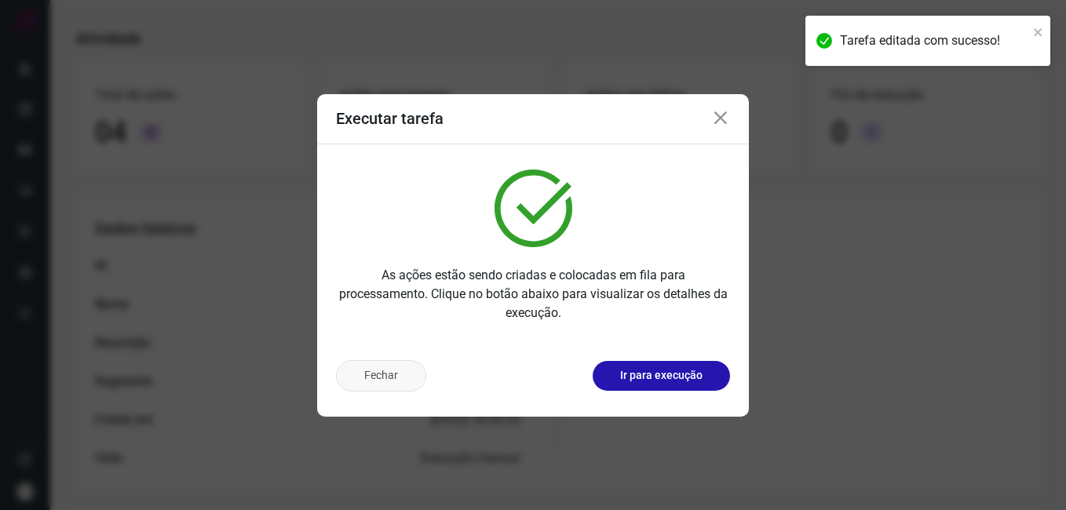
click at [398, 374] on button "Fechar" at bounding box center [381, 375] width 90 height 31
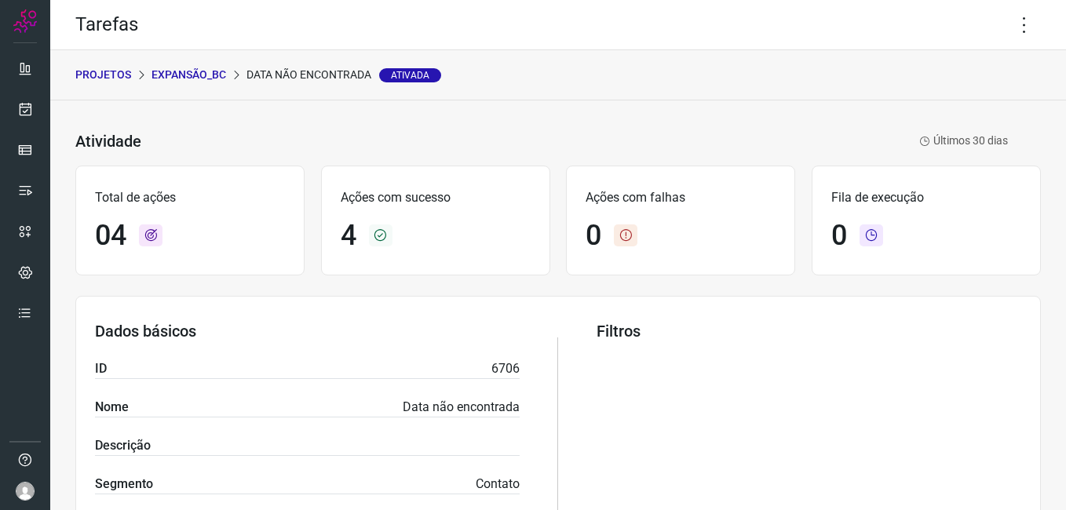
click at [213, 82] on p "Expansão_BC" at bounding box center [188, 75] width 75 height 16
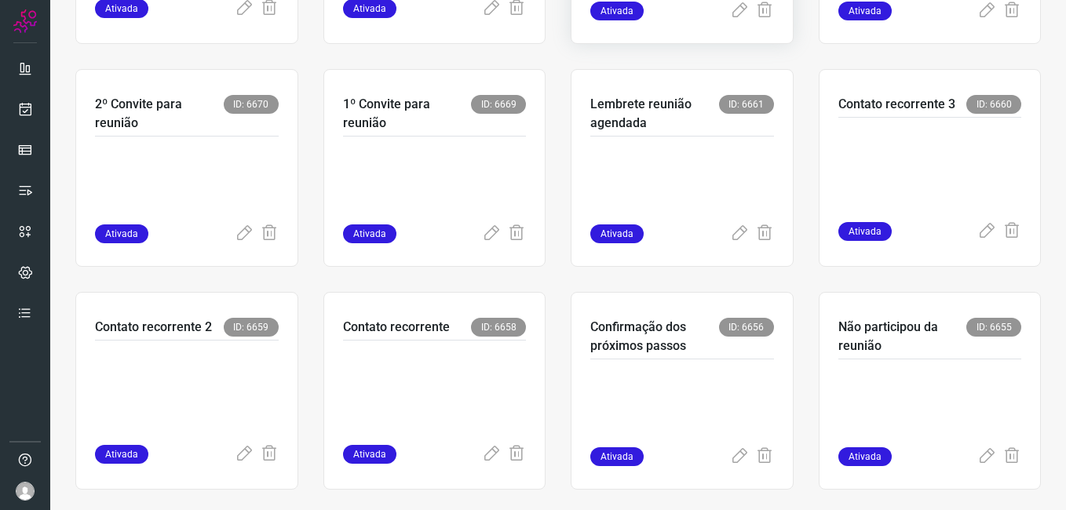
scroll to position [520, 0]
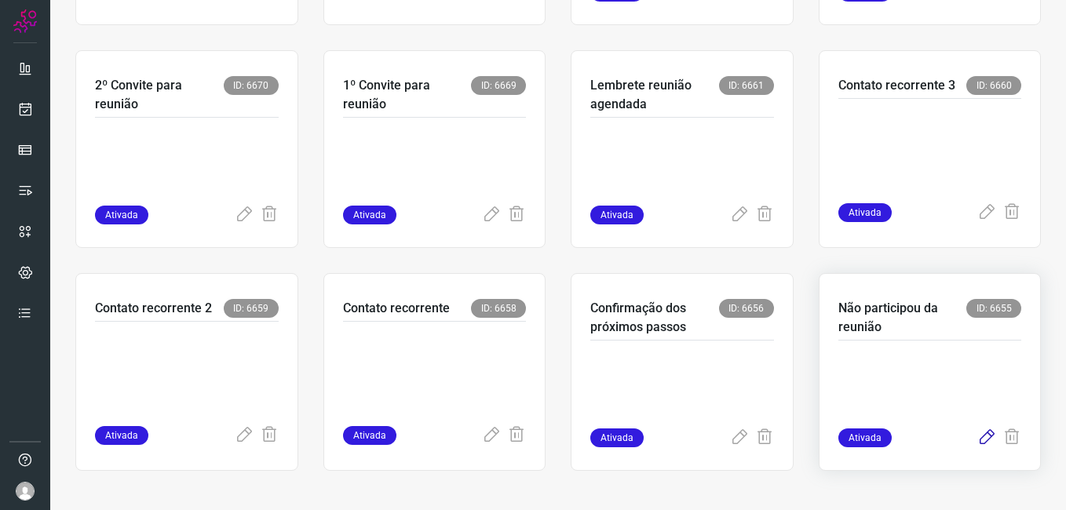
click at [977, 441] on icon at bounding box center [986, 438] width 19 height 19
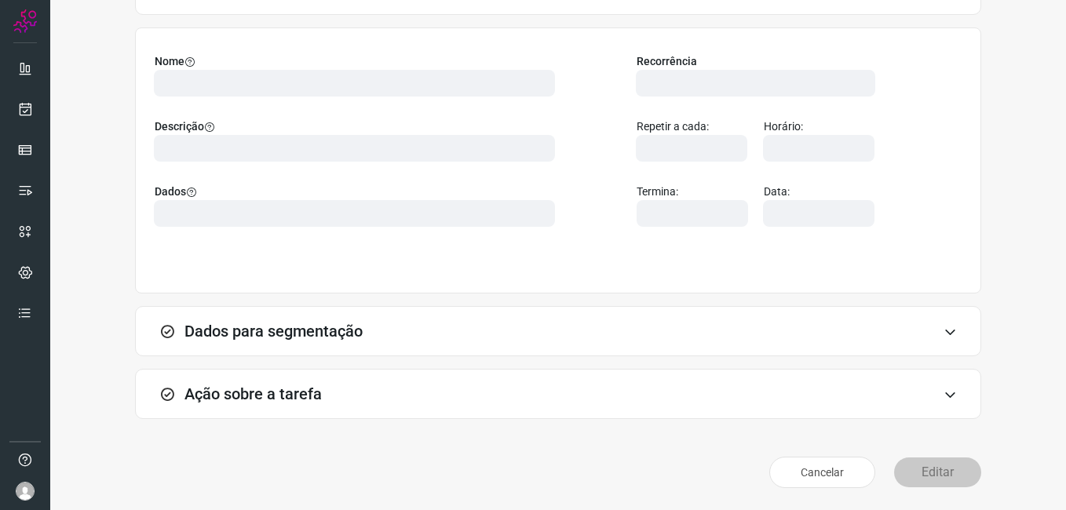
scroll to position [103, 0]
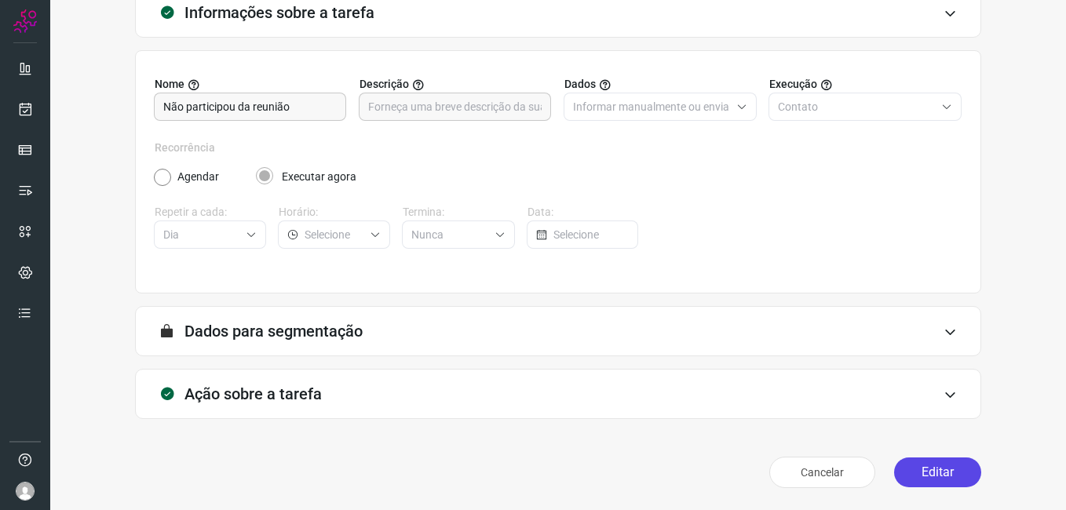
click at [922, 477] on button "Editar" at bounding box center [937, 473] width 87 height 30
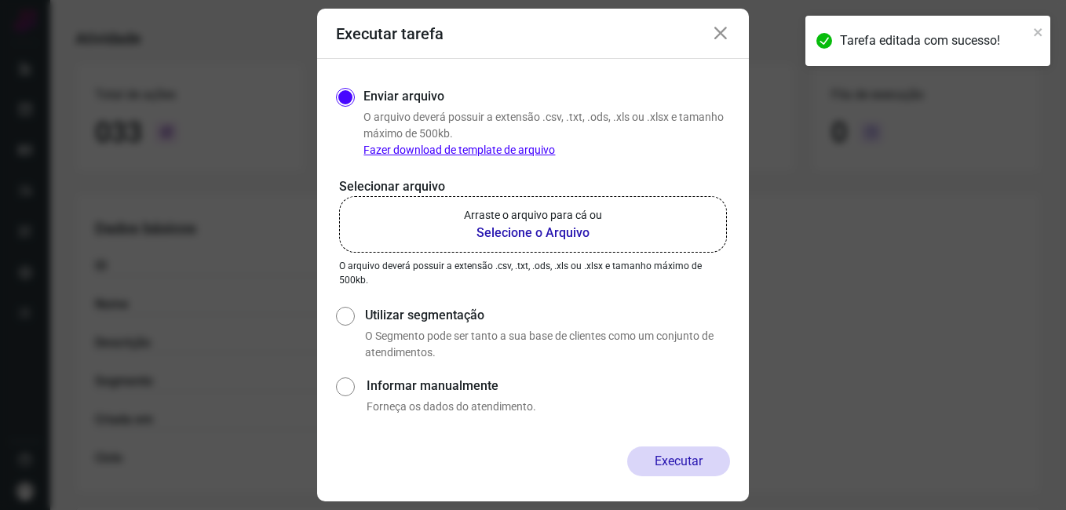
click at [524, 233] on b "Selecione o Arquivo" at bounding box center [533, 233] width 138 height 19
click at [0, 0] on input "Arraste o arquivo para cá ou Selecione o Arquivo" at bounding box center [0, 0] width 0 height 0
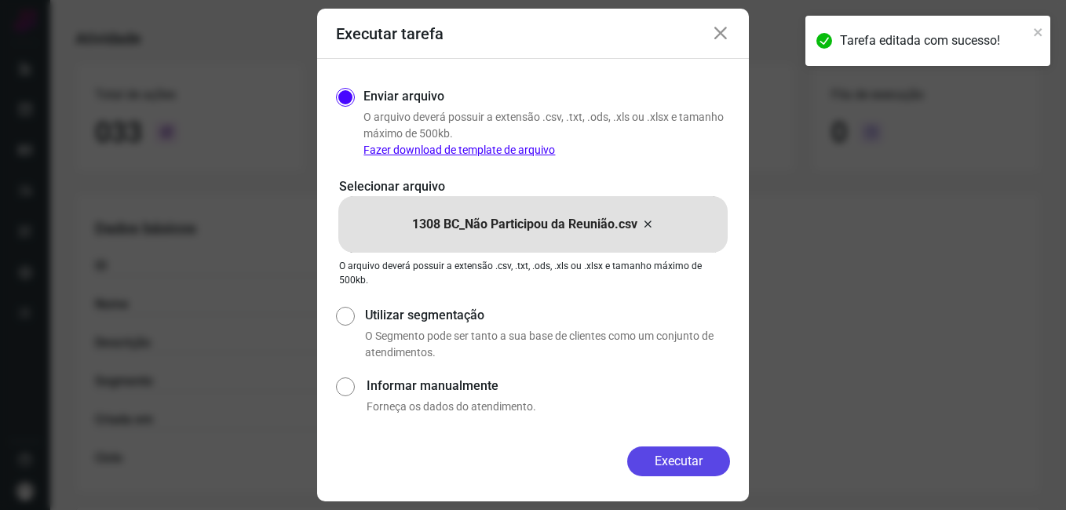
click at [663, 450] on button "Executar" at bounding box center [678, 462] width 103 height 30
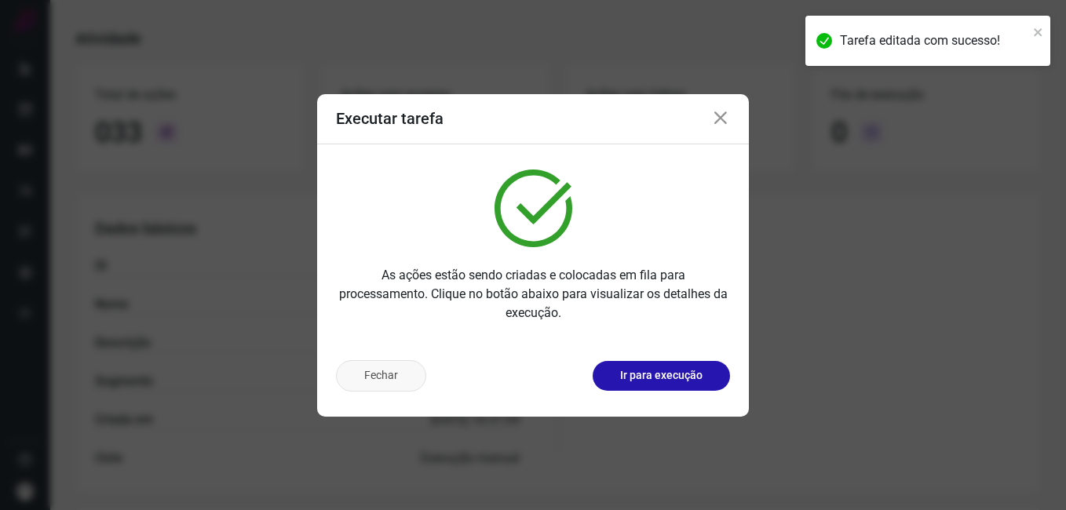
click at [377, 384] on button "Fechar" at bounding box center [381, 375] width 90 height 31
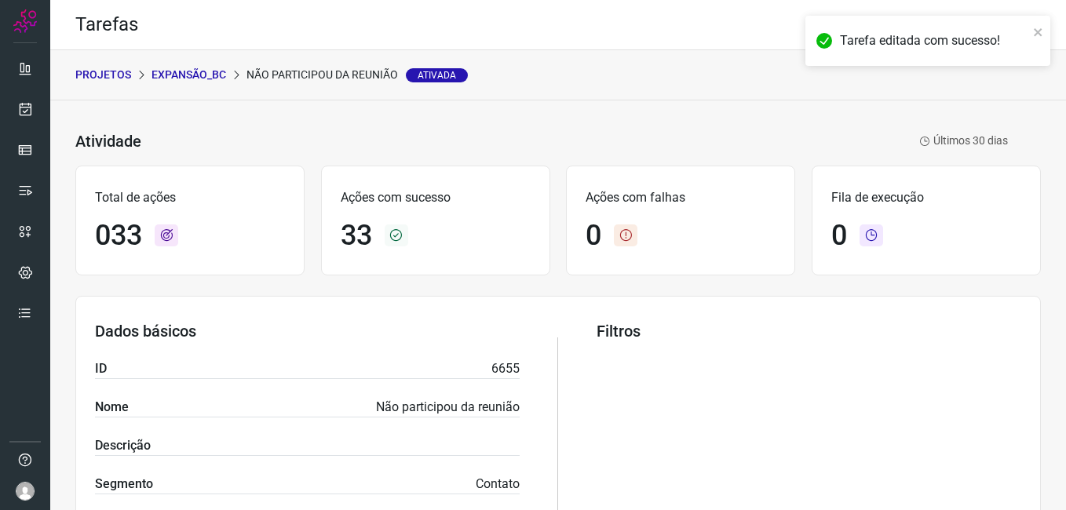
click at [195, 81] on p "Expansão_BC" at bounding box center [188, 75] width 75 height 16
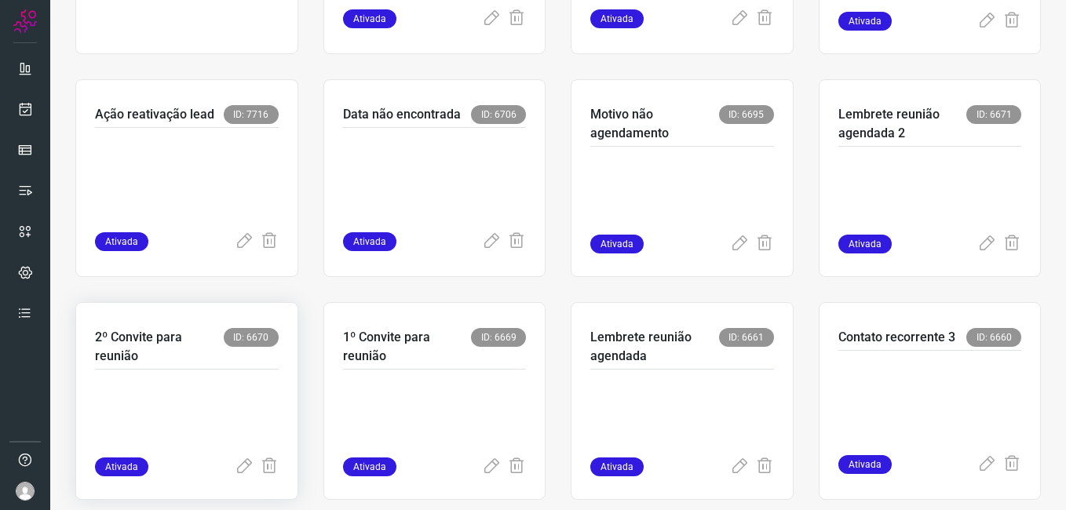
scroll to position [389, 0]
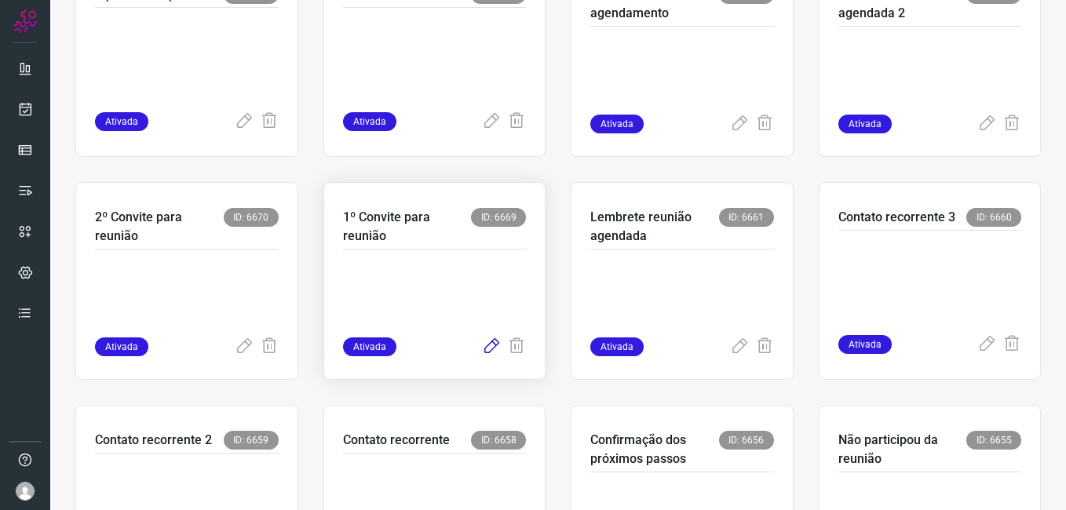
click at [485, 343] on icon at bounding box center [491, 347] width 19 height 19
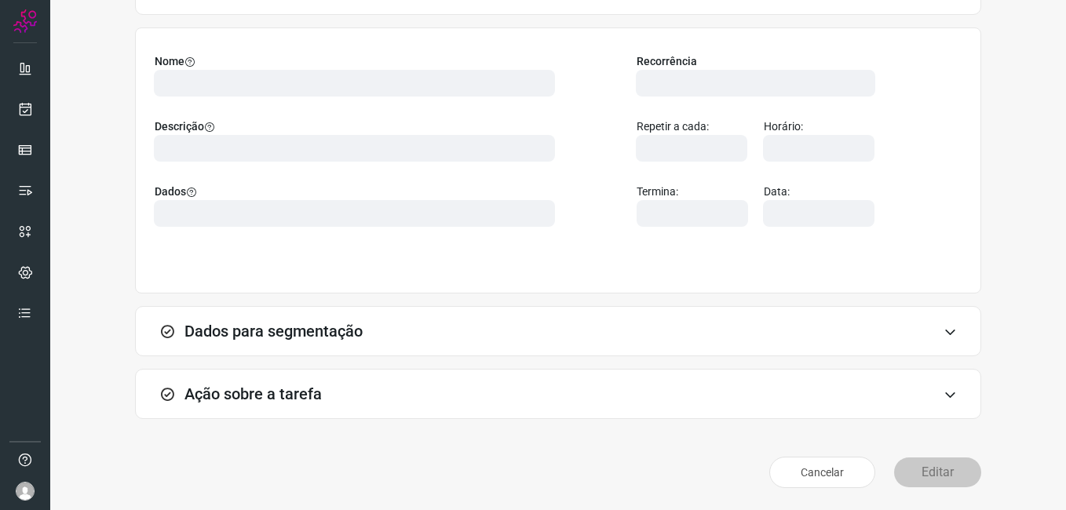
scroll to position [103, 0]
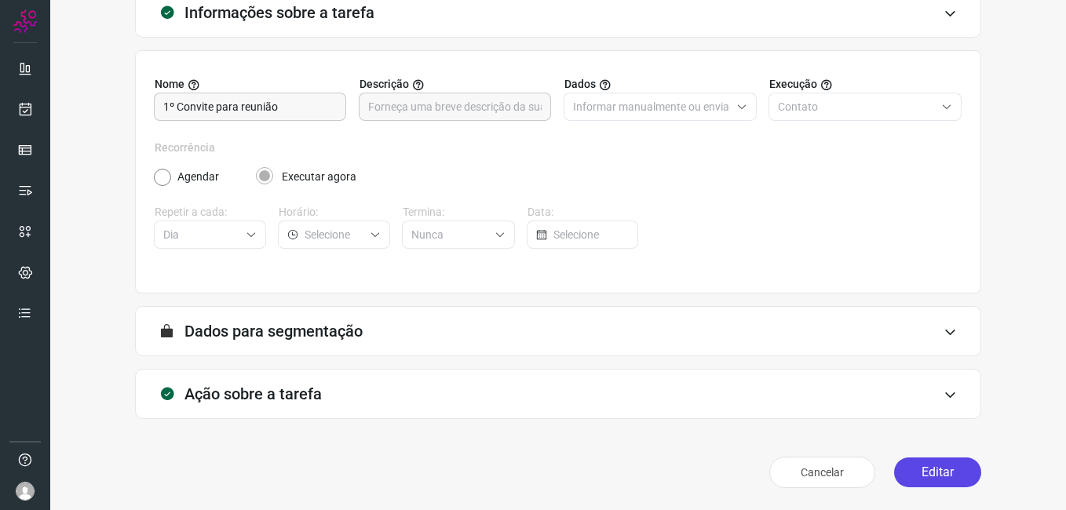
click at [899, 465] on button "Editar" at bounding box center [937, 473] width 87 height 30
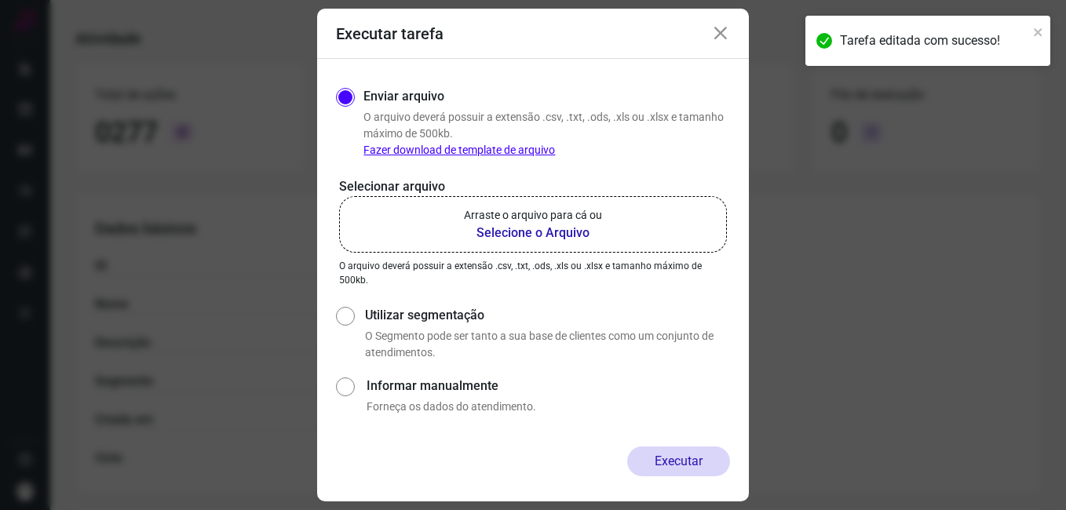
click at [536, 231] on b "Selecione o Arquivo" at bounding box center [533, 233] width 138 height 19
click at [0, 0] on input "Arraste o arquivo para cá ou Selecione o Arquivo" at bounding box center [0, 0] width 0 height 0
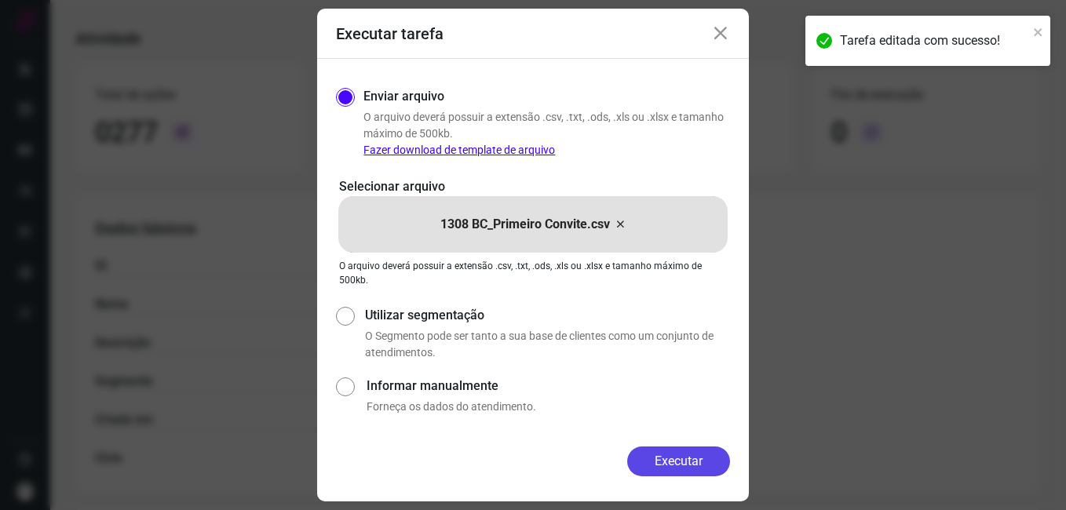
click at [650, 460] on button "Executar" at bounding box center [678, 462] width 103 height 30
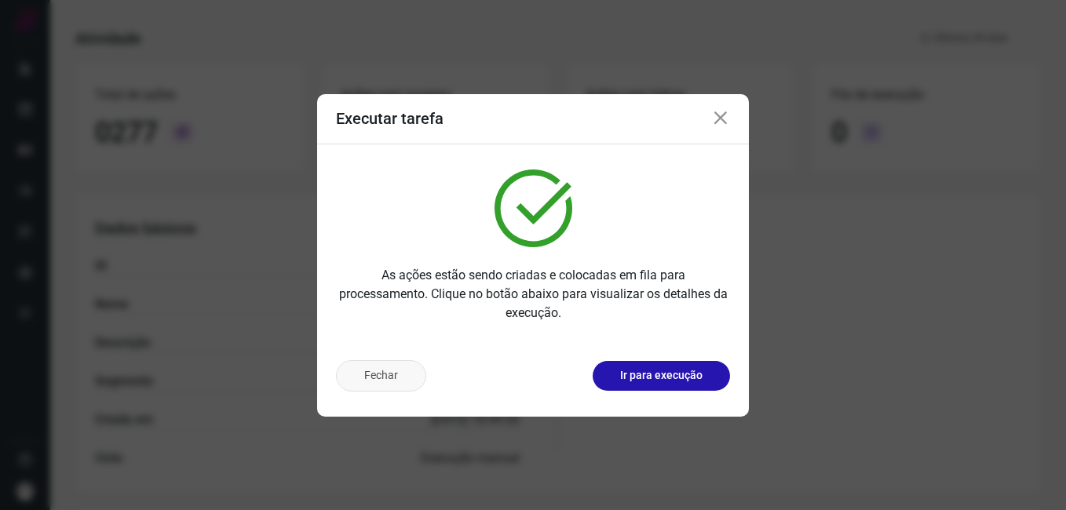
click at [395, 373] on button "Fechar" at bounding box center [381, 375] width 90 height 31
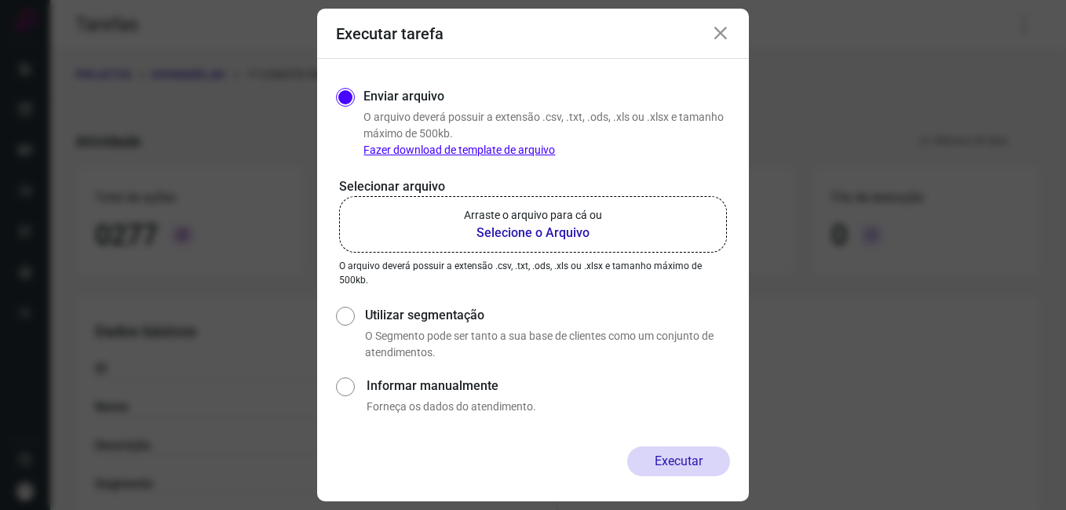
click at [724, 24] on icon at bounding box center [720, 33] width 19 height 19
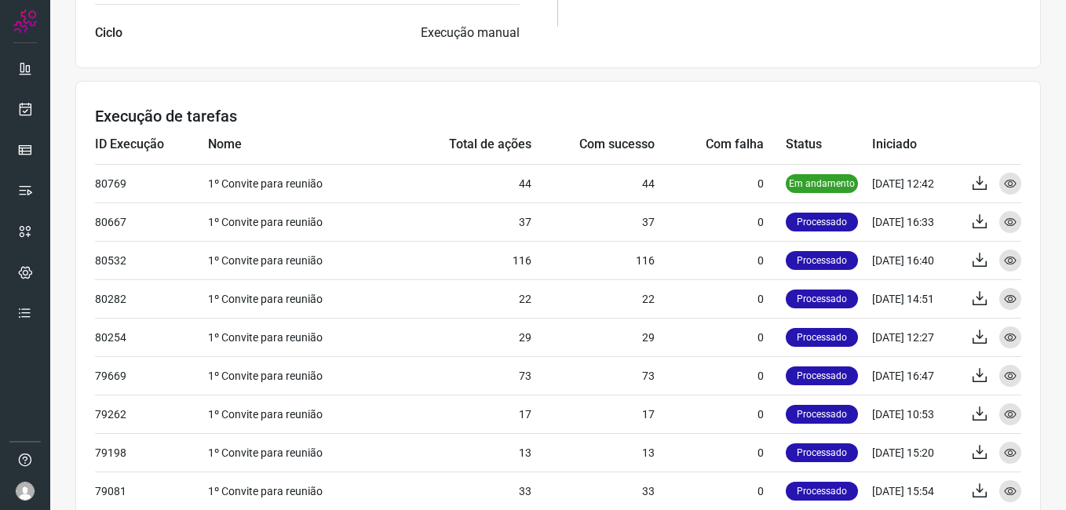
scroll to position [549, 0]
